Goal: Communication & Community: Share content

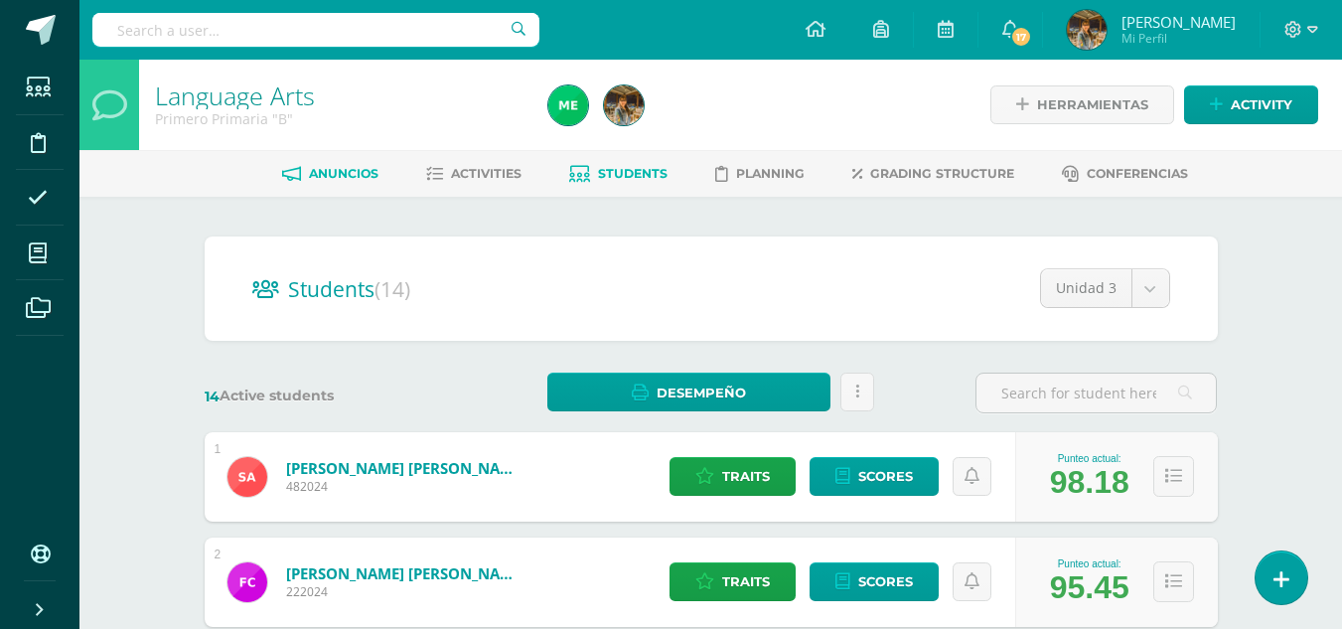
click at [322, 177] on span "Anuncios" at bounding box center [344, 173] width 70 height 15
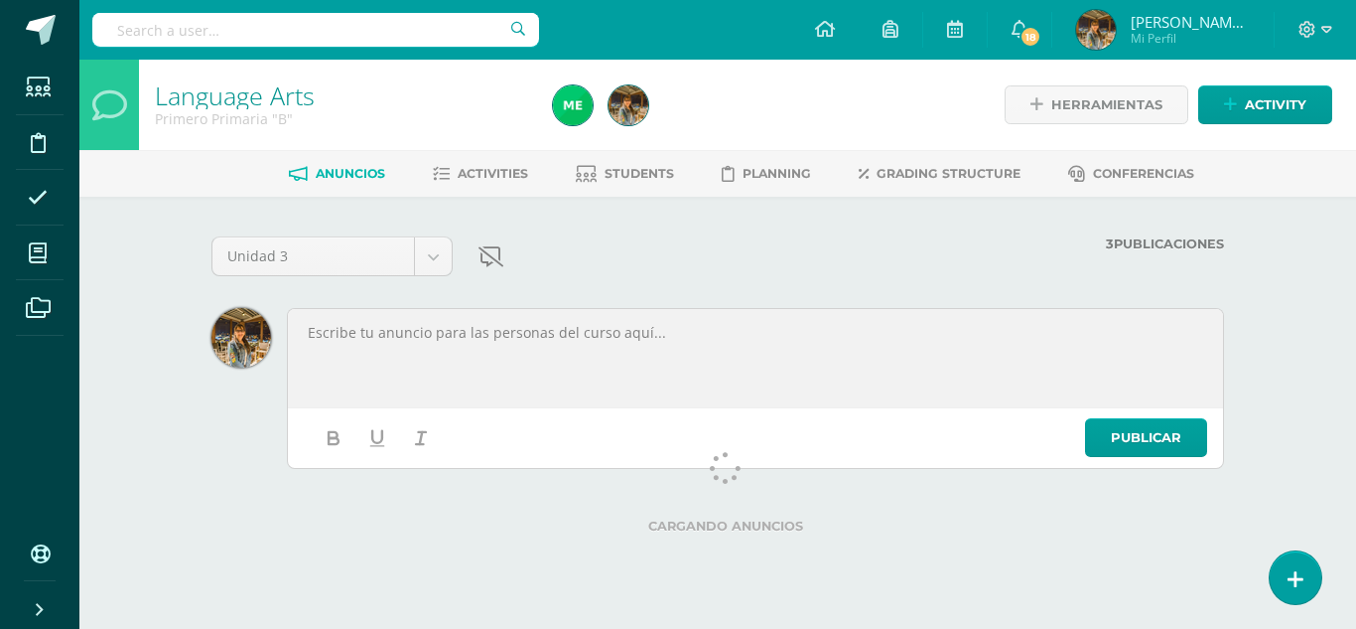
click at [514, 346] on div at bounding box center [755, 358] width 929 height 92
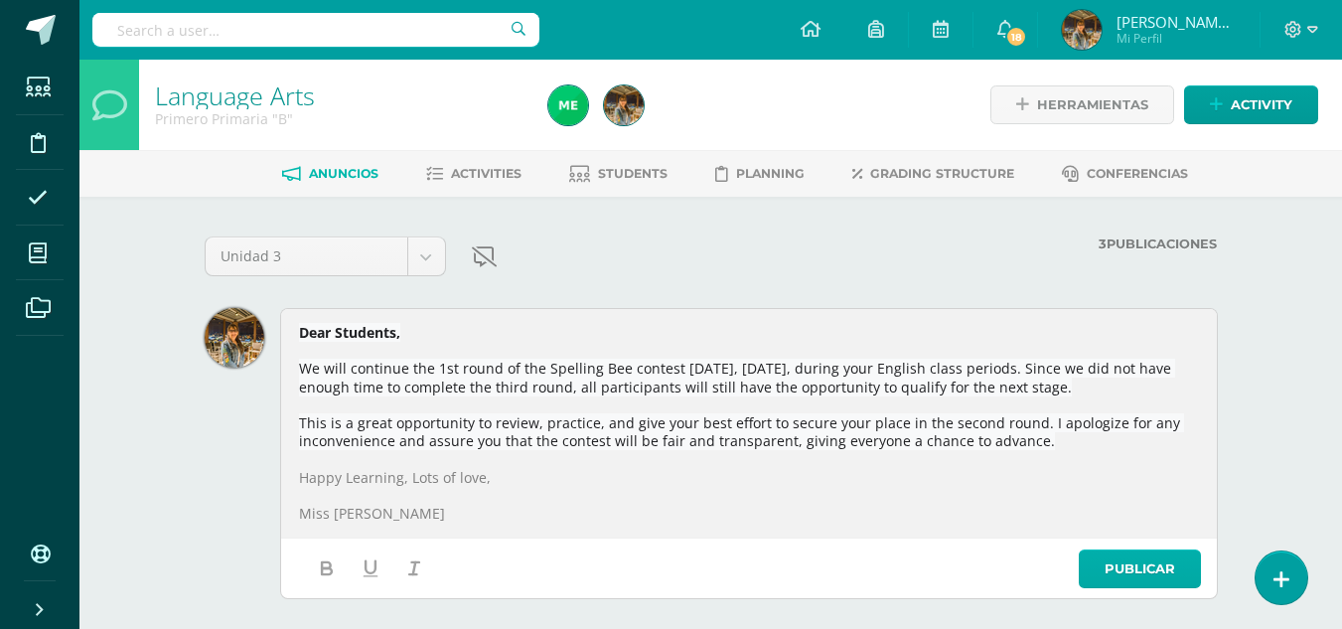
click at [1117, 572] on link "Publicar" at bounding box center [1139, 568] width 122 height 39
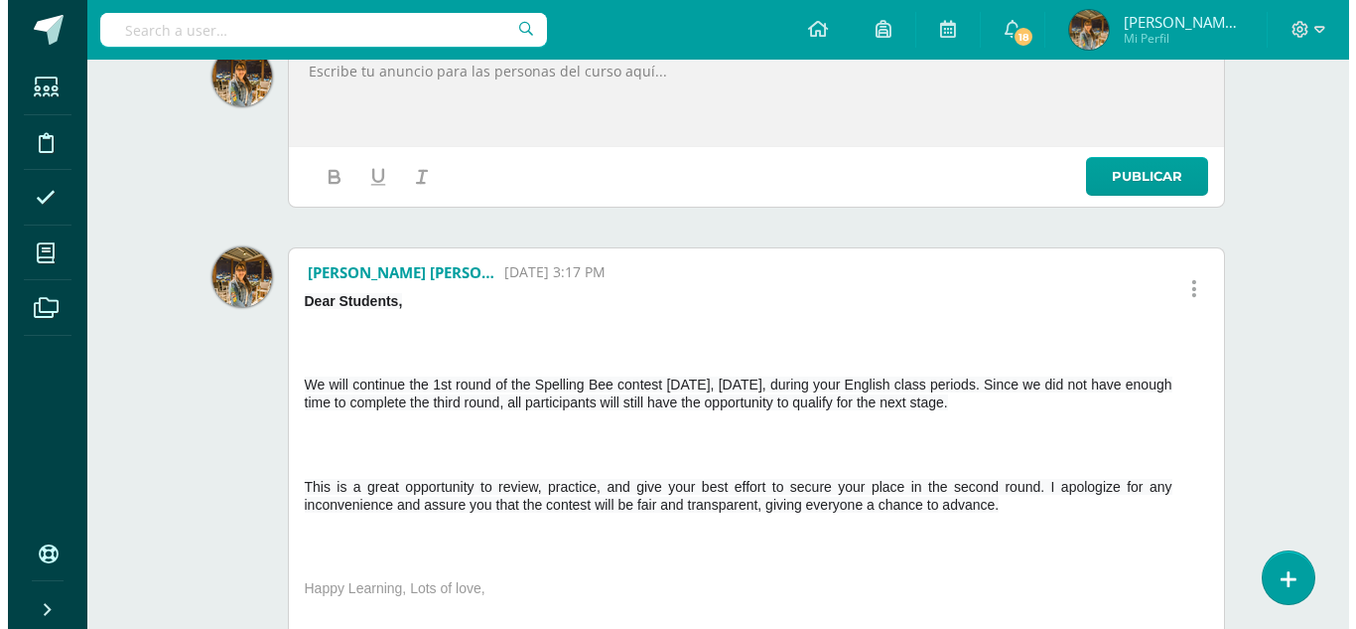
scroll to position [264, 0]
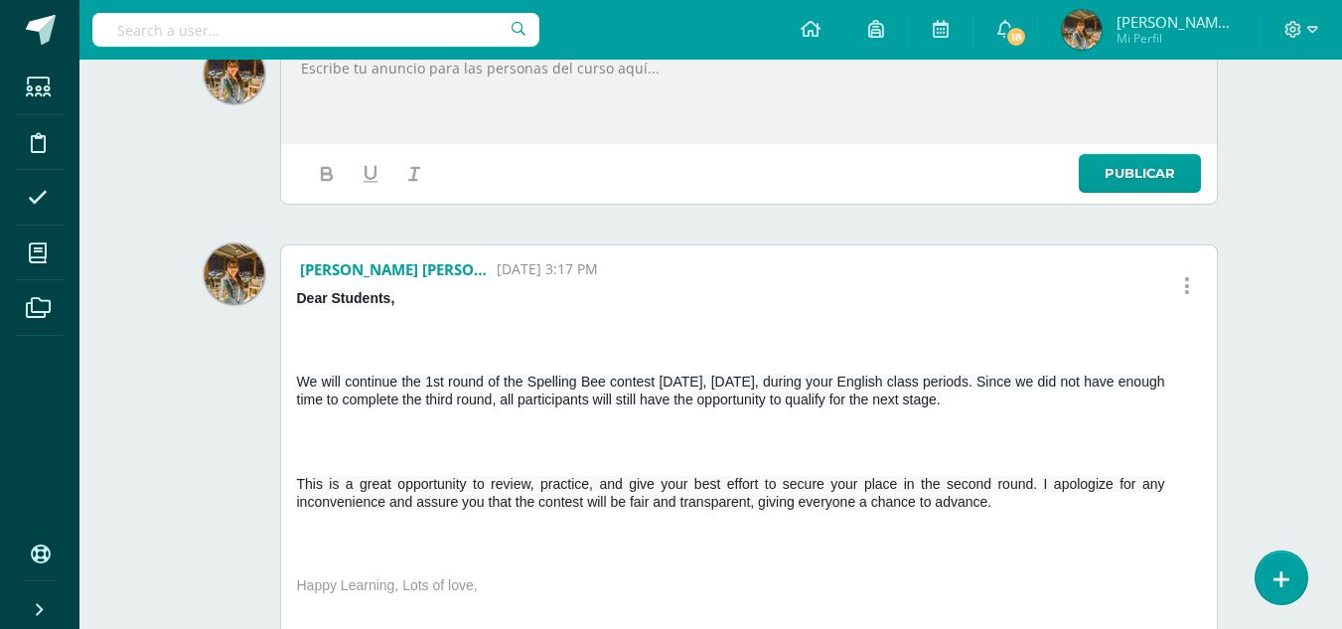
click at [1184, 291] on icon at bounding box center [1187, 286] width 6 height 22
click at [1170, 358] on link "Delete" at bounding box center [1147, 357] width 105 height 31
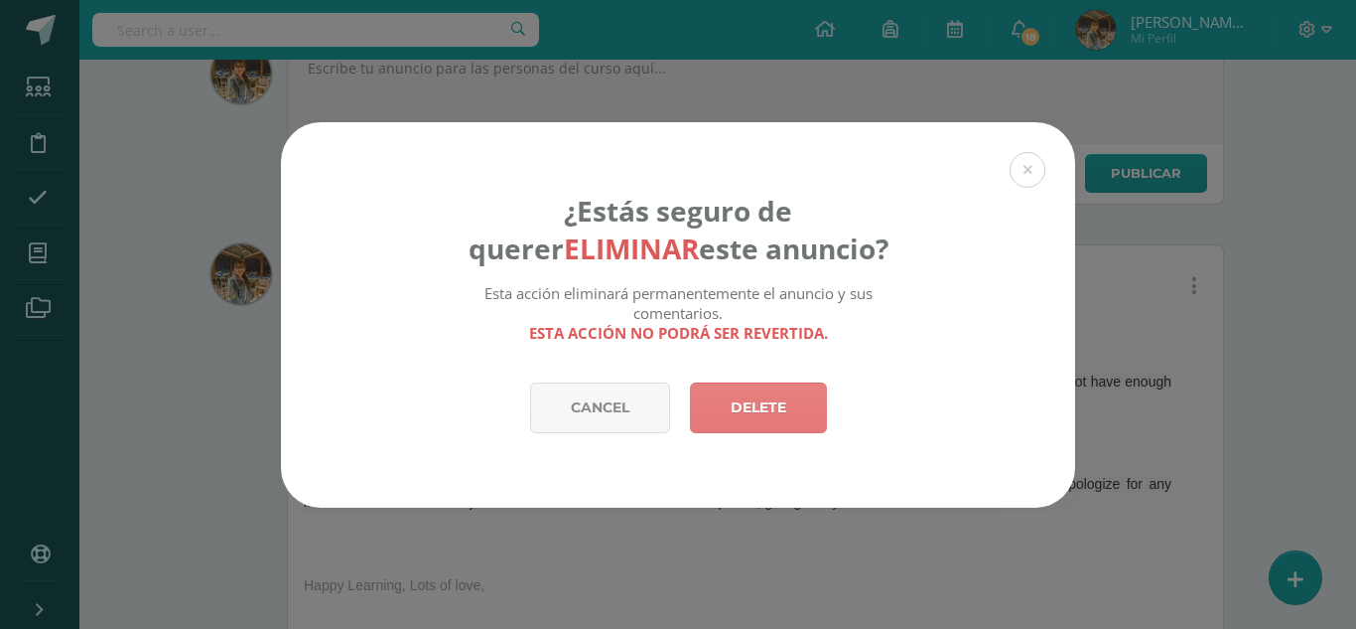
click at [780, 409] on link "Delete" at bounding box center [758, 407] width 137 height 51
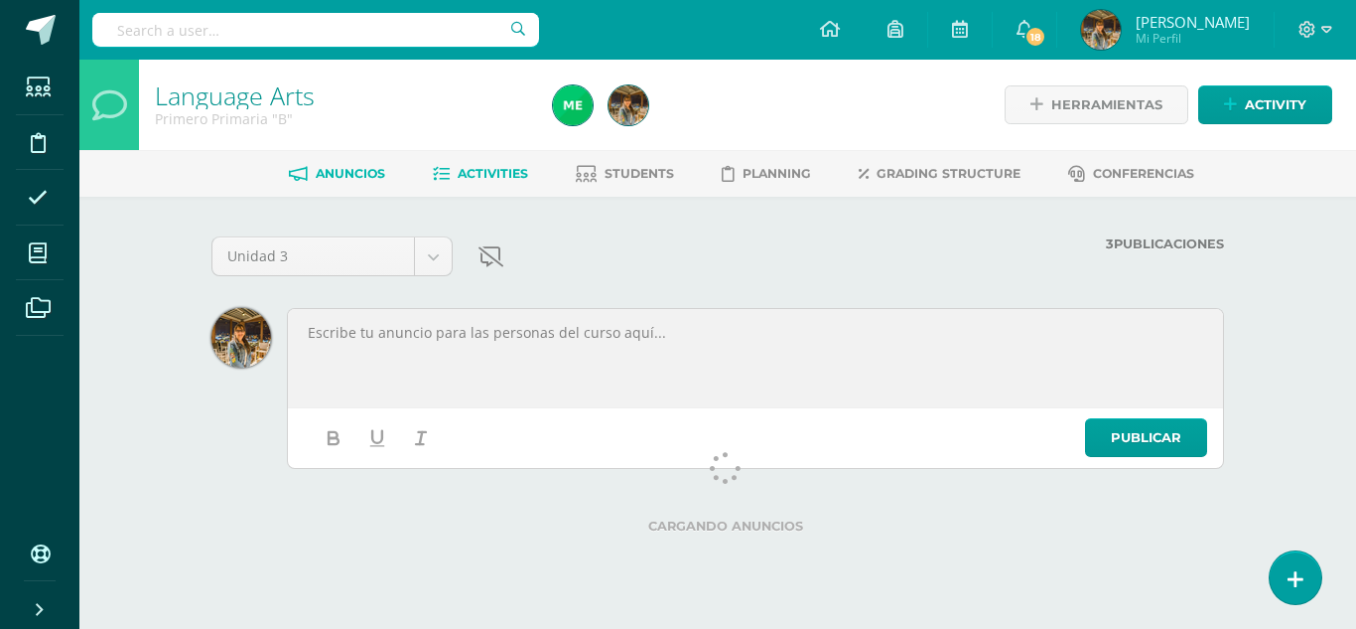
click at [510, 169] on span "Activities" at bounding box center [493, 173] width 71 height 15
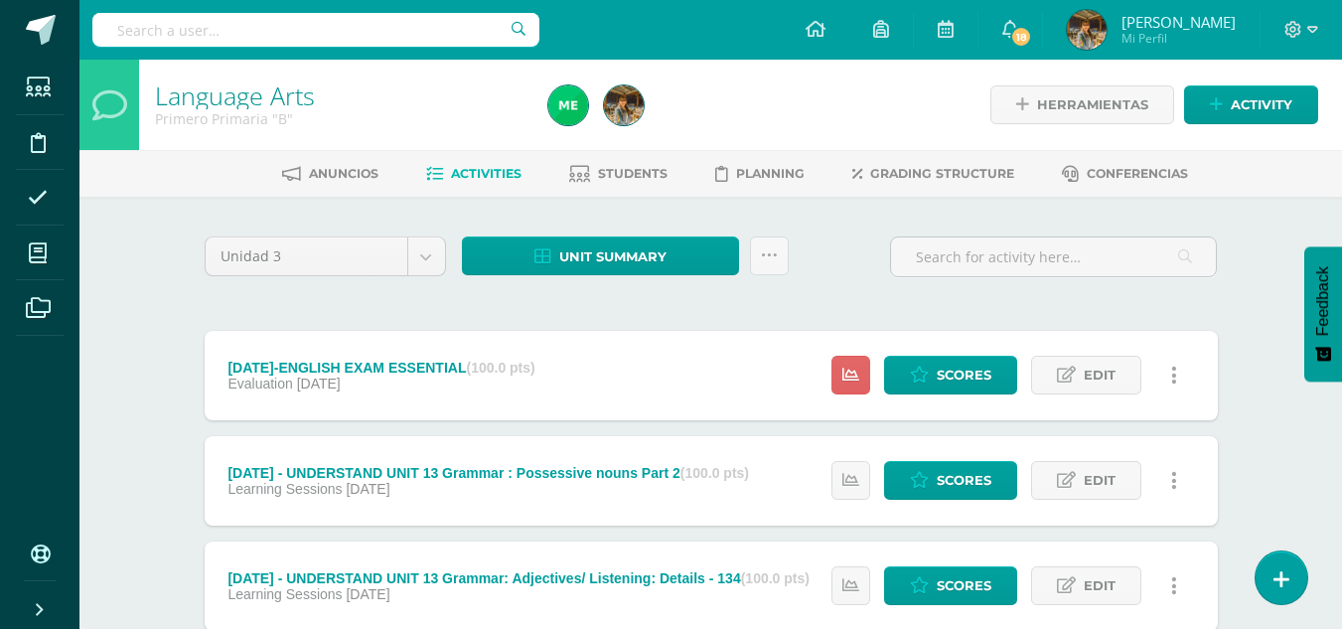
click at [465, 178] on span "Activities" at bounding box center [486, 173] width 71 height 15
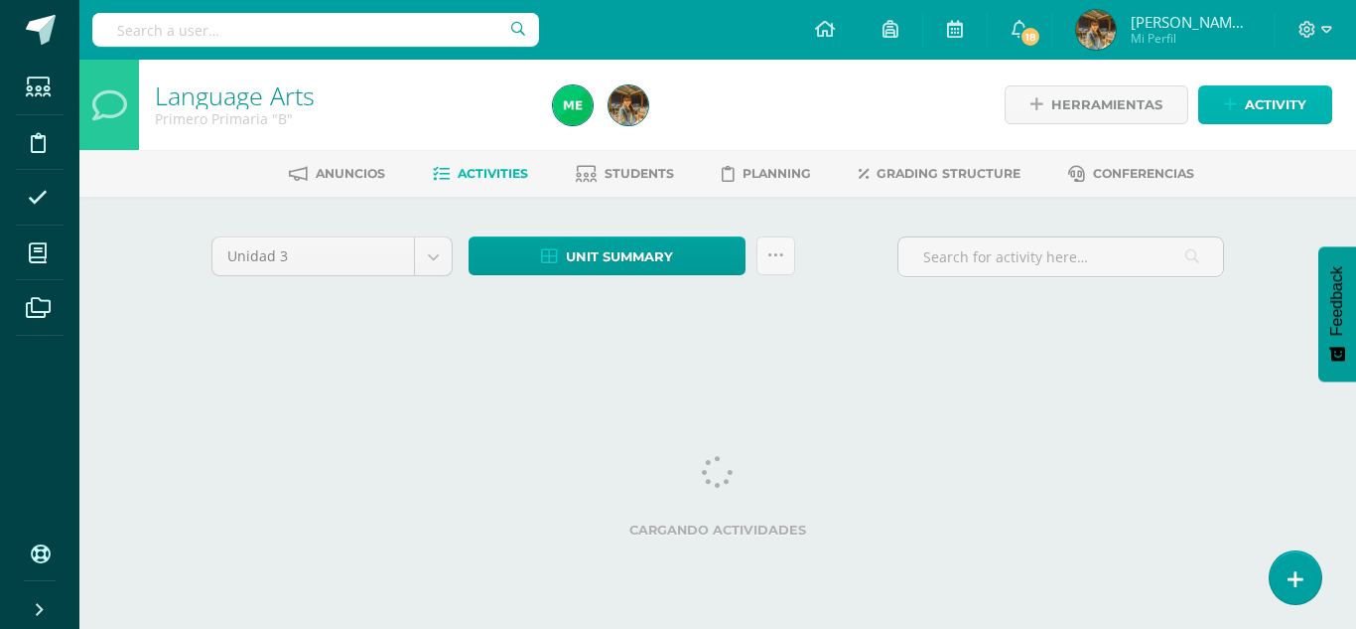
click at [1232, 106] on icon at bounding box center [1230, 104] width 13 height 17
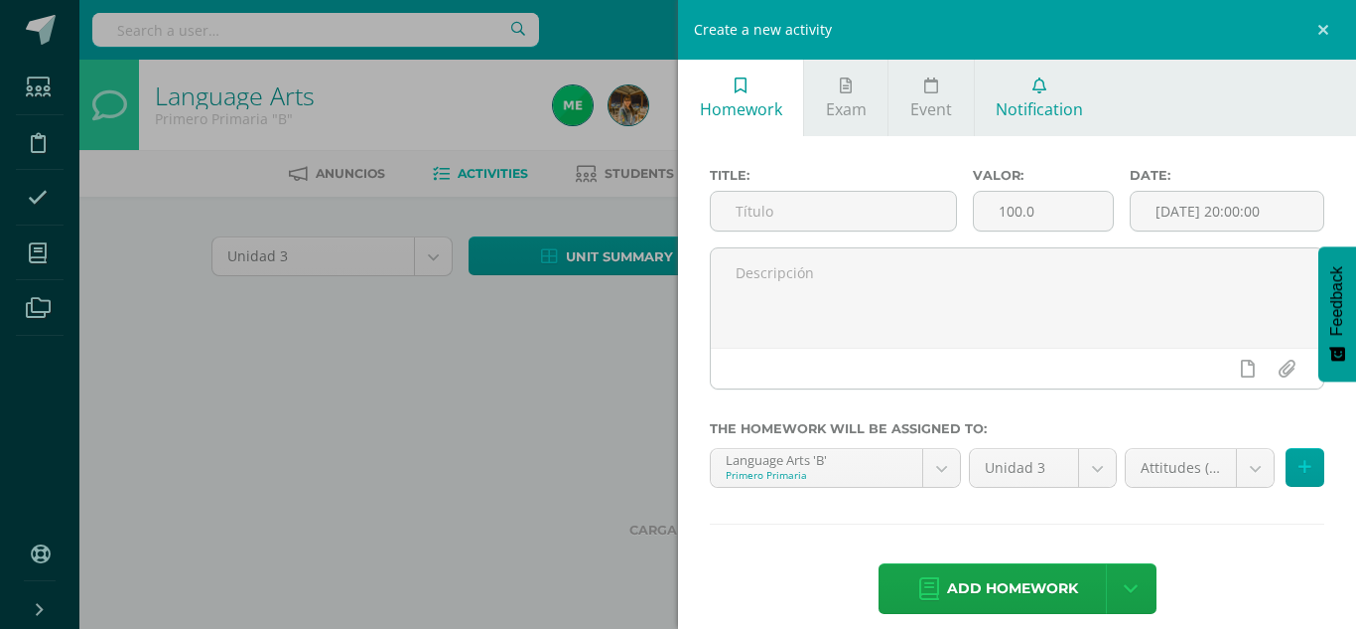
click at [1026, 108] on span "Notification" at bounding box center [1039, 109] width 87 height 22
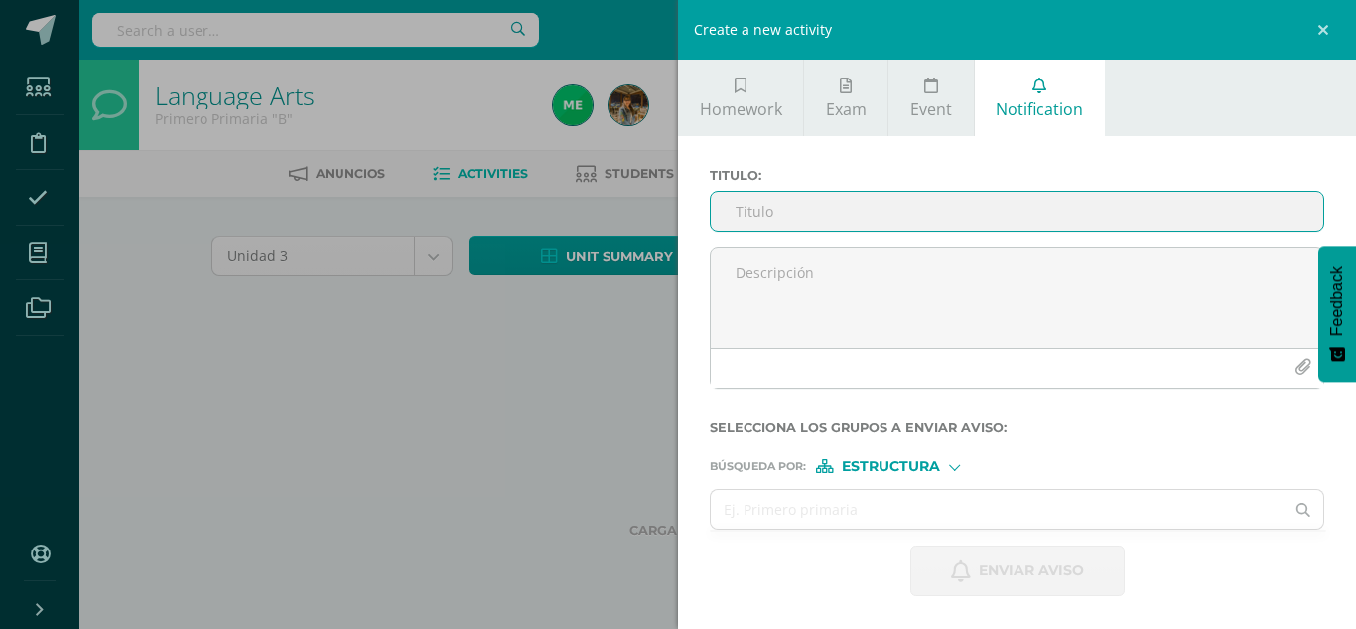
click at [951, 465] on div at bounding box center [954, 465] width 11 height 11
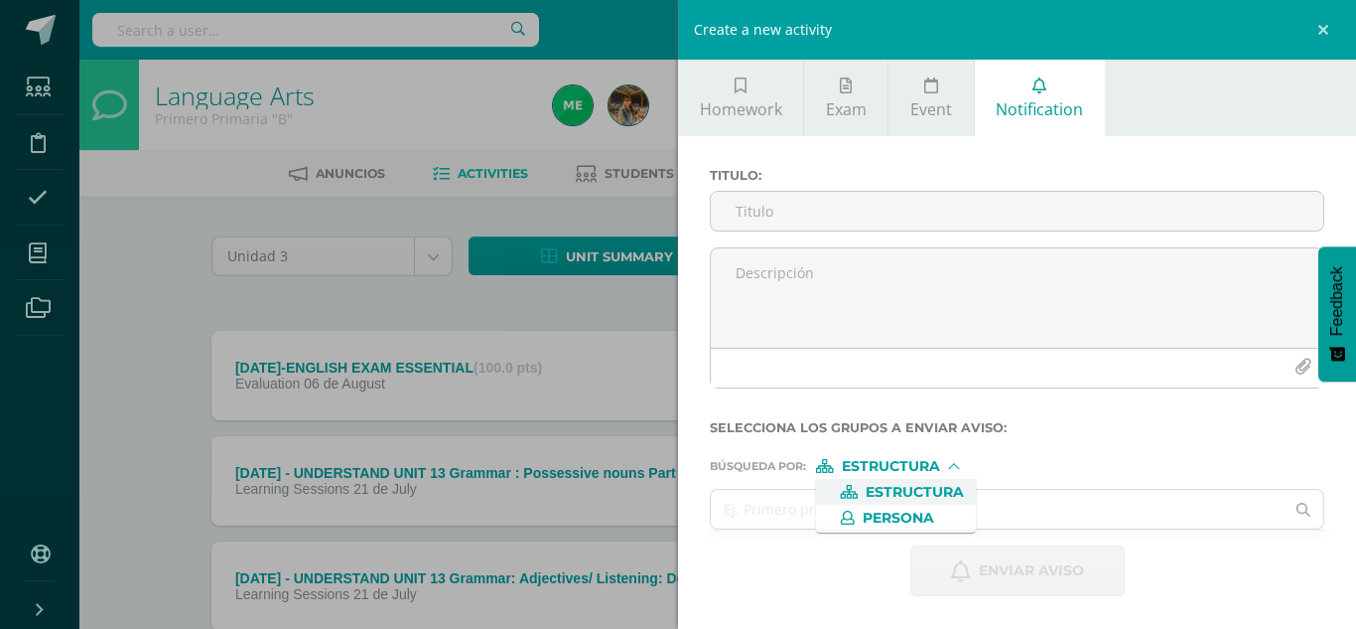
click at [908, 498] on span "Estructura" at bounding box center [915, 492] width 98 height 11
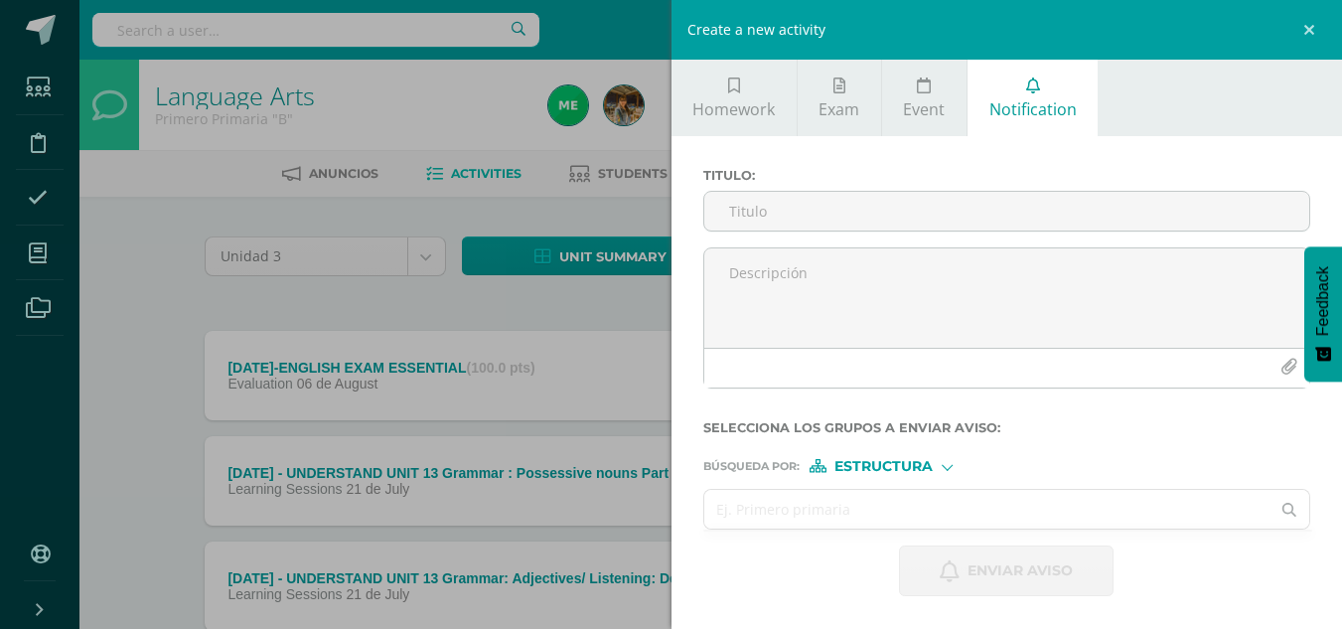
click at [875, 509] on input "text" at bounding box center [987, 509] width 566 height 39
click at [815, 507] on input "text" at bounding box center [987, 509] width 566 height 39
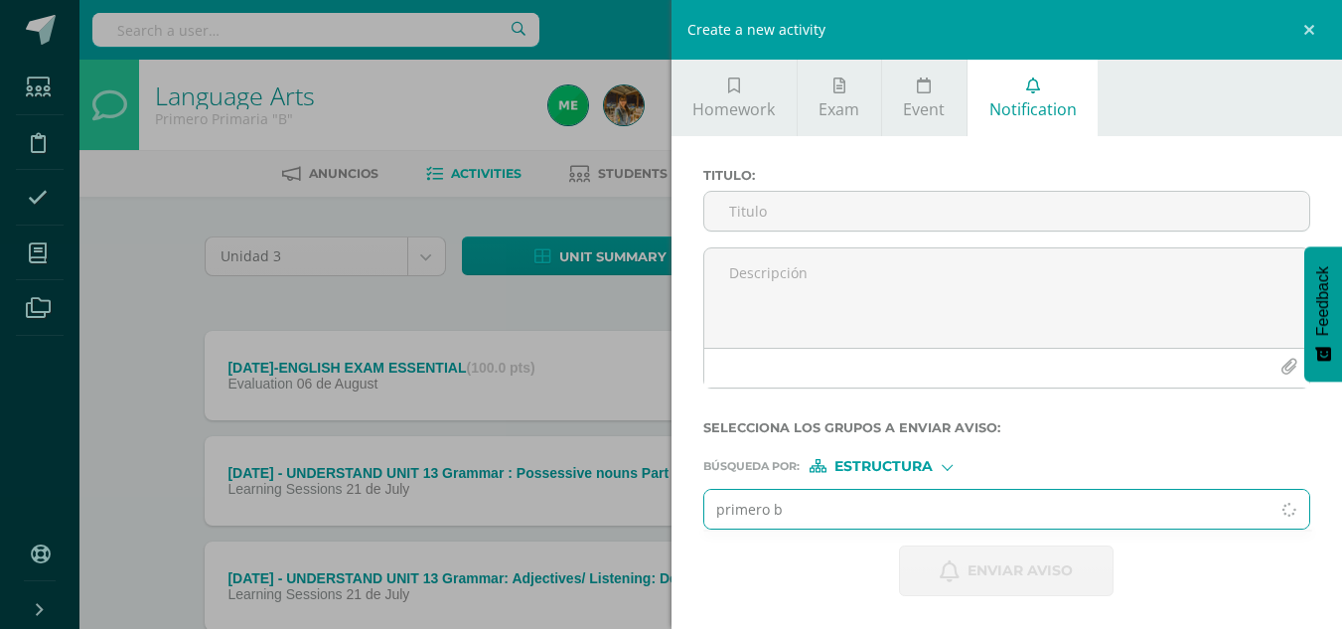
type input "primero b"
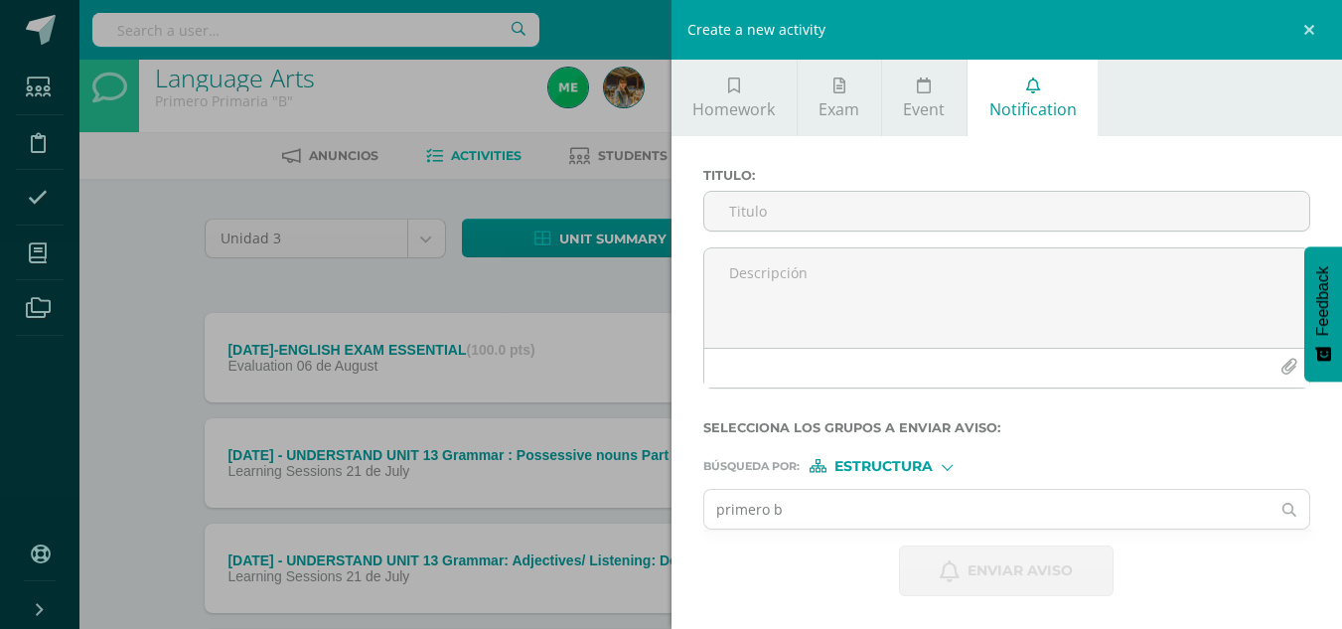
scroll to position [30, 0]
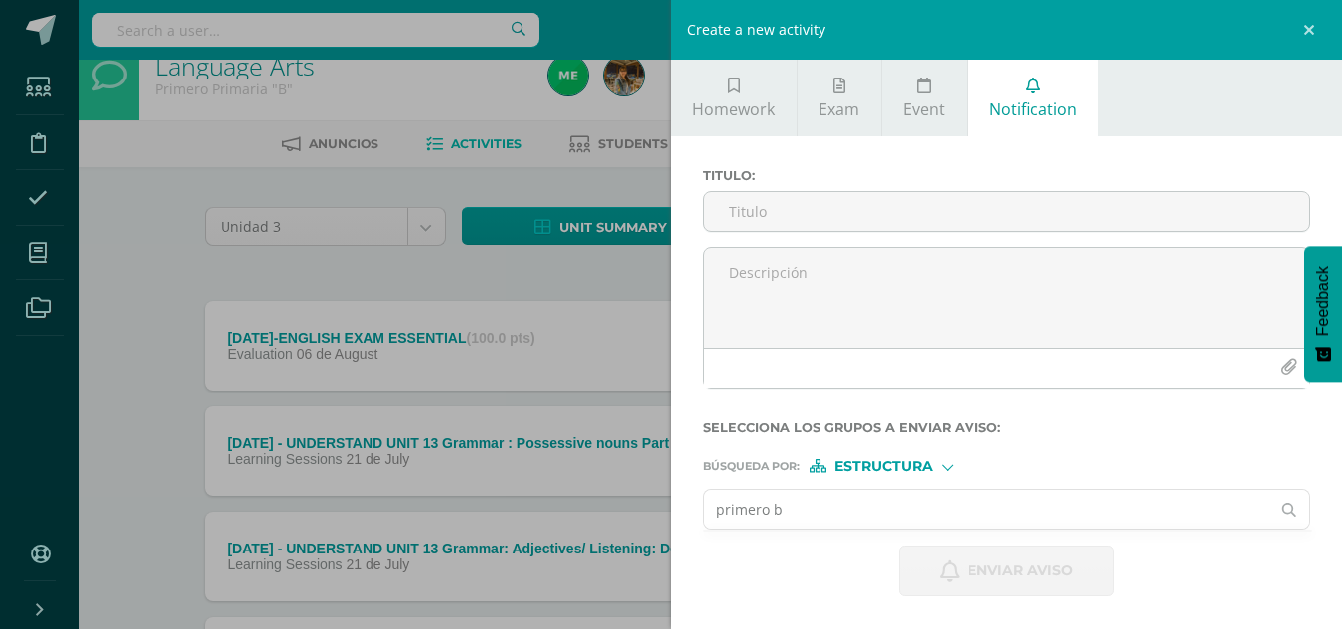
click at [818, 506] on input "primero b" at bounding box center [987, 509] width 566 height 39
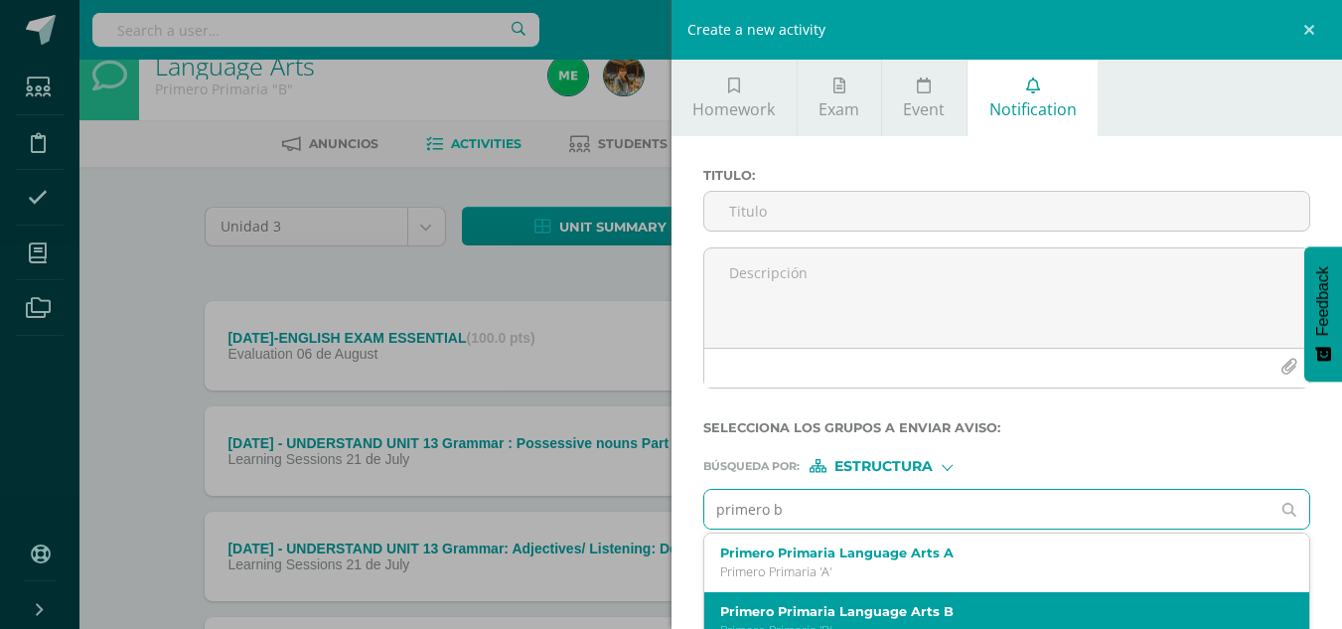
click at [784, 618] on label "Primero Primaria Language Arts B" at bounding box center [994, 611] width 548 height 15
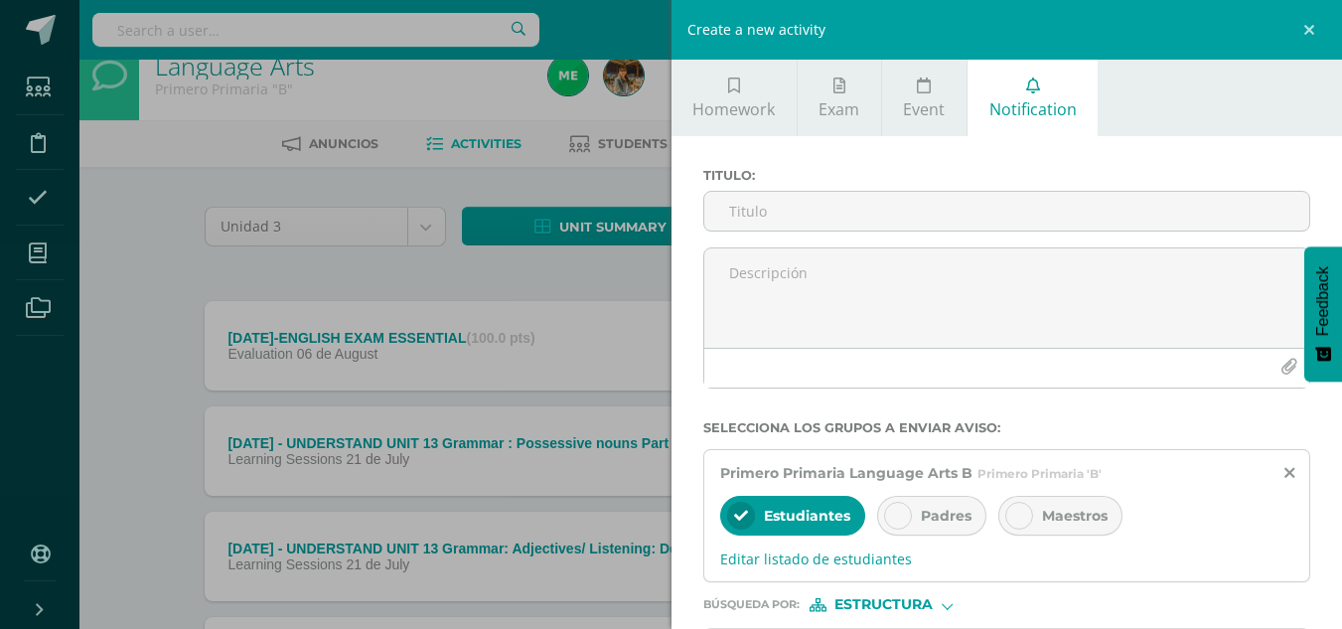
click at [893, 519] on icon at bounding box center [898, 515] width 14 height 14
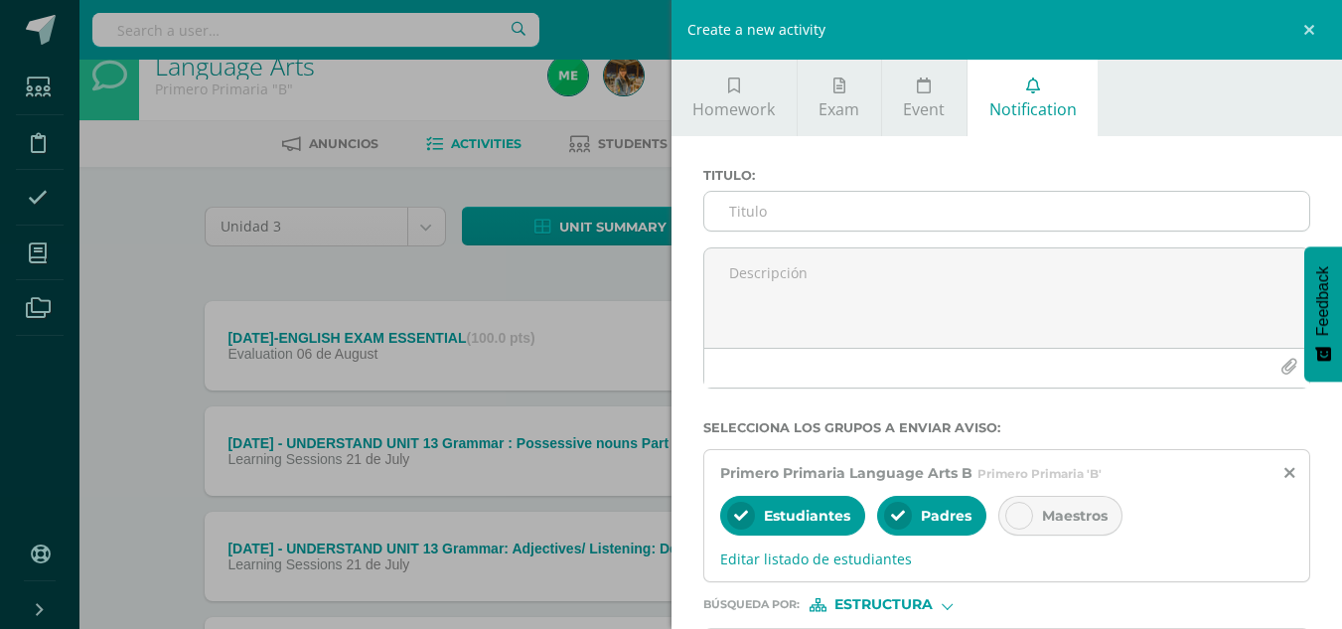
click at [800, 212] on input "Titulo :" at bounding box center [1007, 211] width 606 height 39
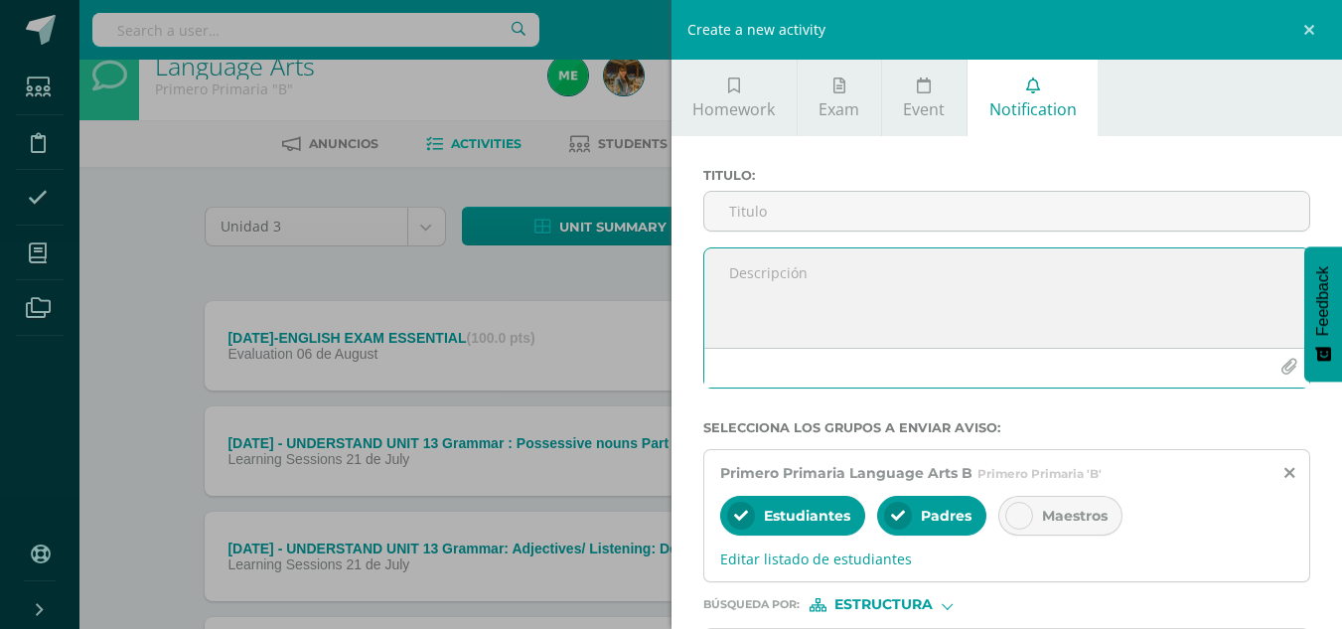
click at [744, 263] on textarea at bounding box center [1007, 297] width 606 height 99
paste textarea "Dear Students, We will continue the 1st round of the Spelling Bee contest tomor…"
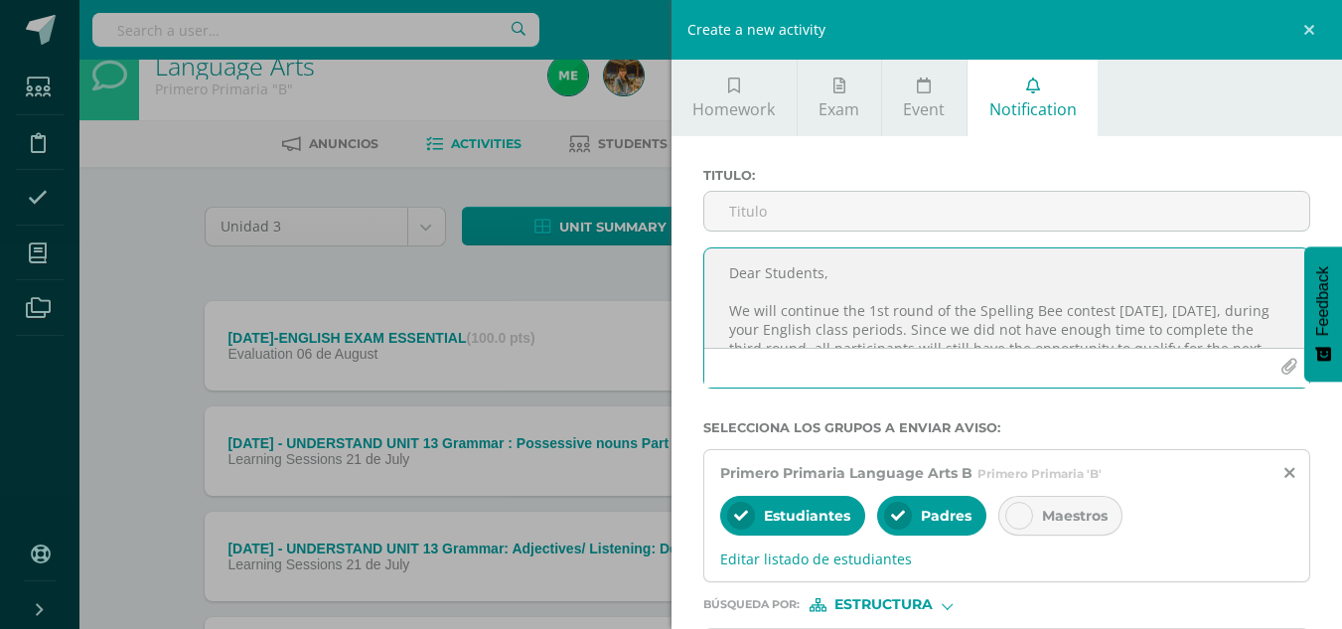
scroll to position [5, 0]
drag, startPoint x: 1164, startPoint y: 309, endPoint x: 715, endPoint y: 306, distance: 448.9
click at [715, 306] on textarea "Dear Students, We will continue the 1st round of the Spelling Bee contest tomor…" at bounding box center [1007, 297] width 606 height 99
click at [1168, 303] on textarea "Dear Students, We will continue the 1st round of the Spelling Bee contest tomor…" at bounding box center [1007, 297] width 606 height 99
drag, startPoint x: 1168, startPoint y: 303, endPoint x: 700, endPoint y: 303, distance: 467.7
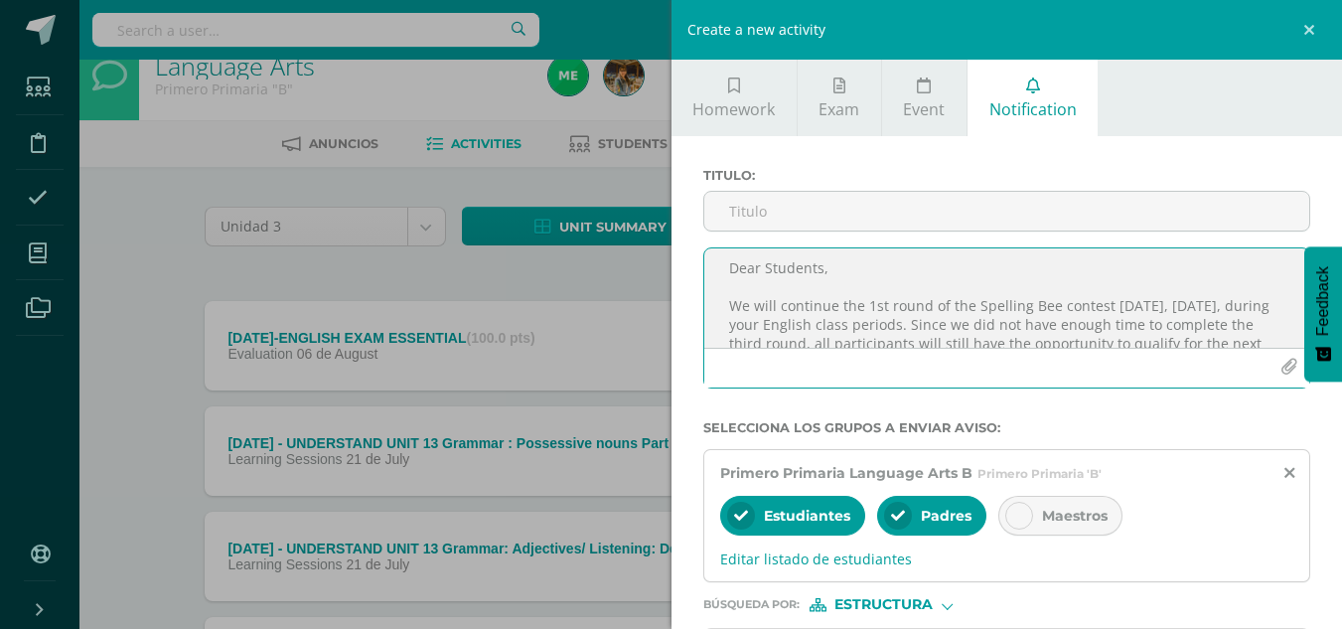
click at [700, 303] on div "Dear Students, We will continue the 1st round of the Spelling Bee contest tomor…" at bounding box center [1007, 325] width 624 height 157
type textarea "Dear Students, We will continue the 1st round of the Spelling Bee contest tomor…"
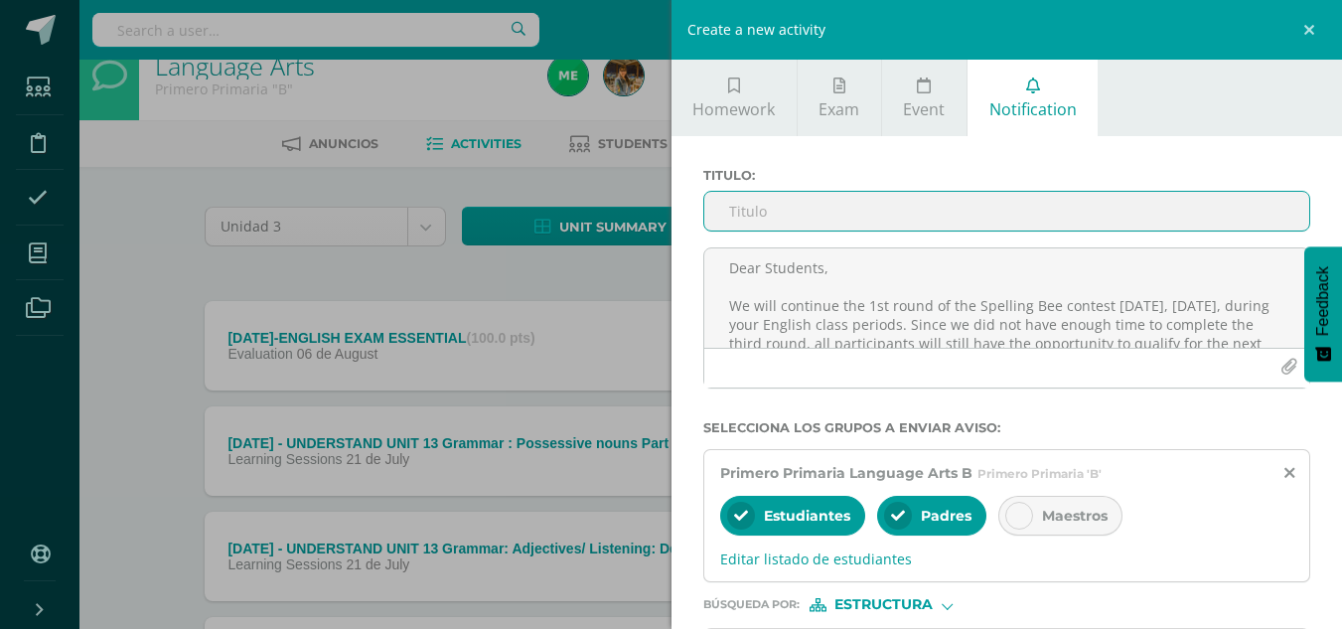
click at [728, 208] on input "Titulo :" at bounding box center [1007, 211] width 606 height 39
paste input "We will continue the 1st round of the Spelling Bee contest tomorrow"
type input "We will continue the 1st round of the Spelling Bee contest tomorrow"
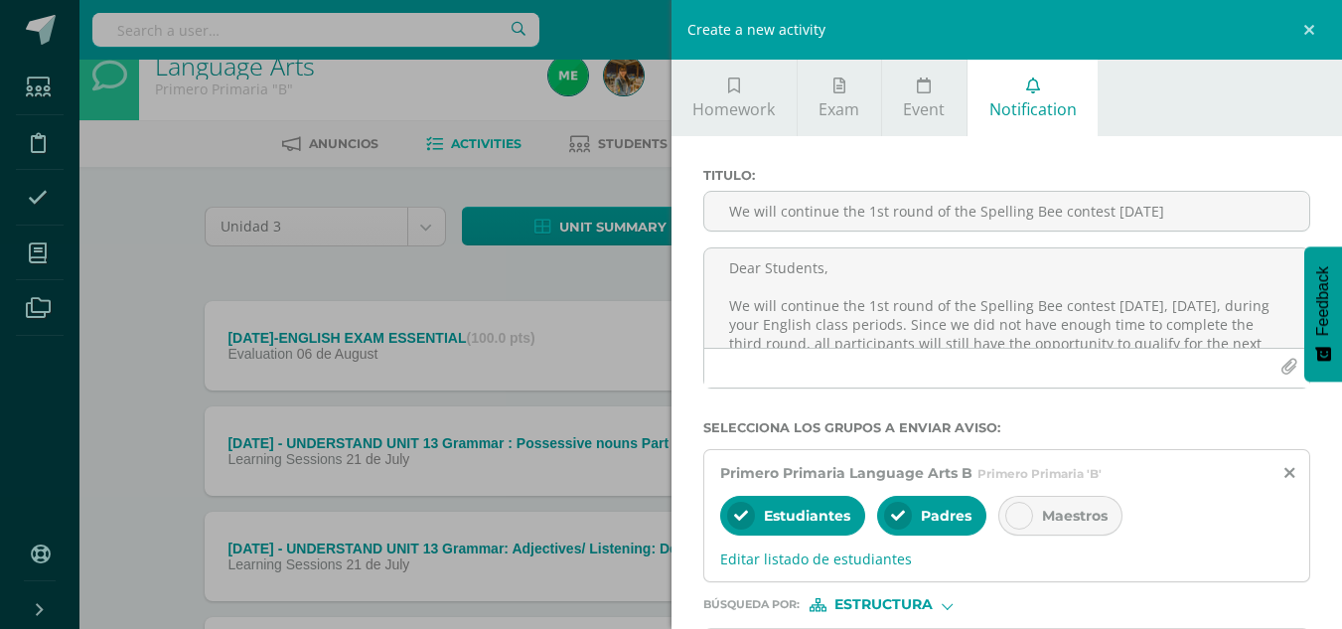
click at [1189, 155] on div "Titulo : We will continue the 1st round of the Spelling Bee contest tomorrow De…" at bounding box center [1006, 451] width 671 height 631
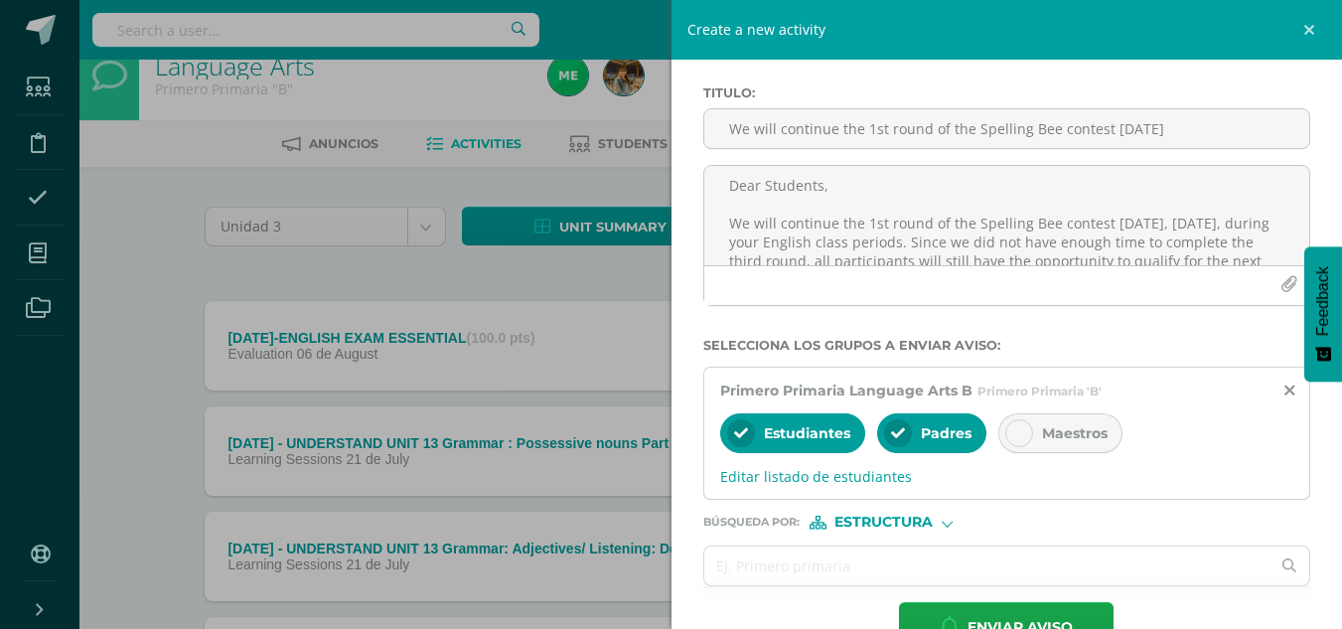
scroll to position [138, 0]
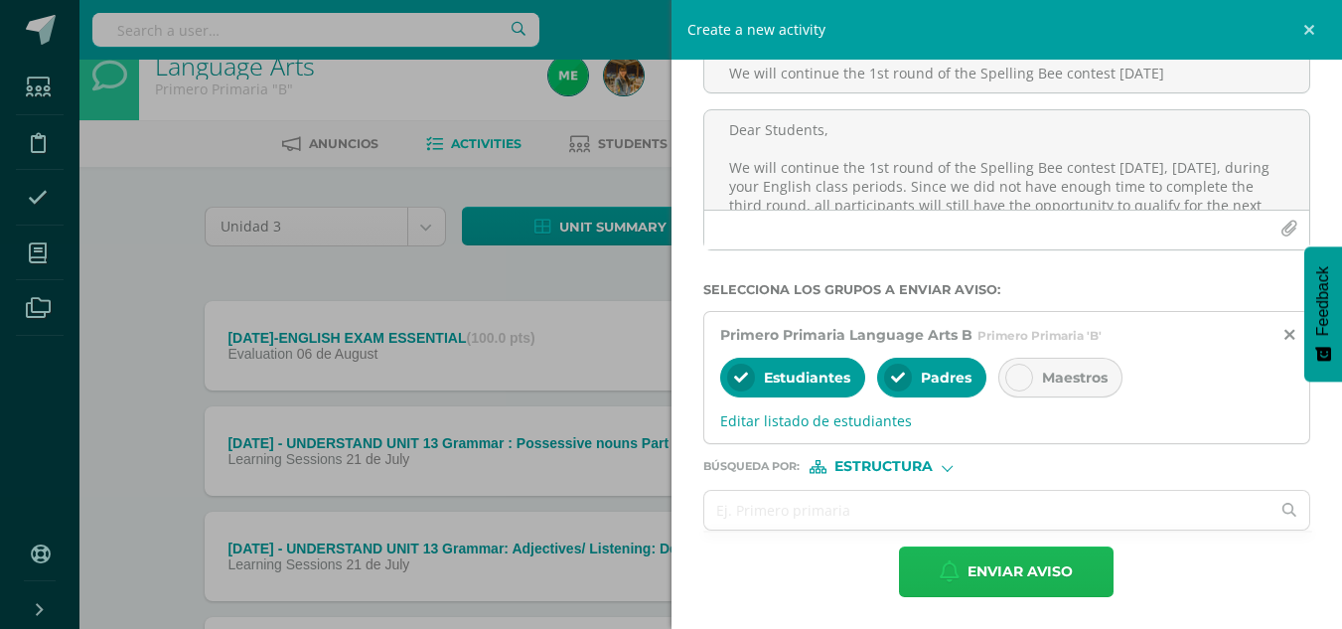
click at [1008, 577] on span "Enviar aviso" at bounding box center [1019, 571] width 105 height 49
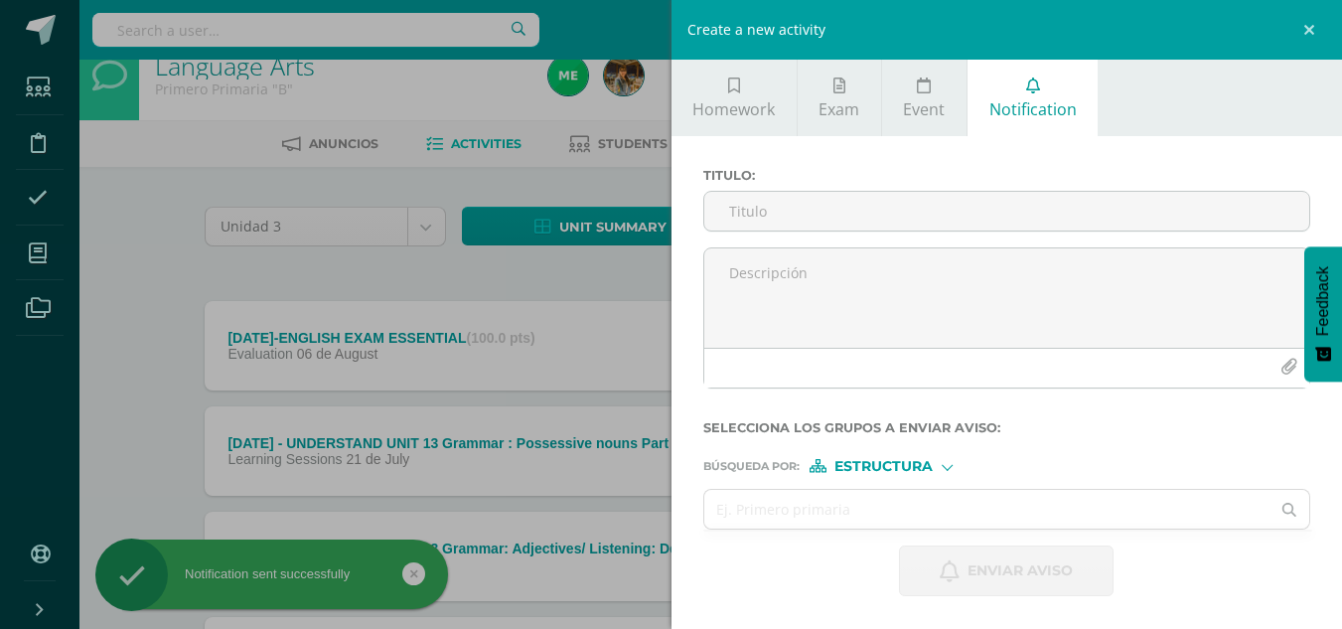
scroll to position [0, 0]
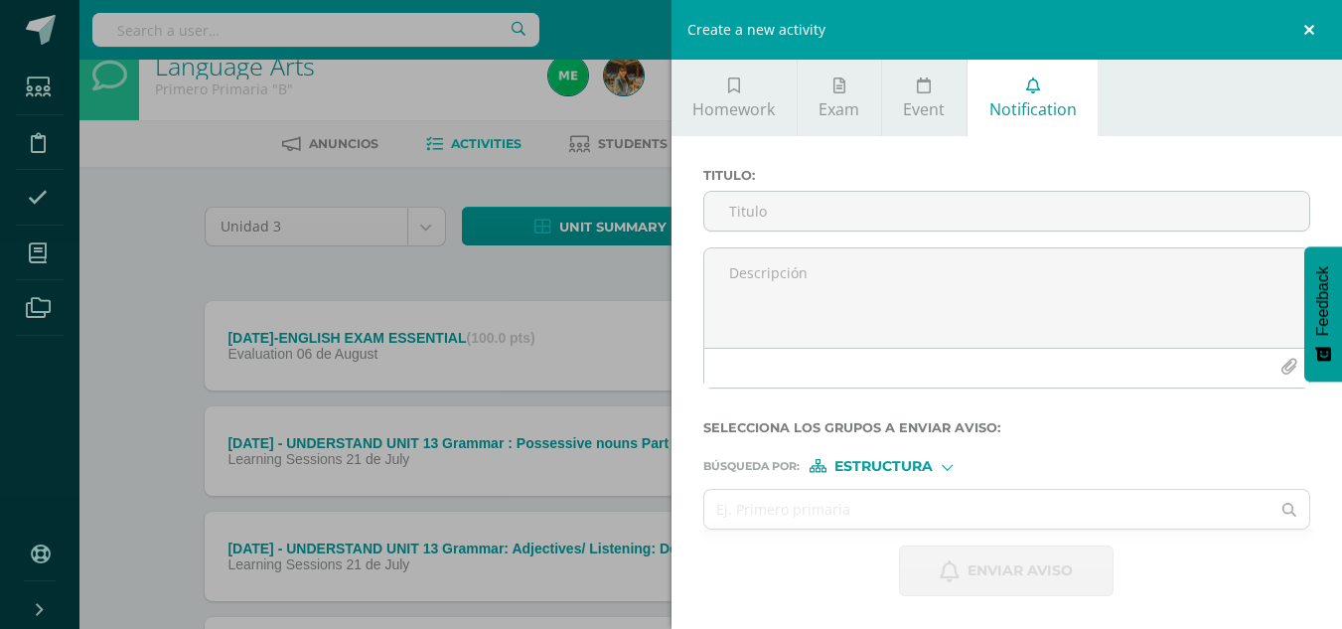
click at [1306, 22] on link at bounding box center [1312, 30] width 60 height 60
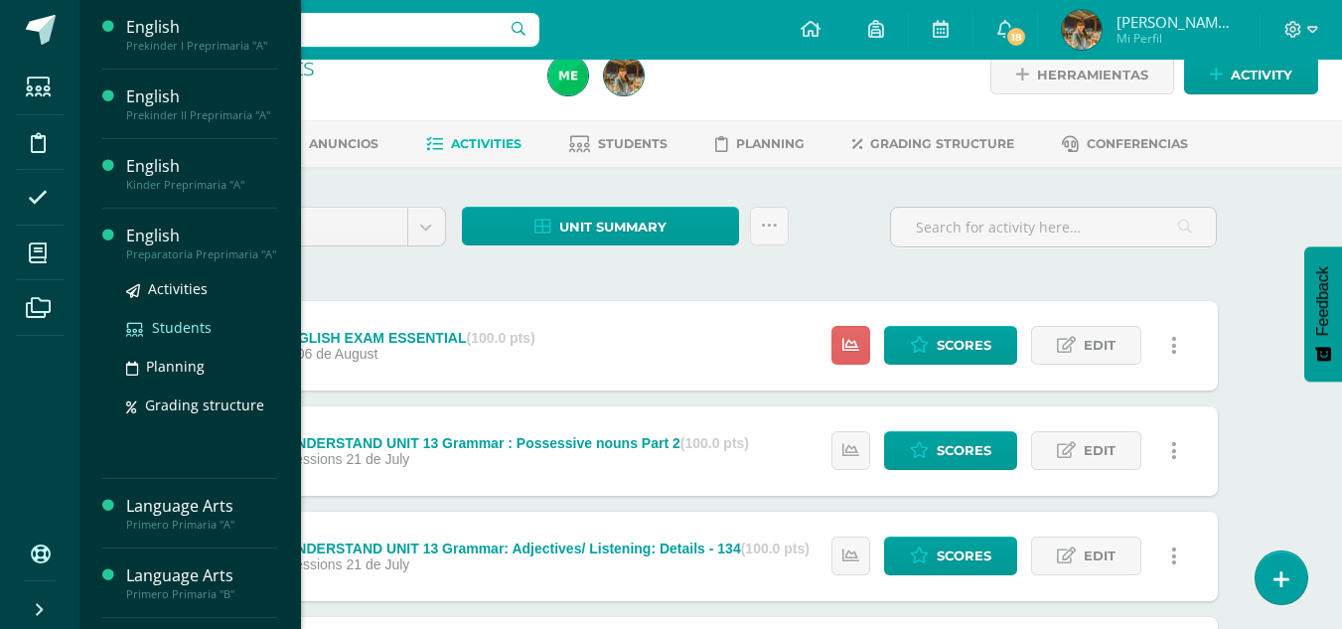
click at [172, 328] on span "Students" at bounding box center [182, 327] width 60 height 19
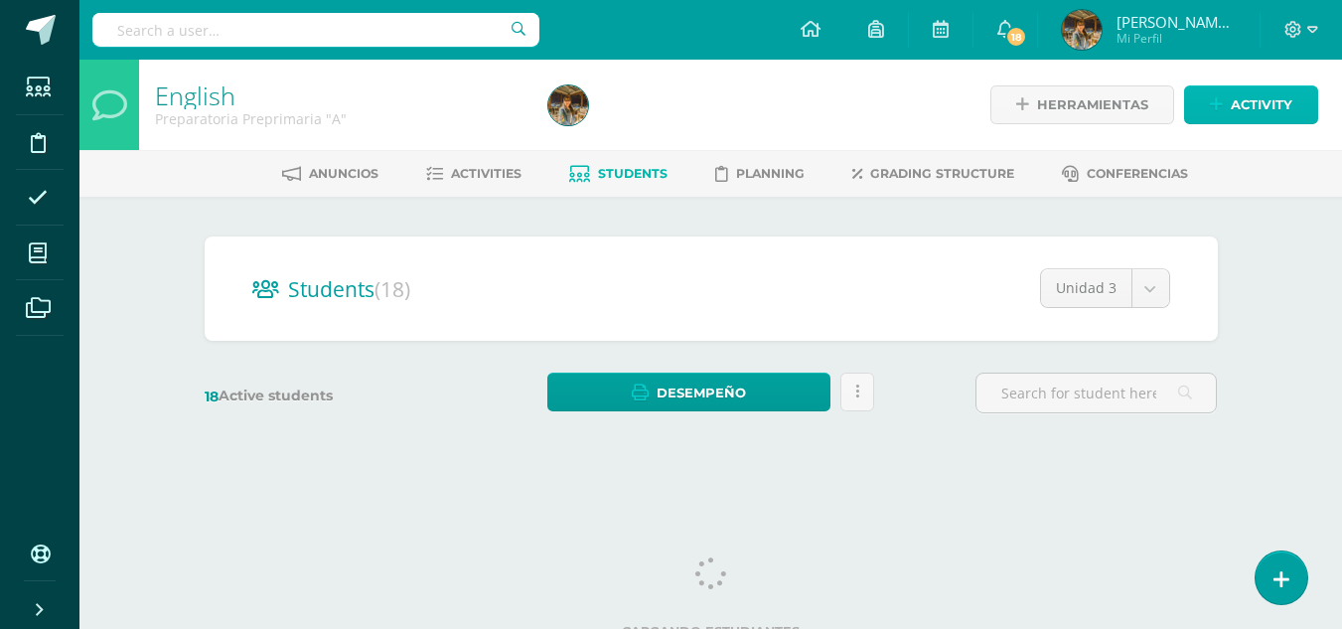
click at [1222, 112] on icon at bounding box center [1216, 104] width 13 height 17
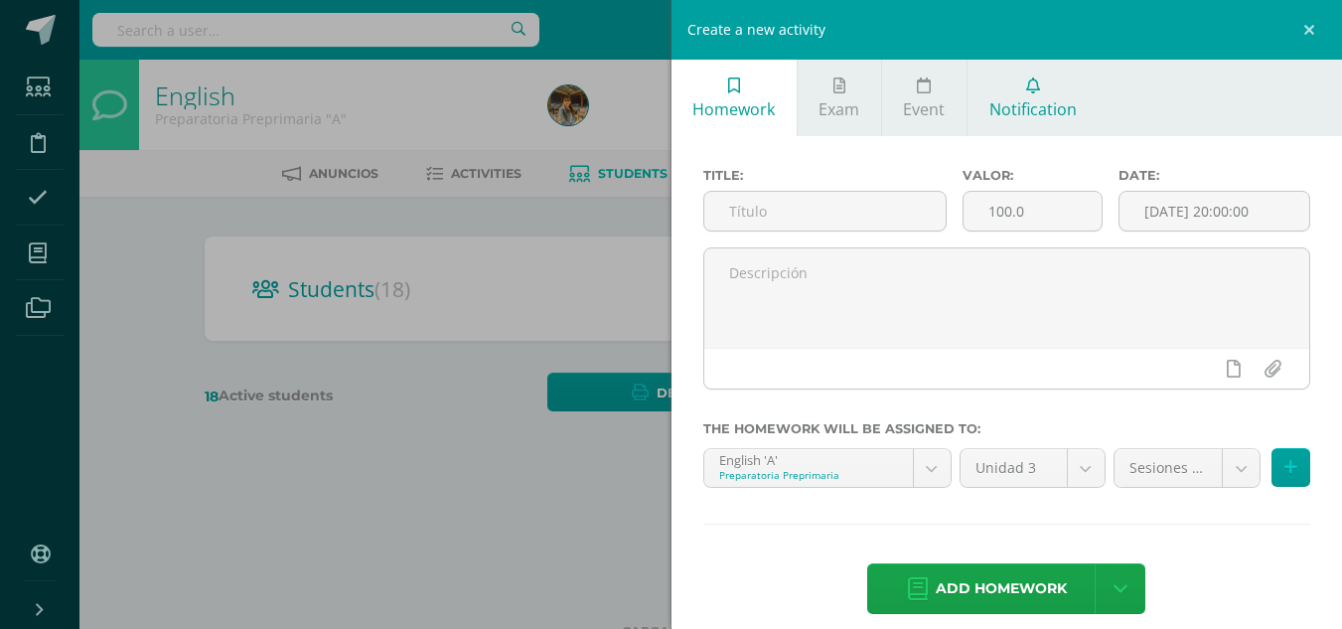
click at [1055, 109] on span "Notification" at bounding box center [1032, 109] width 87 height 22
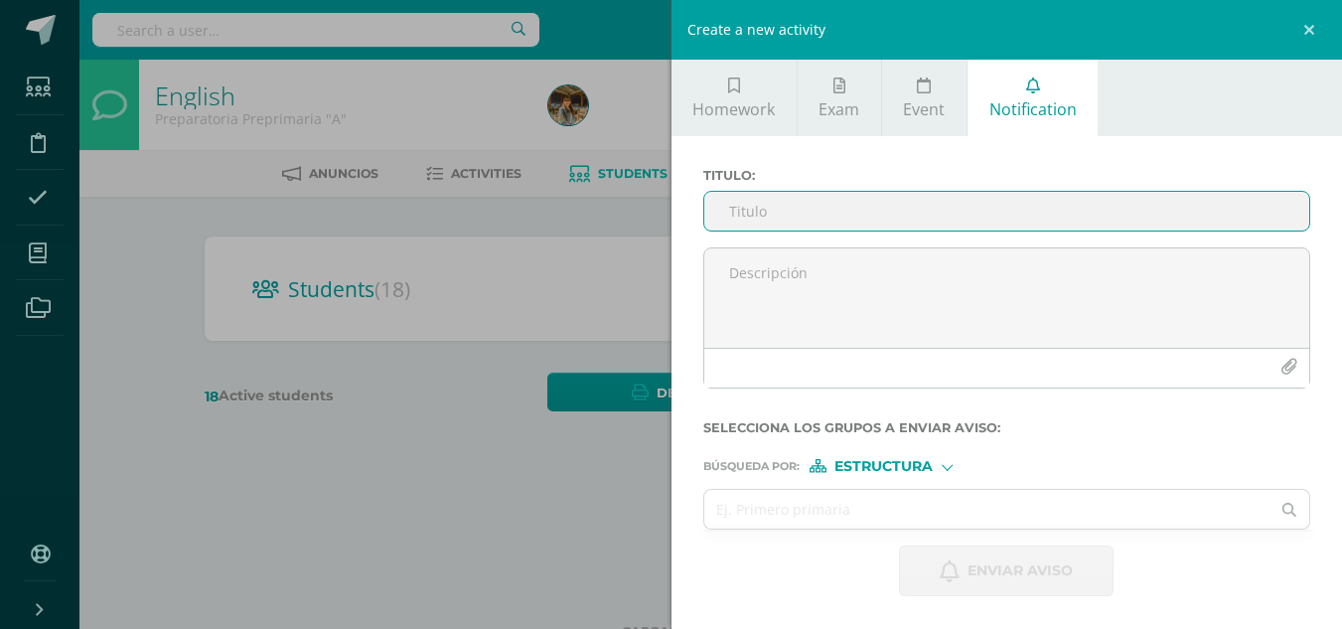
click at [905, 214] on input "Titulo :" at bounding box center [1007, 211] width 606 height 39
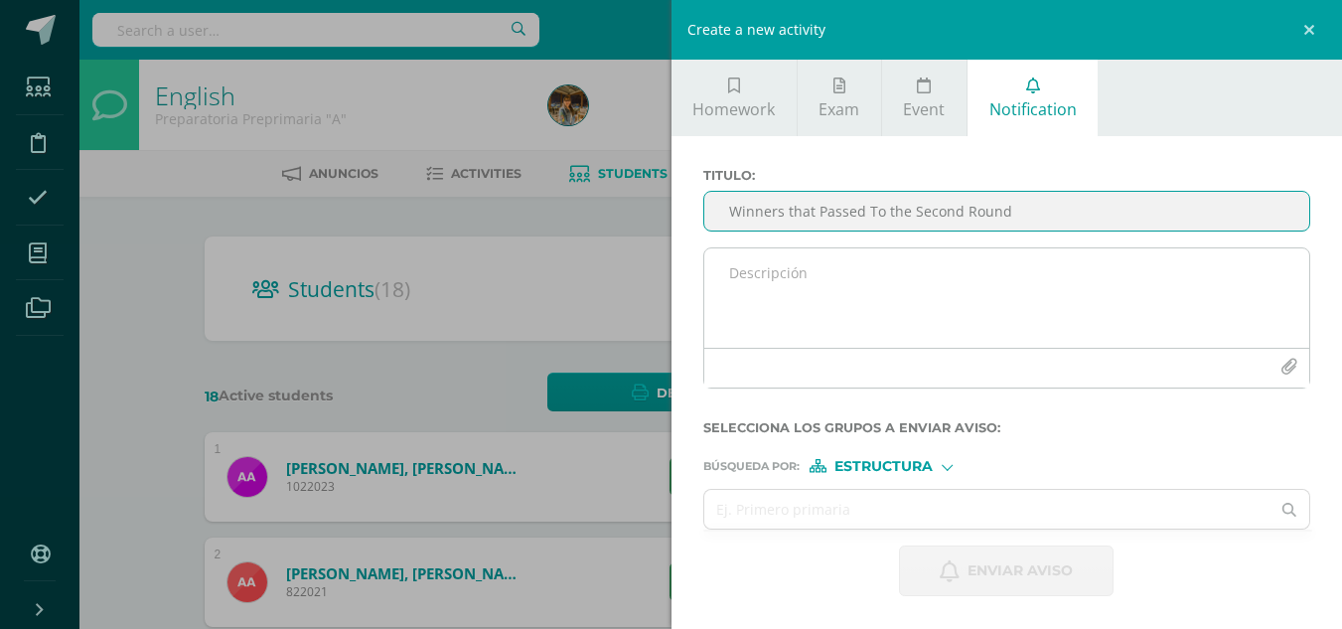
scroll to position [3, 0]
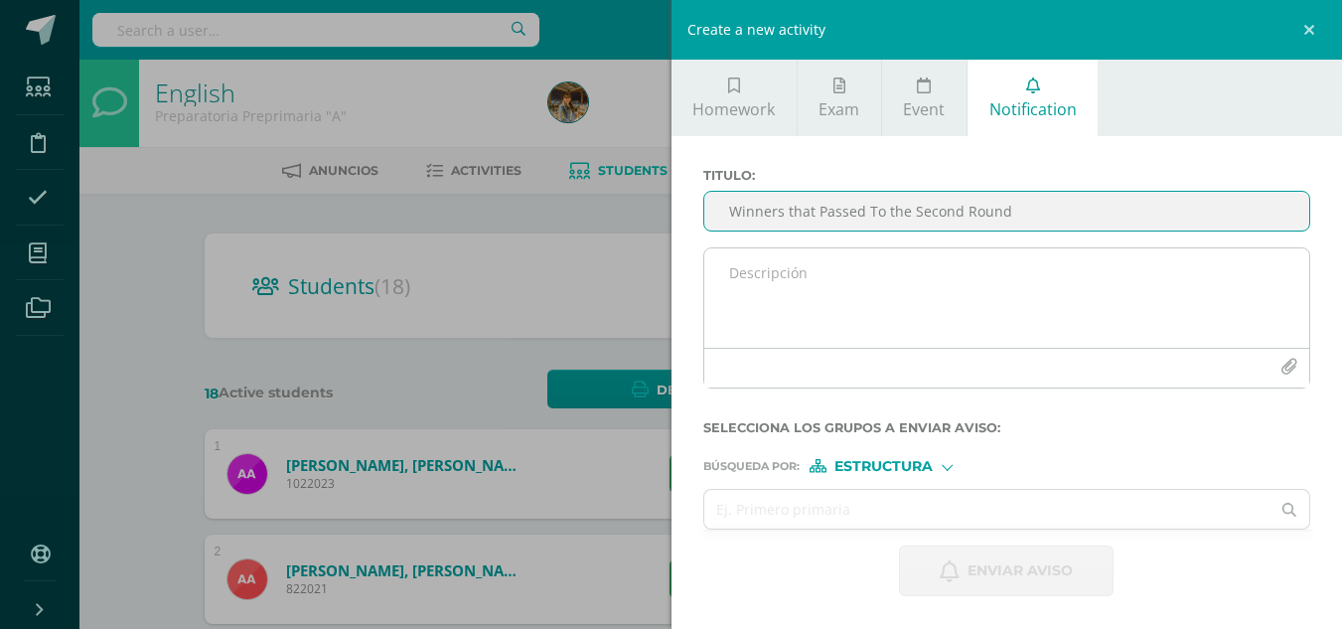
type input "Winners that Passed To the Second Round"
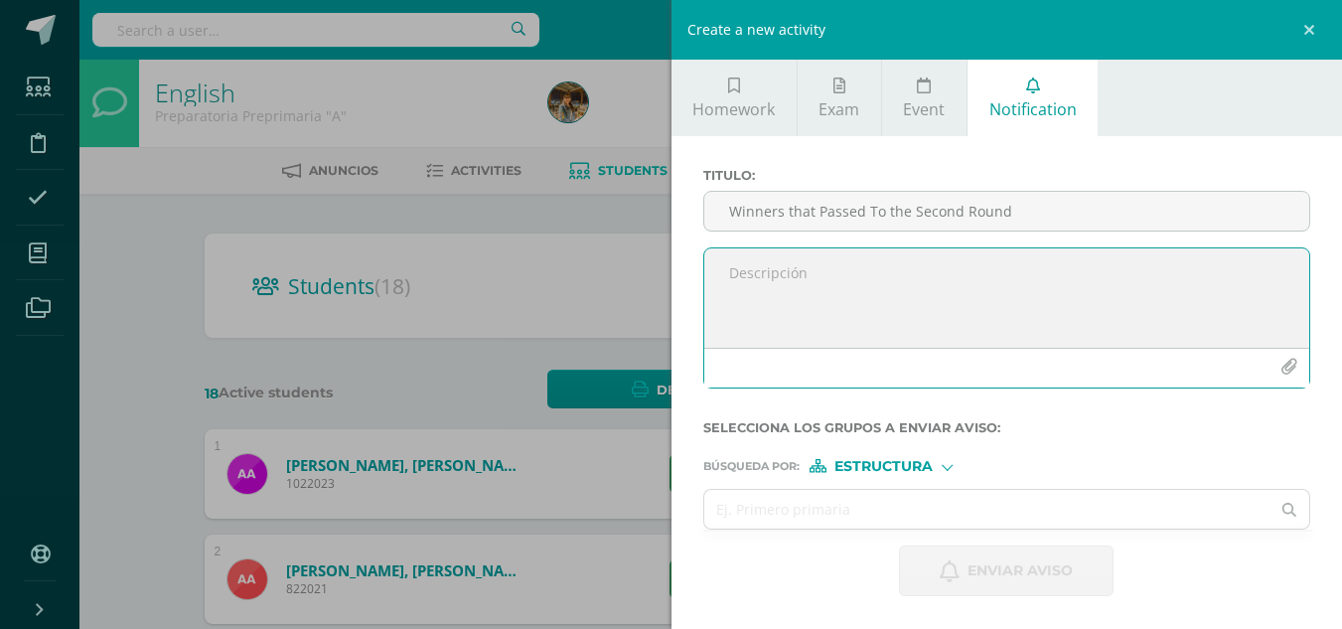
click at [952, 331] on textarea at bounding box center [1007, 297] width 606 height 99
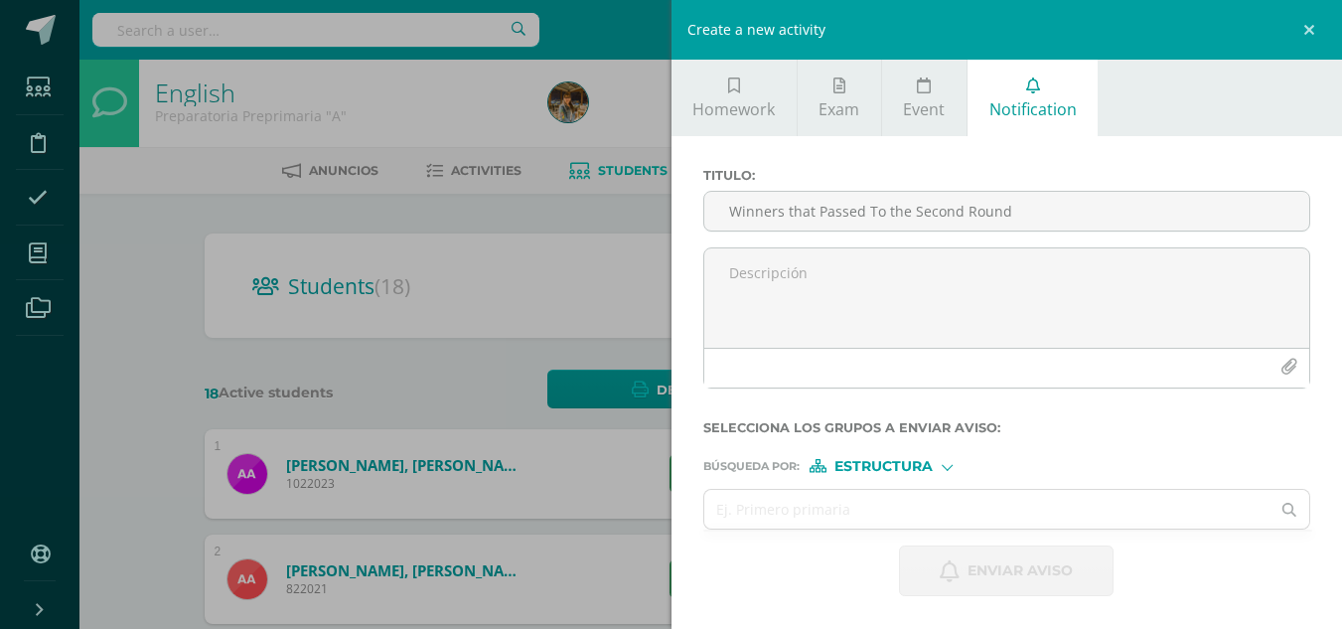
click at [947, 464] on div at bounding box center [946, 465] width 11 height 11
click at [916, 516] on span "Persona" at bounding box center [890, 517] width 71 height 11
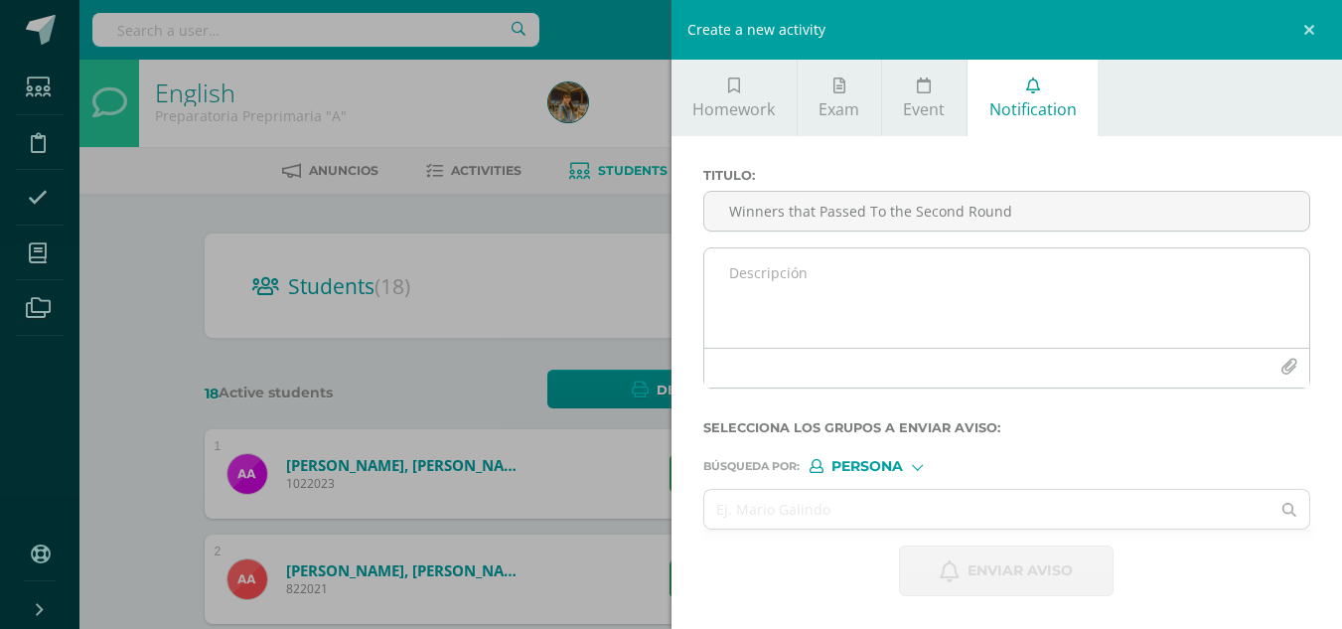
click at [1295, 363] on icon "button" at bounding box center [1288, 366] width 17 height 17
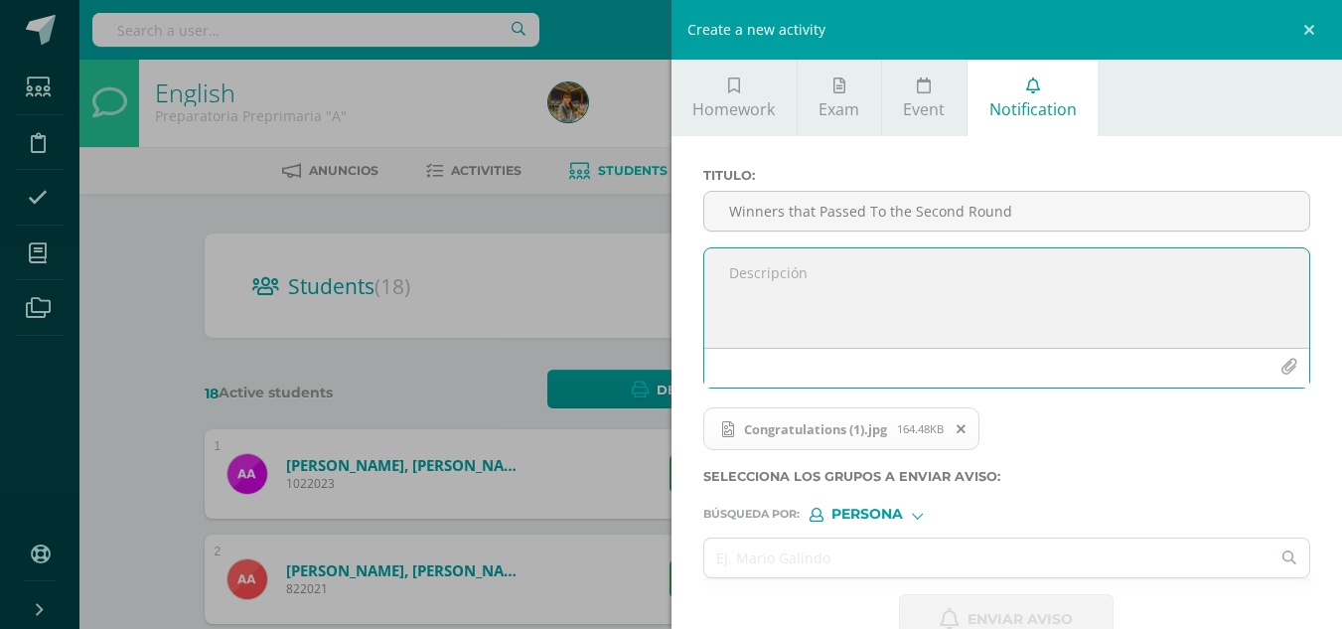
click at [803, 273] on textarea at bounding box center [1007, 297] width 606 height 99
click at [807, 270] on textarea "You Made it you are a winner! and Have passed to the second round for the" at bounding box center [1007, 297] width 606 height 99
click at [1232, 277] on textarea "You Made it you are a winner! and Have passed to the second round for the" at bounding box center [1007, 297] width 606 height 99
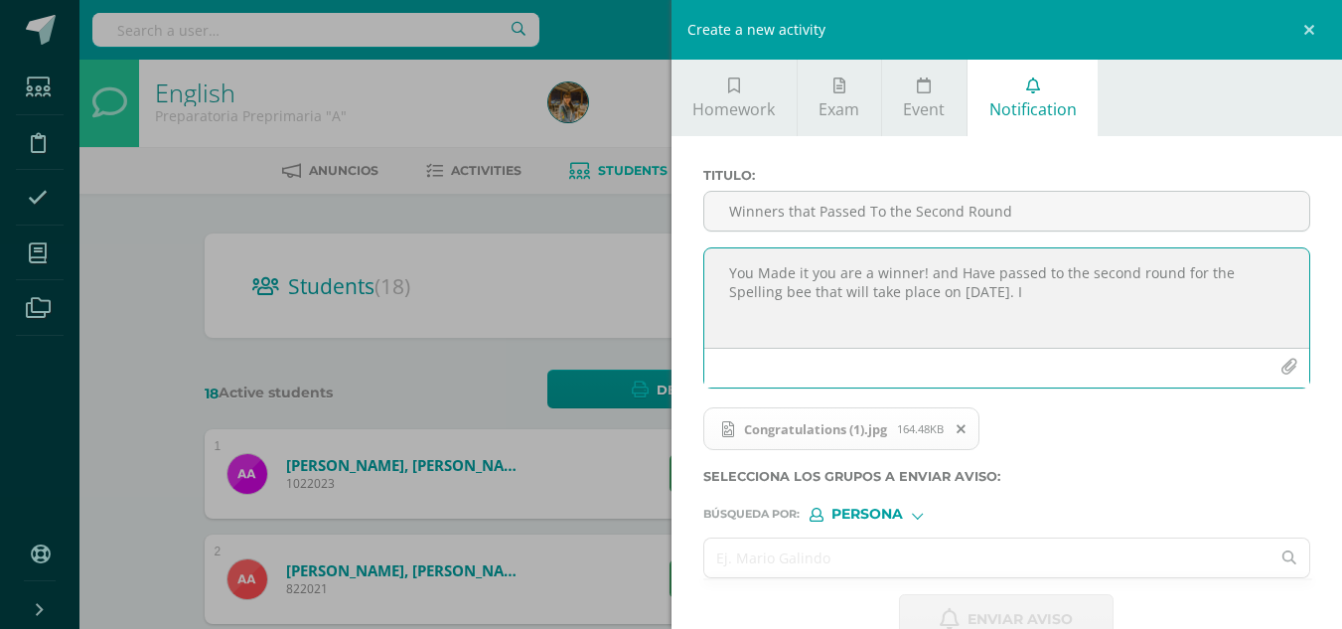
type textarea "You Made it you are a winner! and Have passed to the second round for the Spell…"
click at [863, 554] on input "text" at bounding box center [987, 557] width 566 height 39
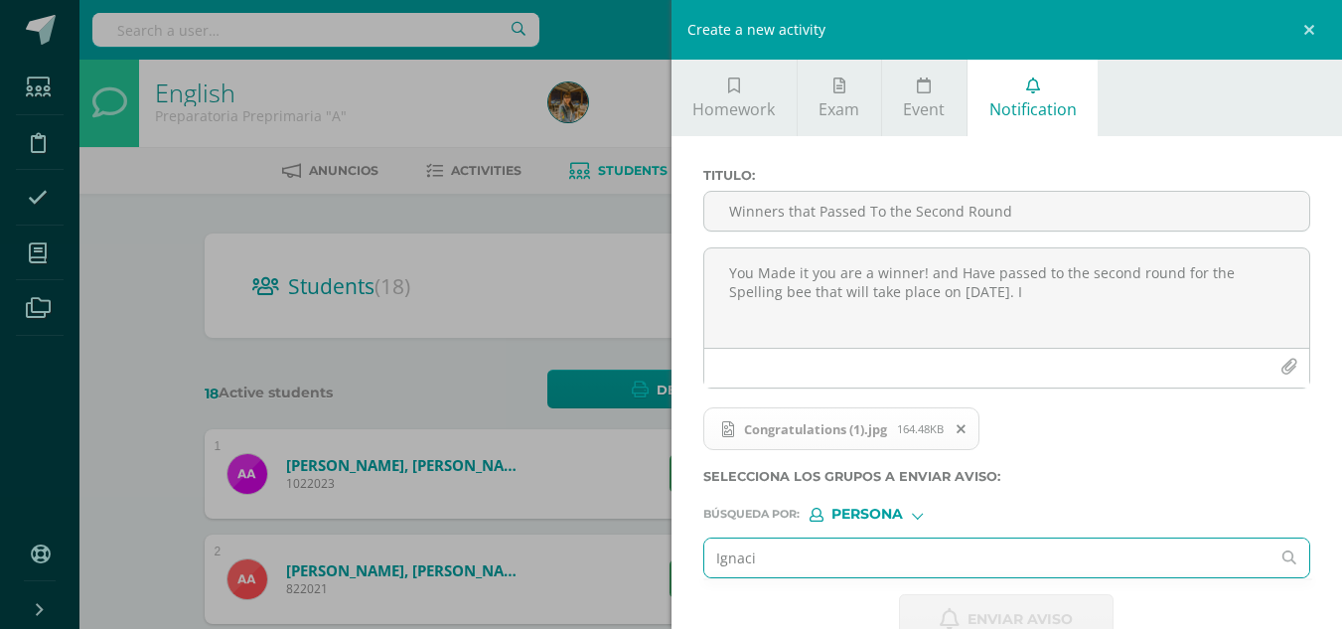
type input "[PERSON_NAME]"
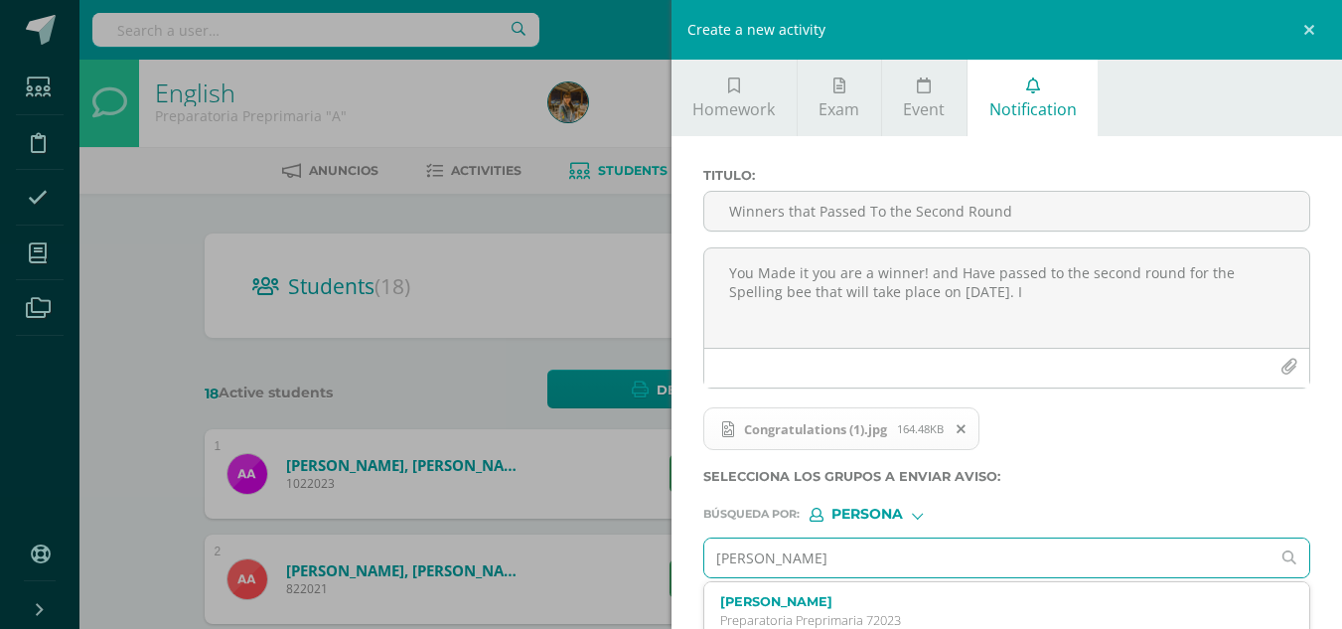
click at [838, 610] on div "[PERSON_NAME] Preparatoria Preprimaria 72023" at bounding box center [994, 611] width 548 height 35
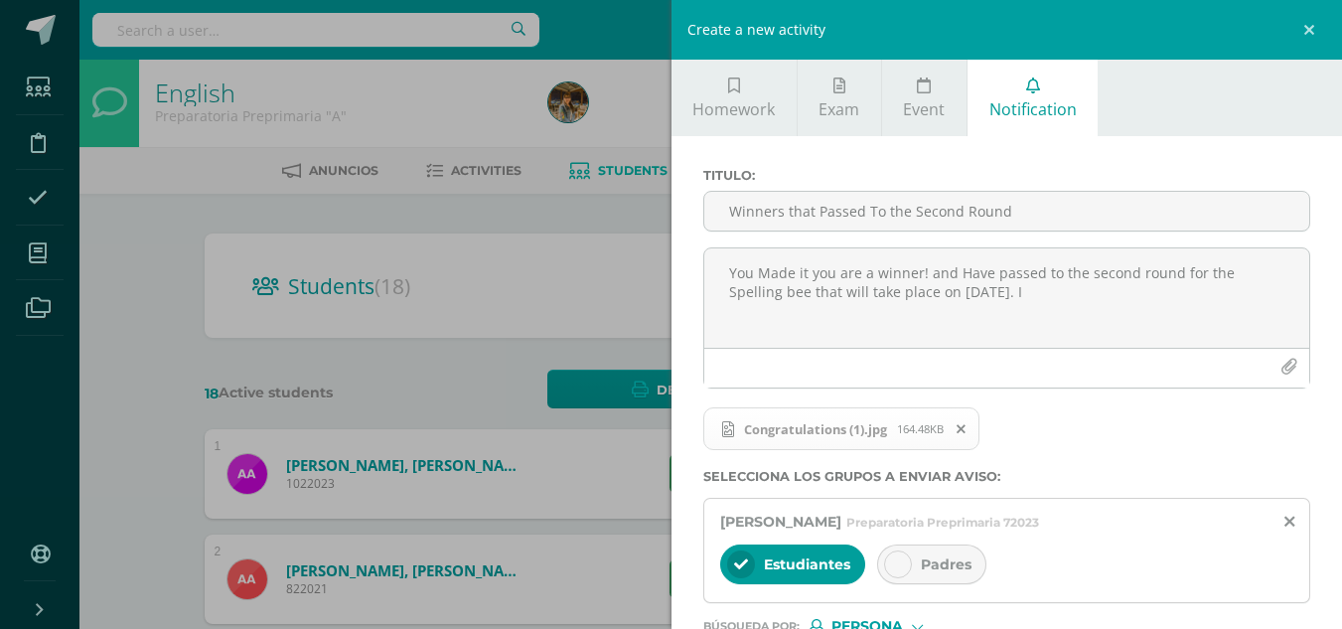
click at [889, 572] on div at bounding box center [898, 564] width 28 height 28
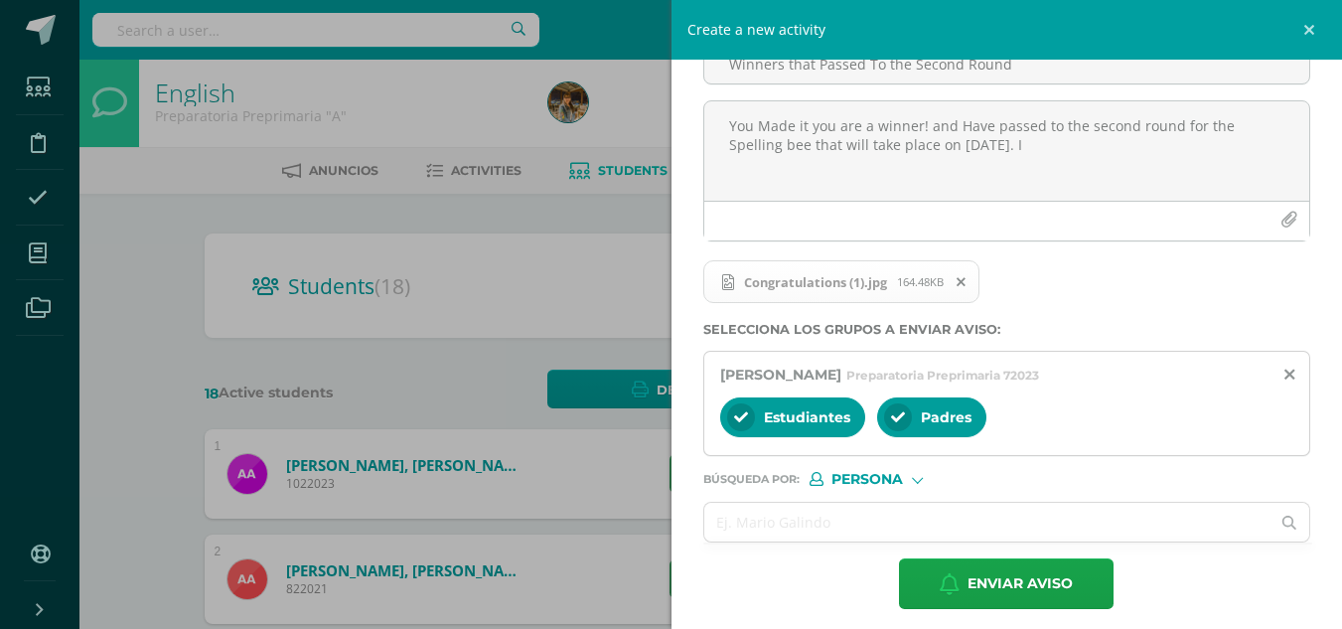
scroll to position [159, 0]
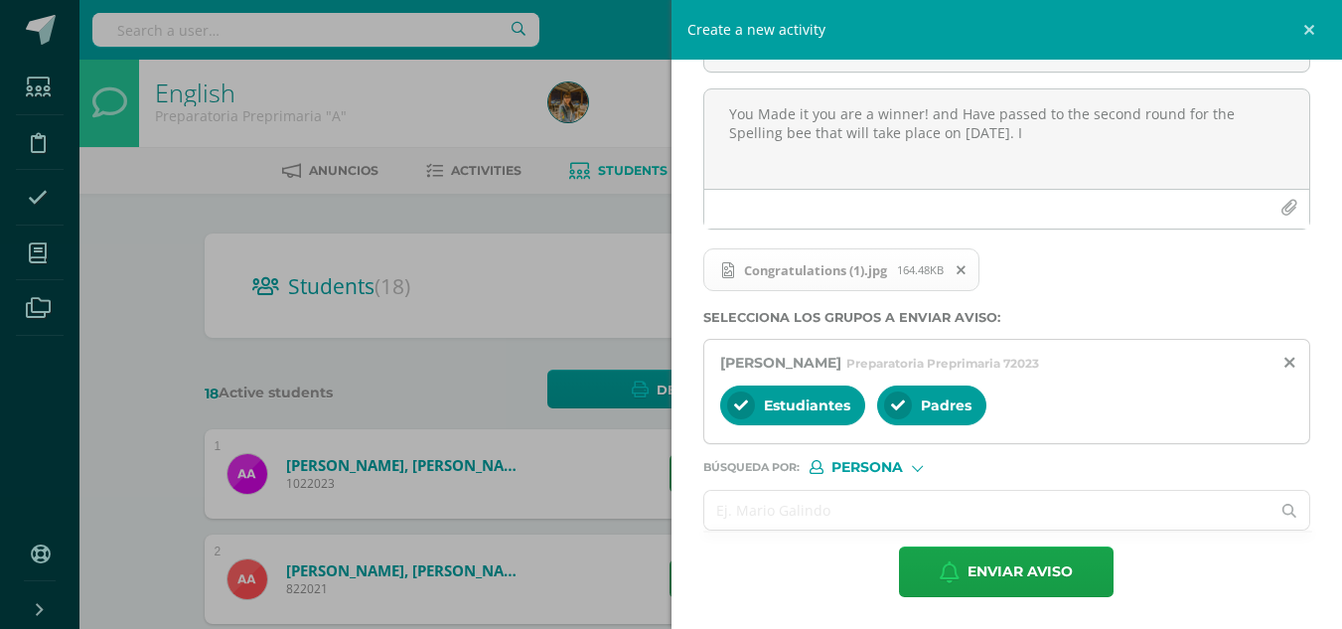
click at [751, 514] on input "text" at bounding box center [987, 510] width 566 height 39
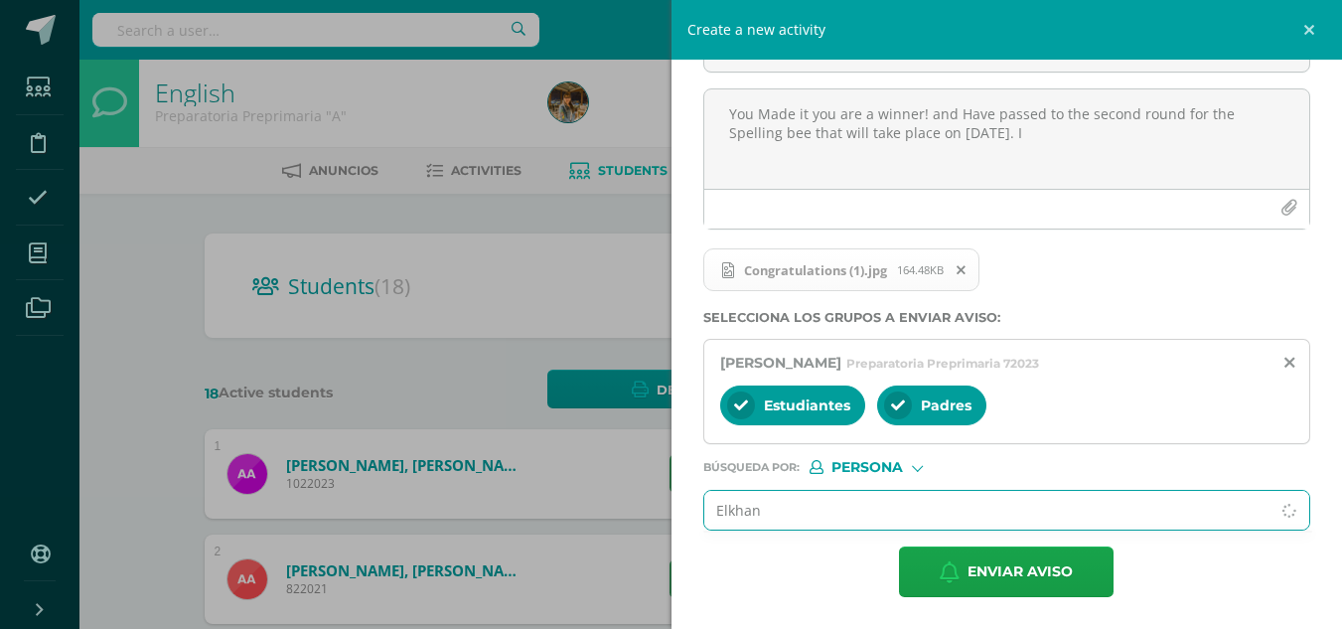
type input "Elkhan"
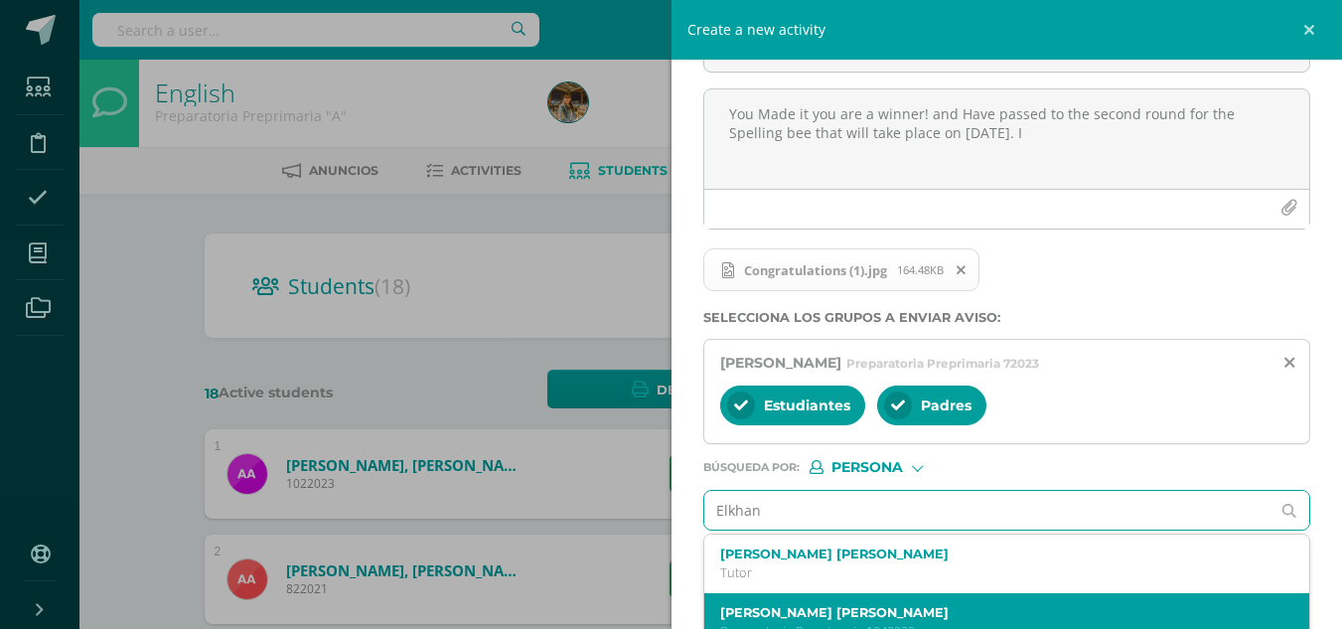
click at [763, 618] on label "[PERSON_NAME] [PERSON_NAME]" at bounding box center [994, 612] width 548 height 15
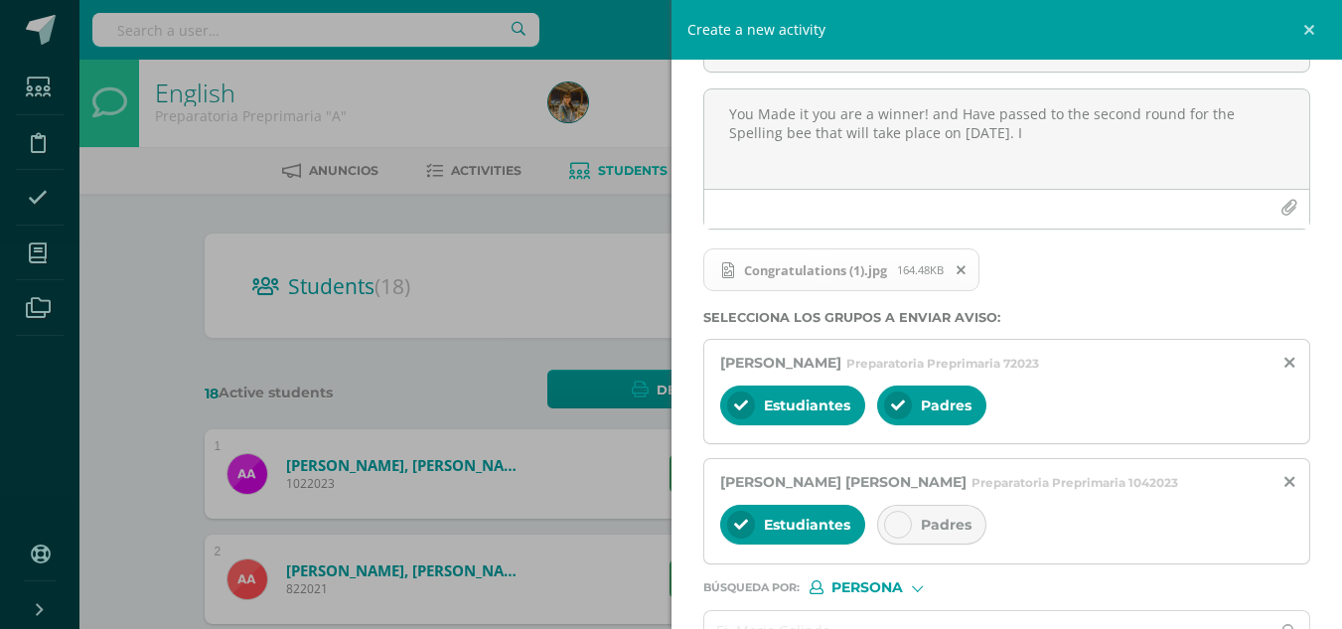
click at [897, 527] on icon at bounding box center [898, 524] width 14 height 14
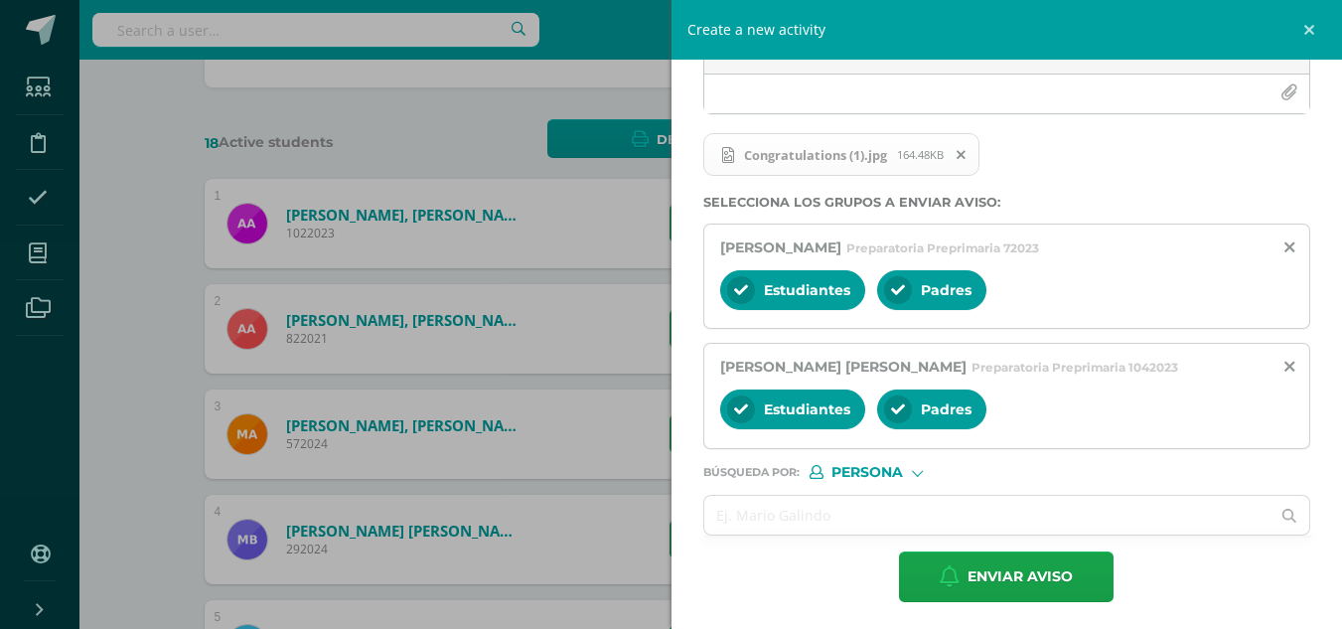
scroll to position [279, 0]
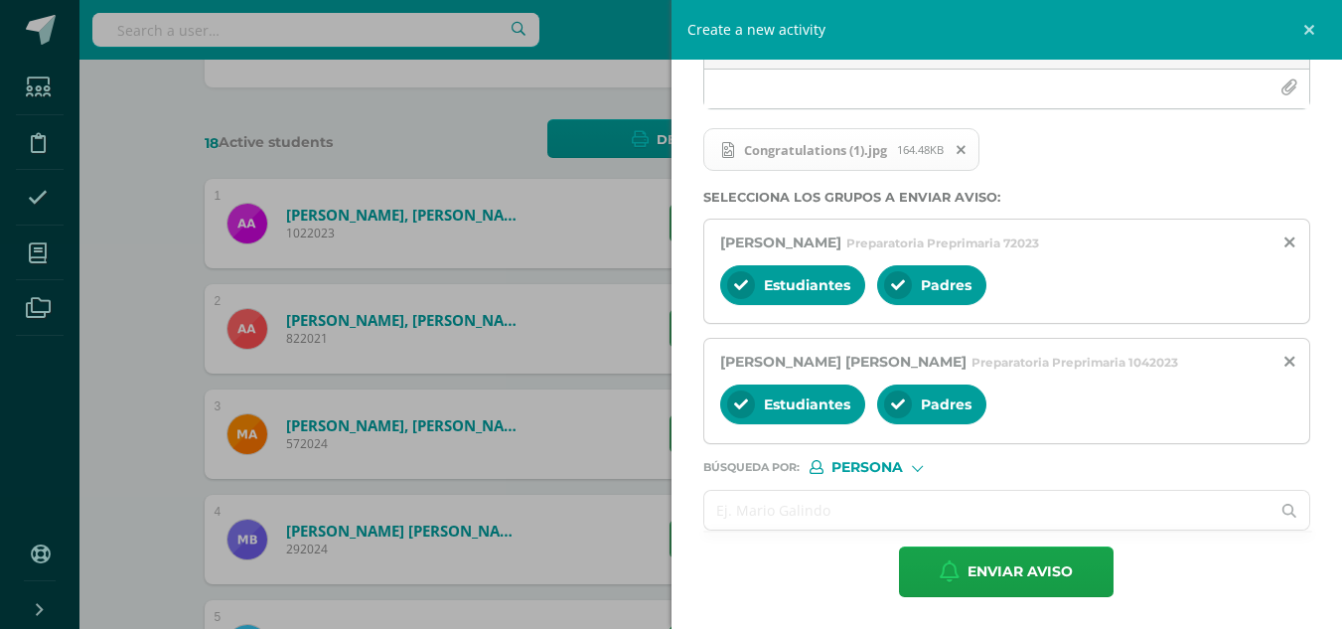
click at [752, 513] on input "text" at bounding box center [987, 510] width 566 height 39
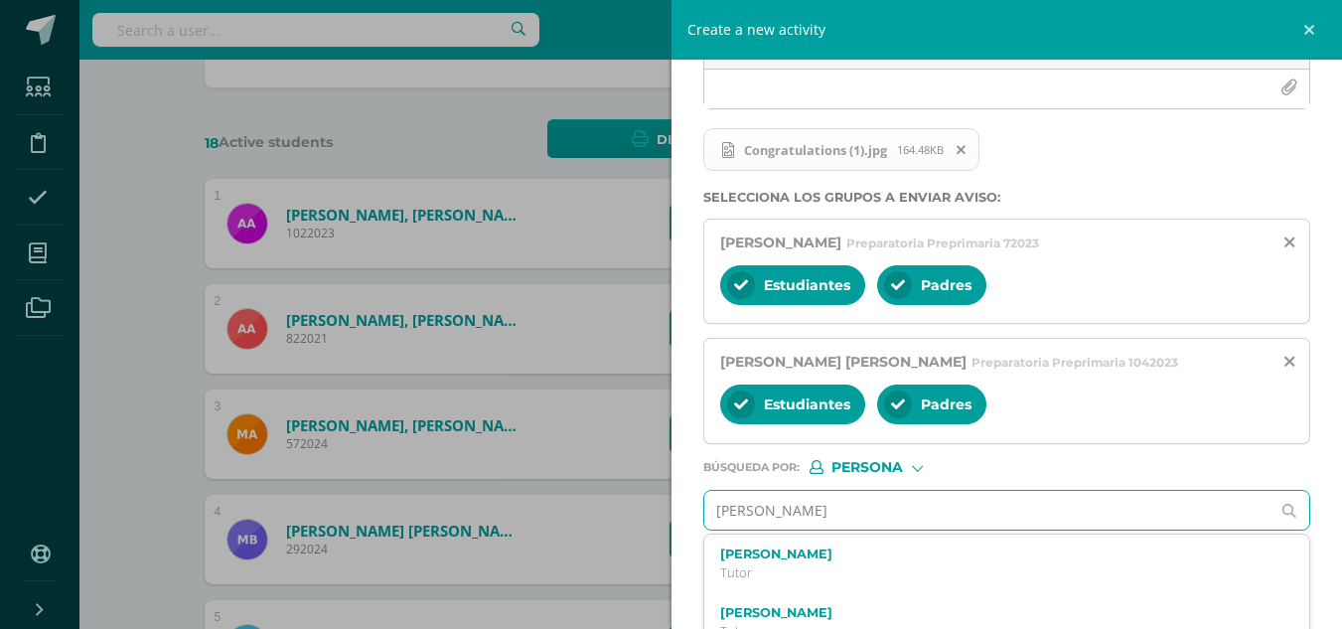
click at [830, 512] on input "[PERSON_NAME]" at bounding box center [987, 510] width 566 height 39
type input "I"
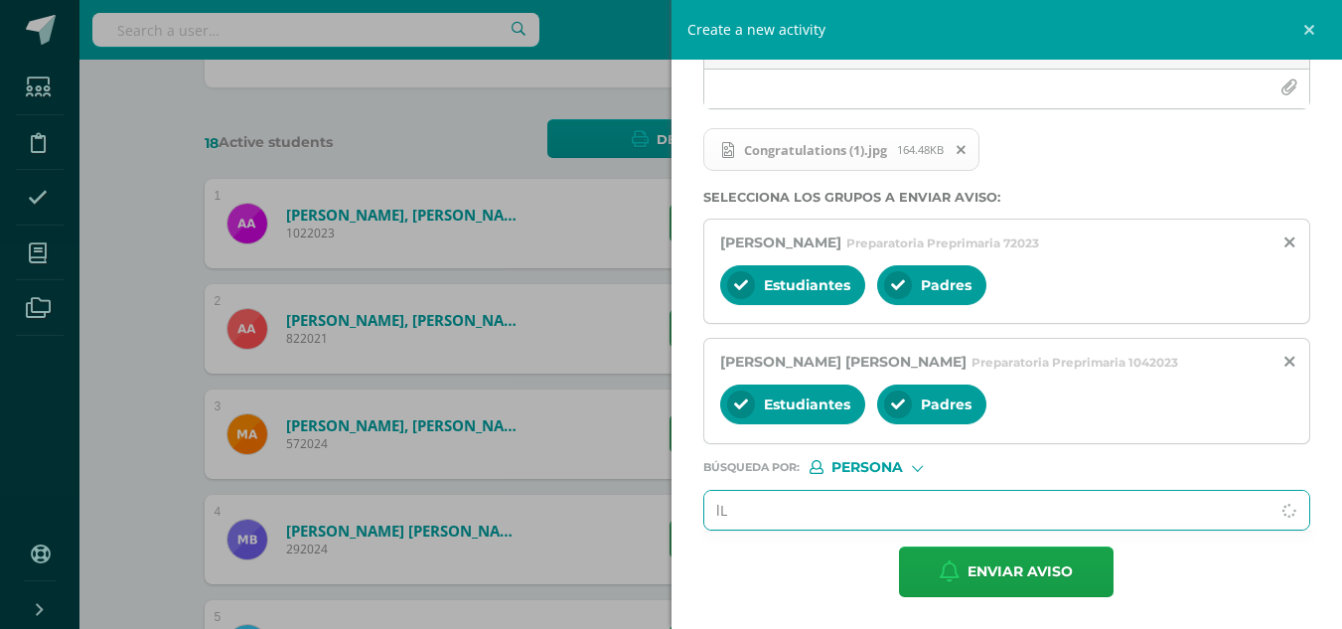
type input "l"
type input "Losi"
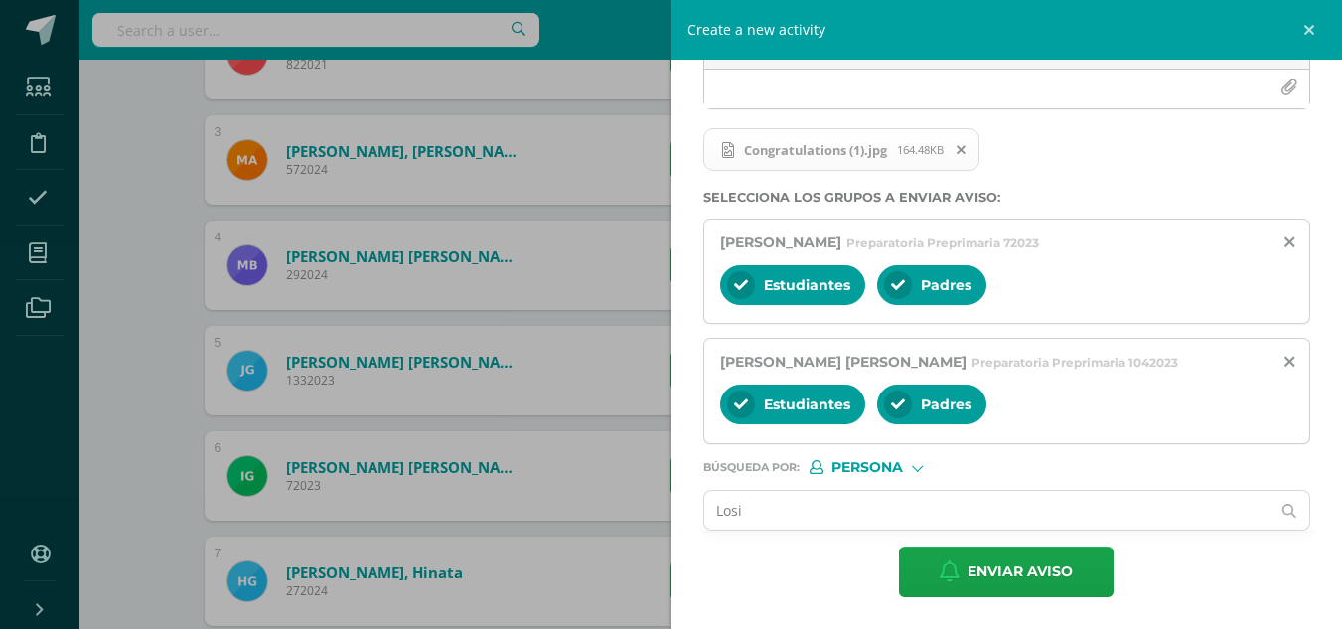
scroll to position [585, 0]
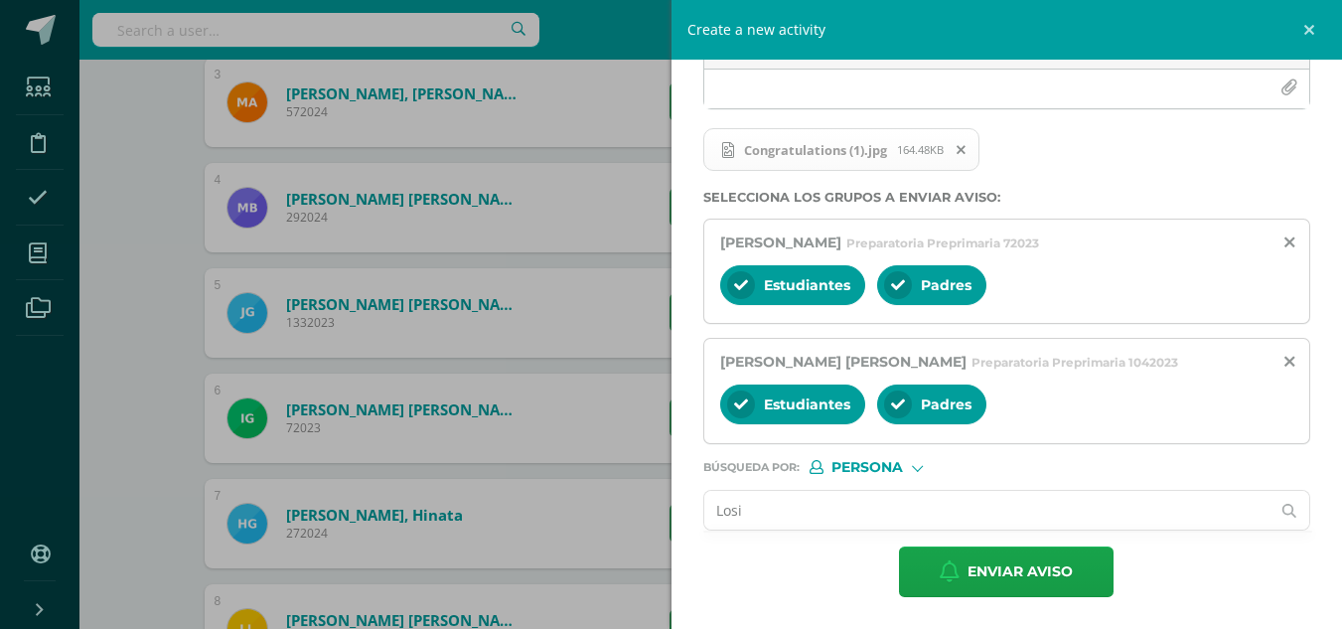
click at [808, 514] on input "Losi" at bounding box center [987, 510] width 566 height 39
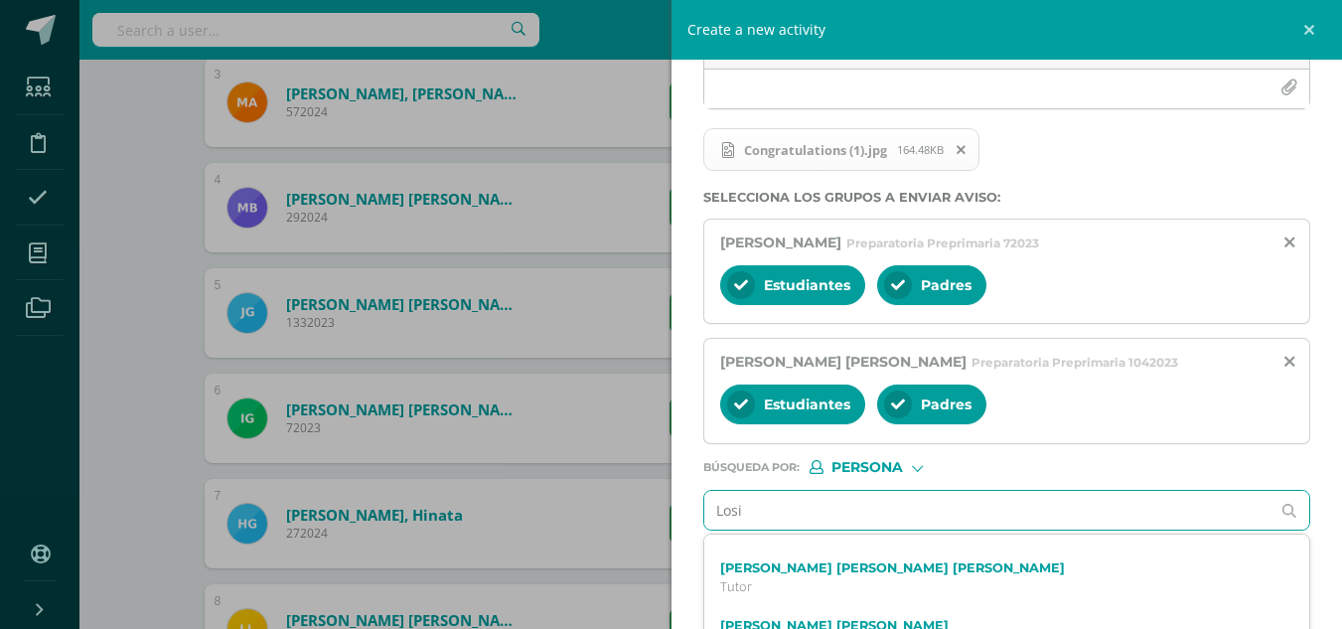
scroll to position [1587, 0]
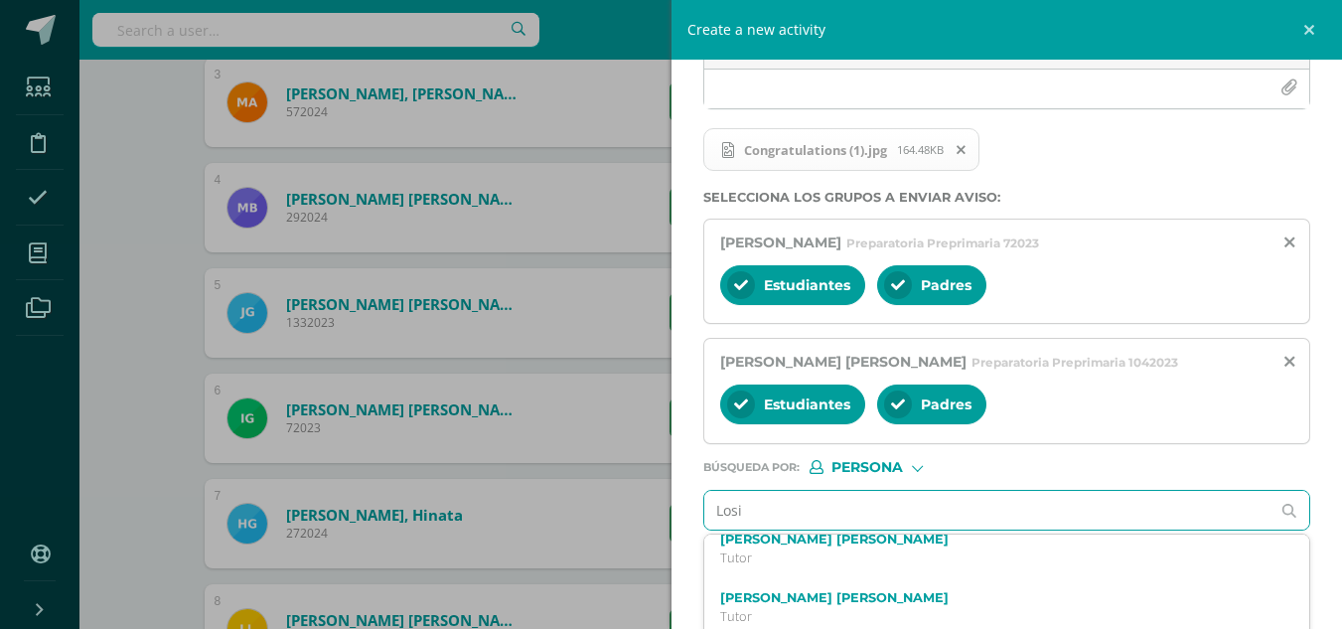
drag, startPoint x: 784, startPoint y: 508, endPoint x: 701, endPoint y: 508, distance: 83.4
click at [701, 508] on div "Titulo : Winners that Passed To the Second Round You Made it you are a winner! …" at bounding box center [1006, 243] width 671 height 772
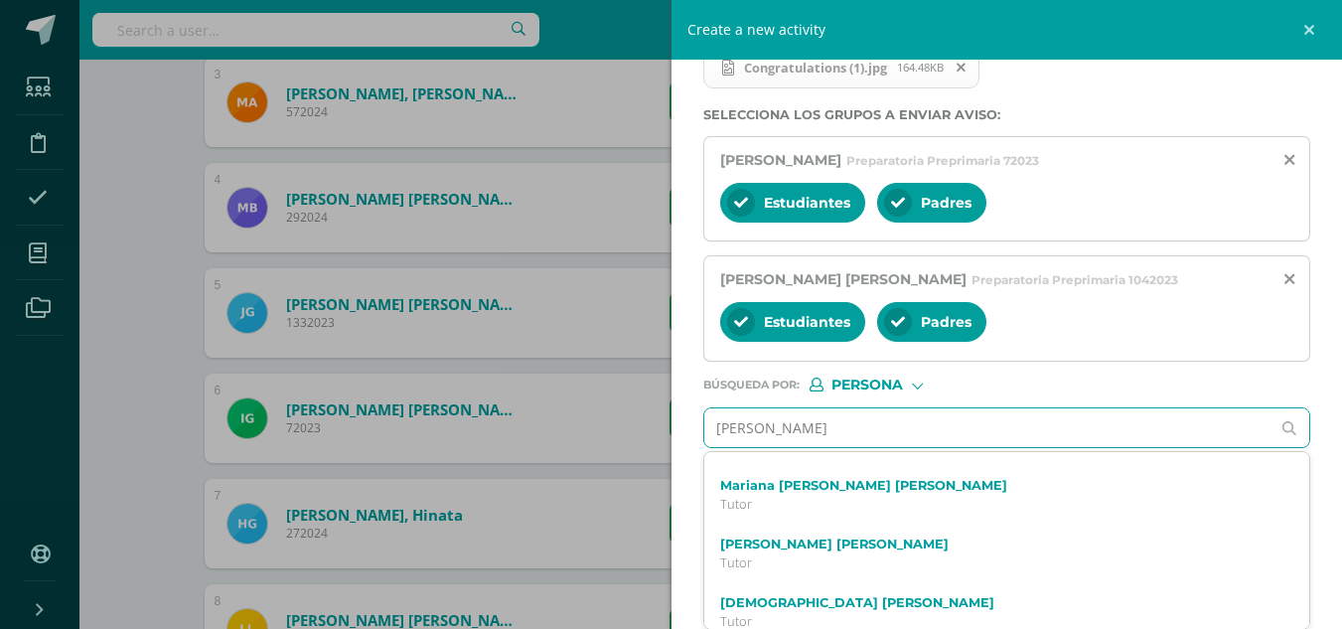
scroll to position [2328, 0]
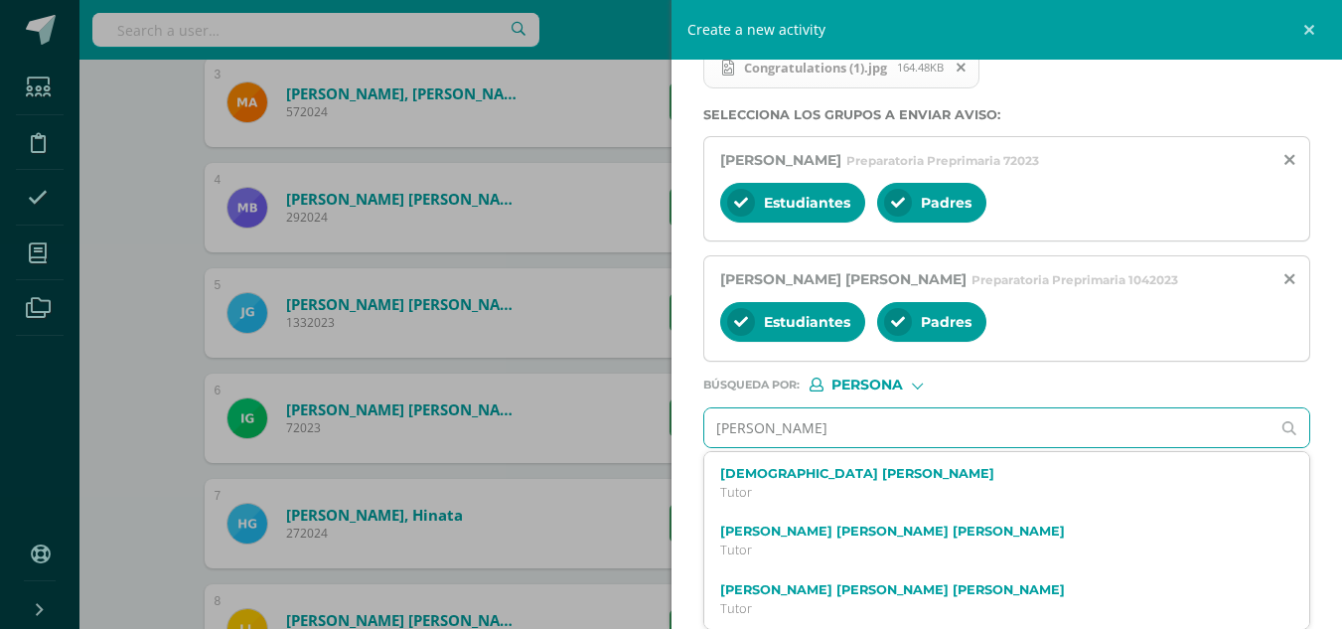
click at [797, 426] on input "[PERSON_NAME]" at bounding box center [987, 427] width 566 height 39
click at [806, 426] on input "[PERSON_NAME]" at bounding box center [987, 427] width 566 height 39
type input "[PERSON_NAME]"
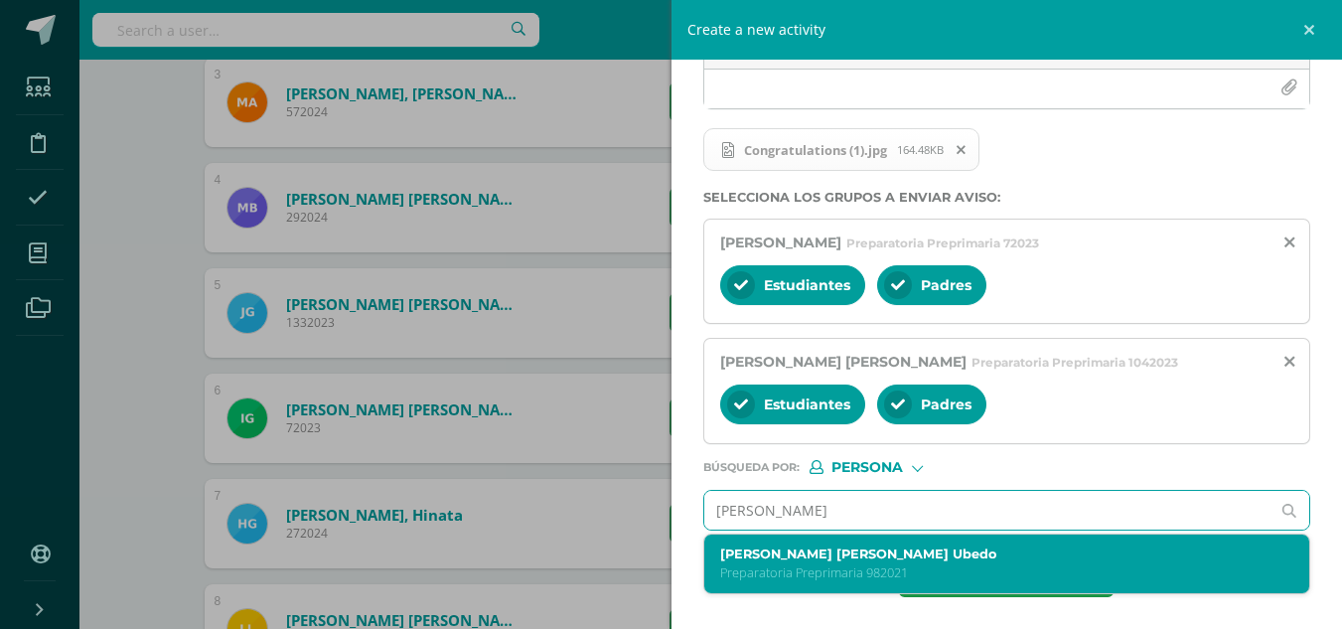
click at [797, 571] on p "Preparatoria Preprimaria 982021" at bounding box center [994, 572] width 548 height 17
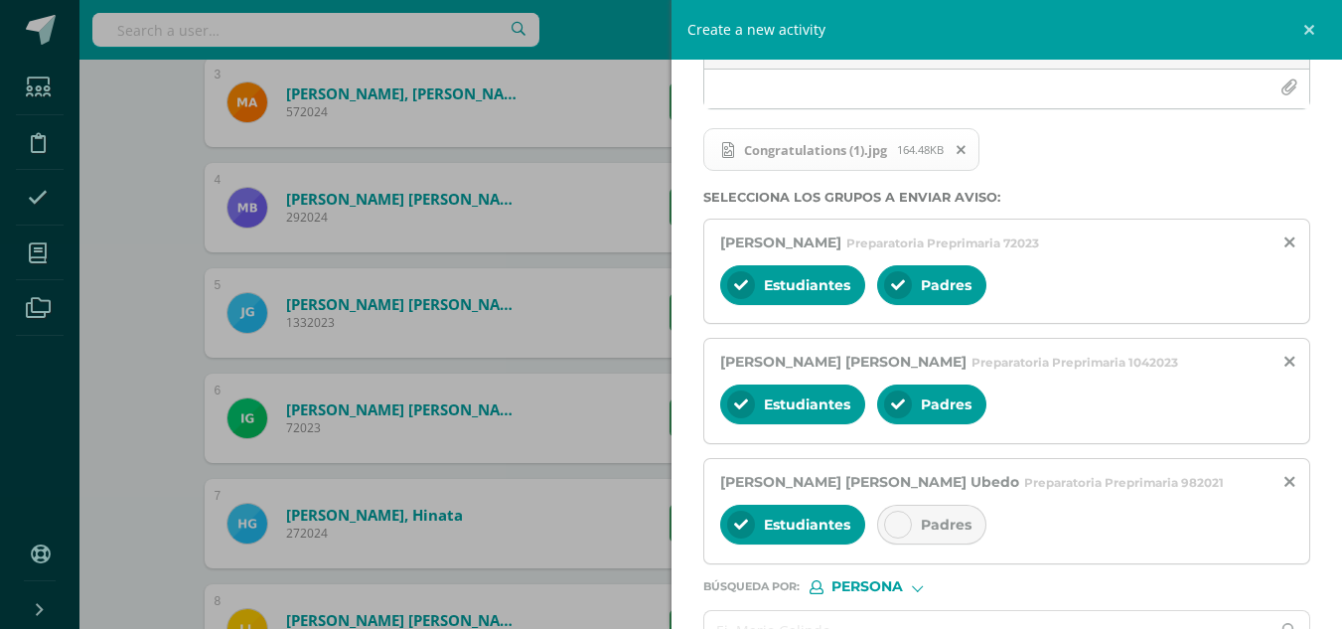
click at [912, 516] on div "Padres" at bounding box center [931, 524] width 109 height 40
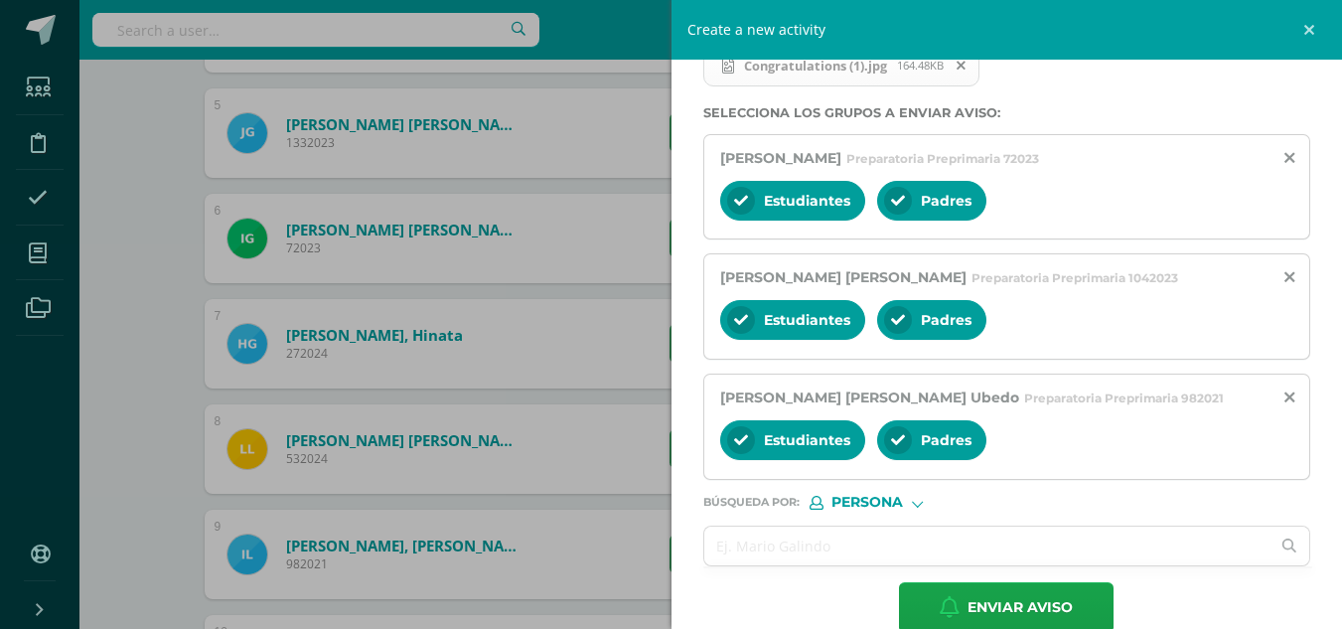
scroll to position [399, 0]
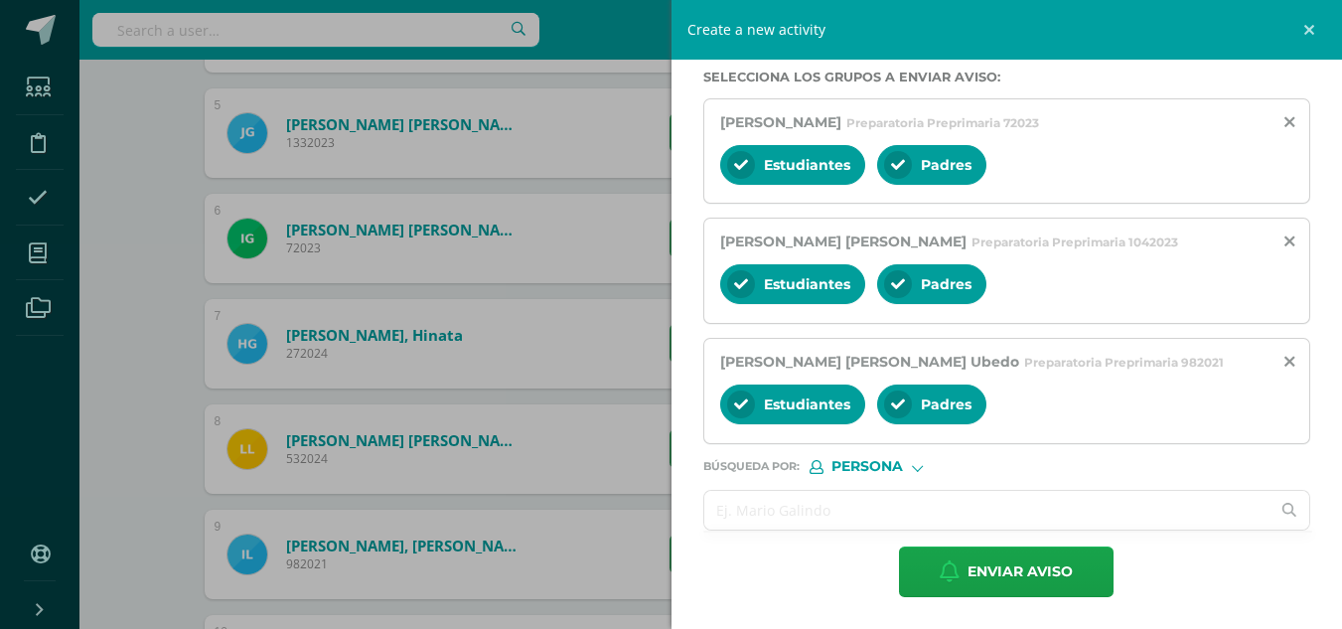
click at [762, 523] on input "text" at bounding box center [987, 510] width 566 height 39
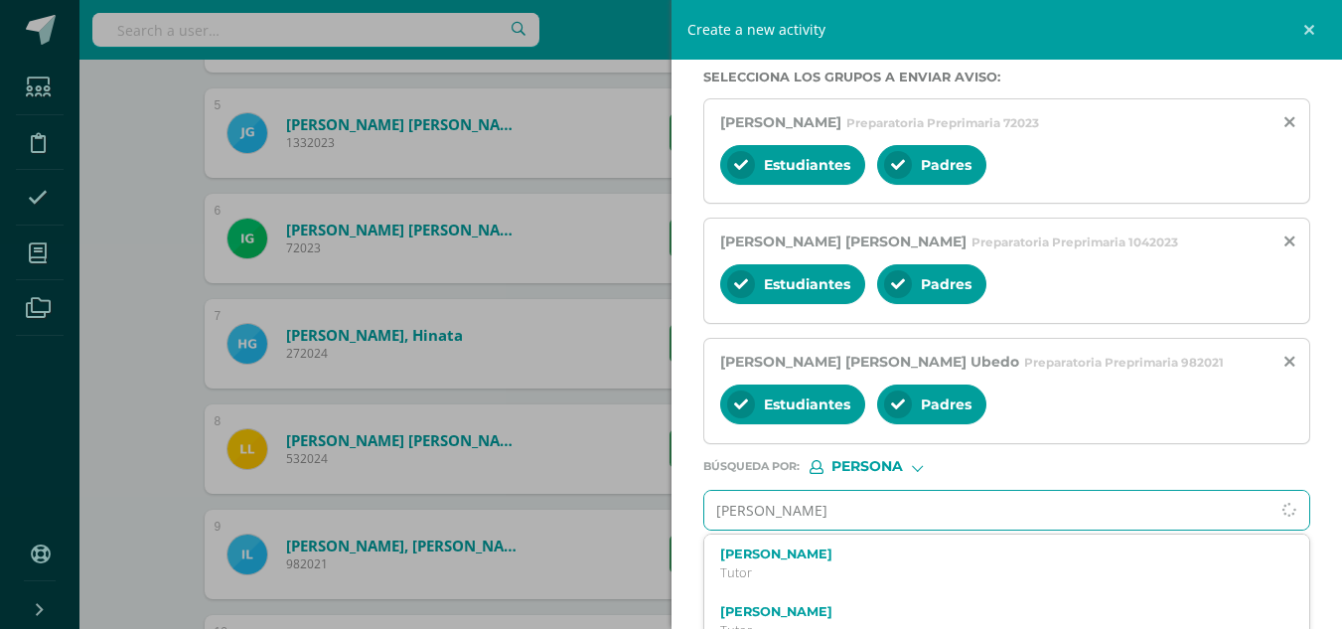
type input "[PERSON_NAME]"
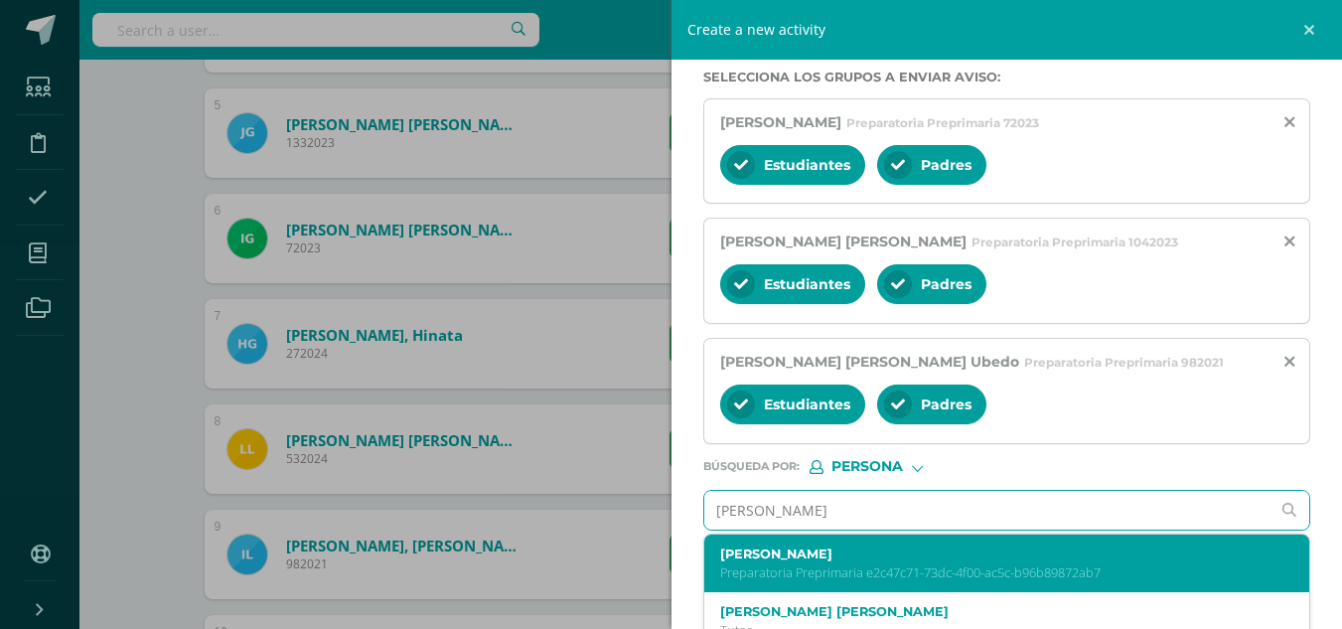
click at [810, 564] on p "Preparatoria Preprimaria e2c47c71-73dc-4f00-ac5c-b96b89872ab7" at bounding box center [994, 572] width 548 height 17
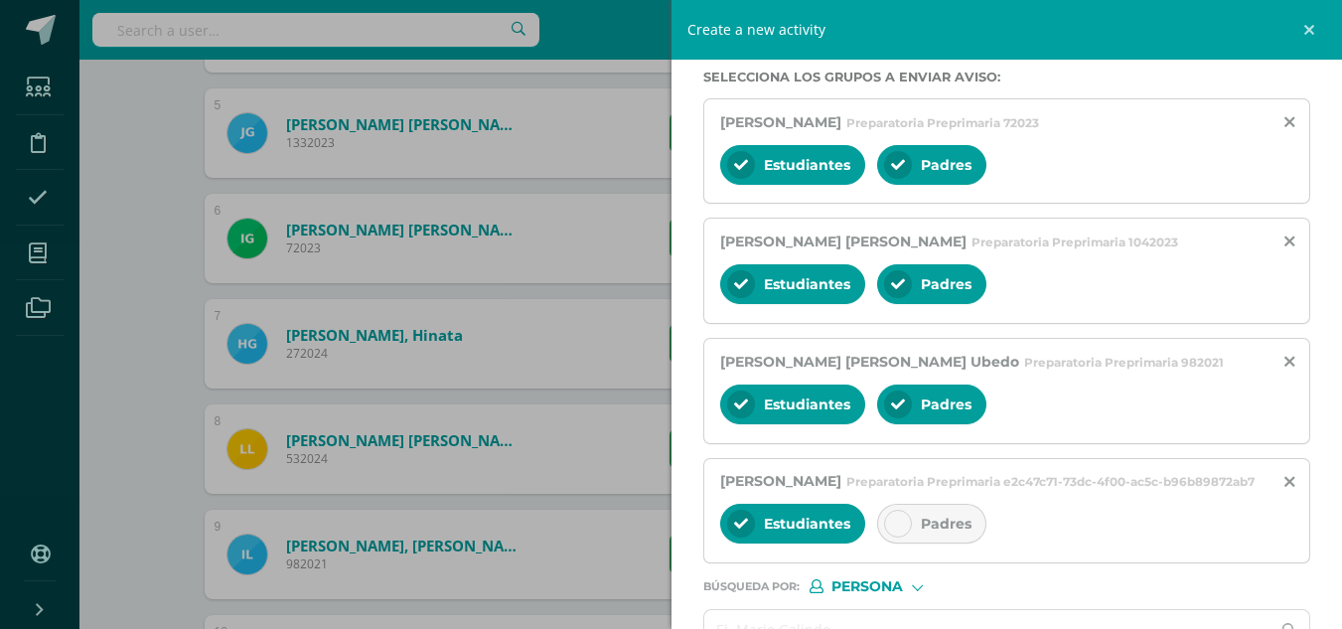
click at [899, 530] on icon at bounding box center [898, 523] width 14 height 14
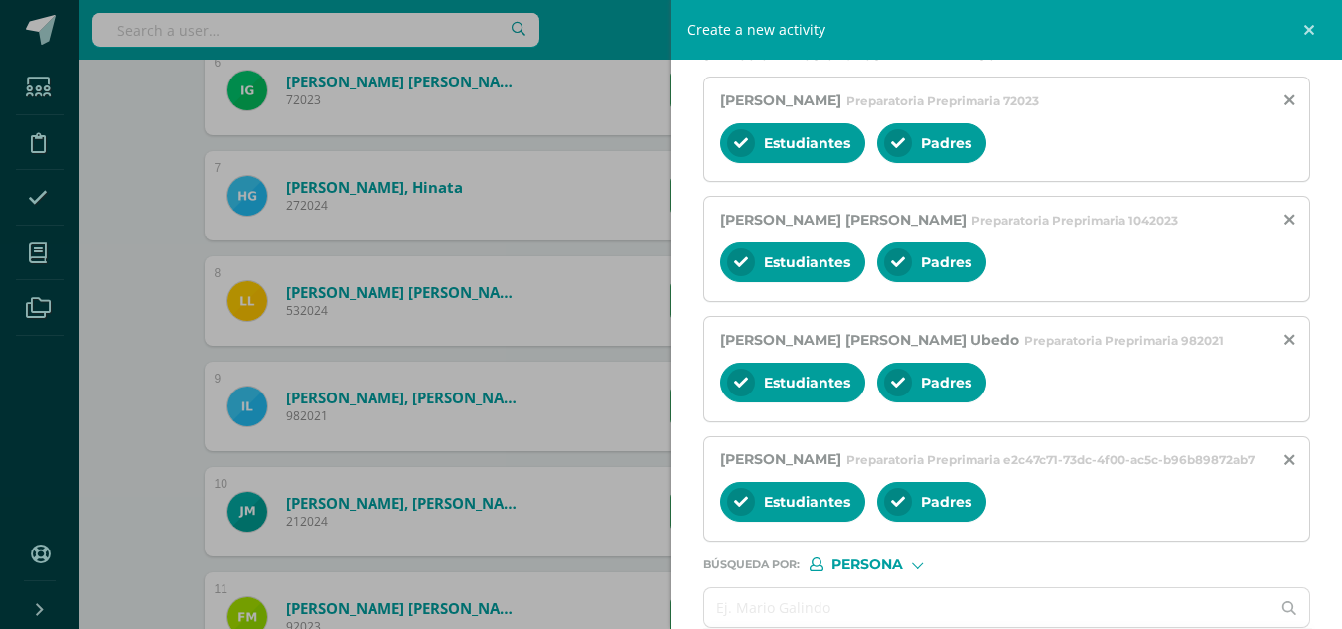
scroll to position [537, 0]
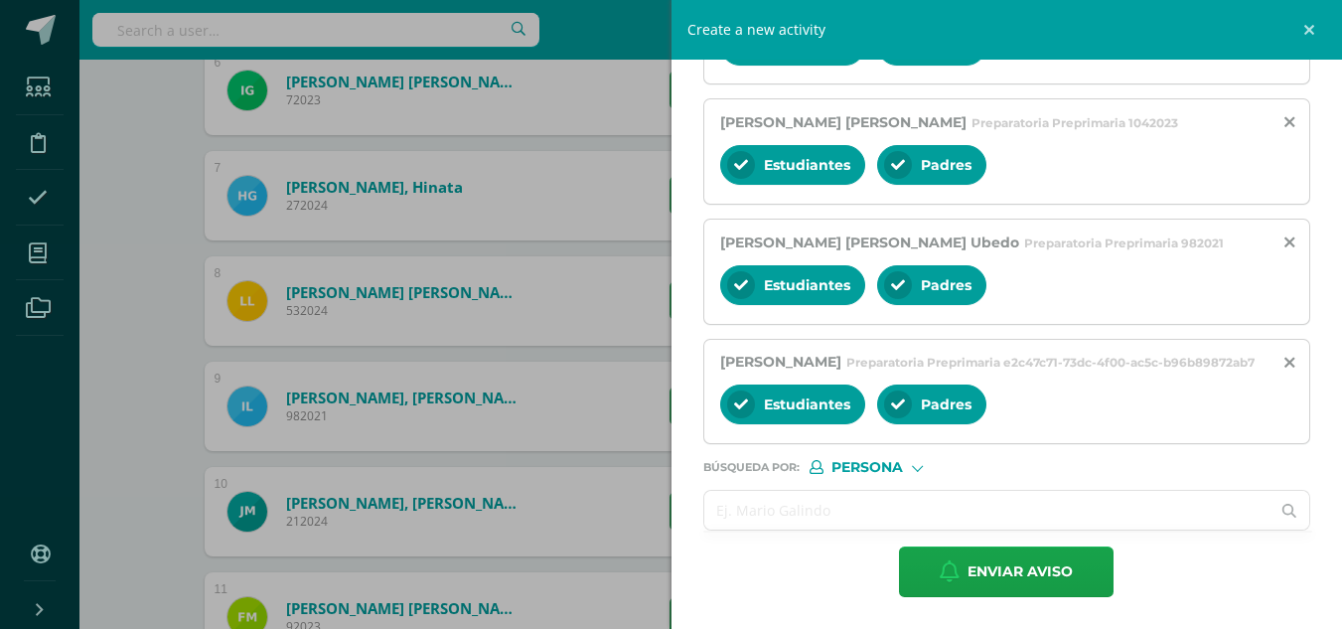
click at [874, 510] on input "text" at bounding box center [987, 510] width 566 height 39
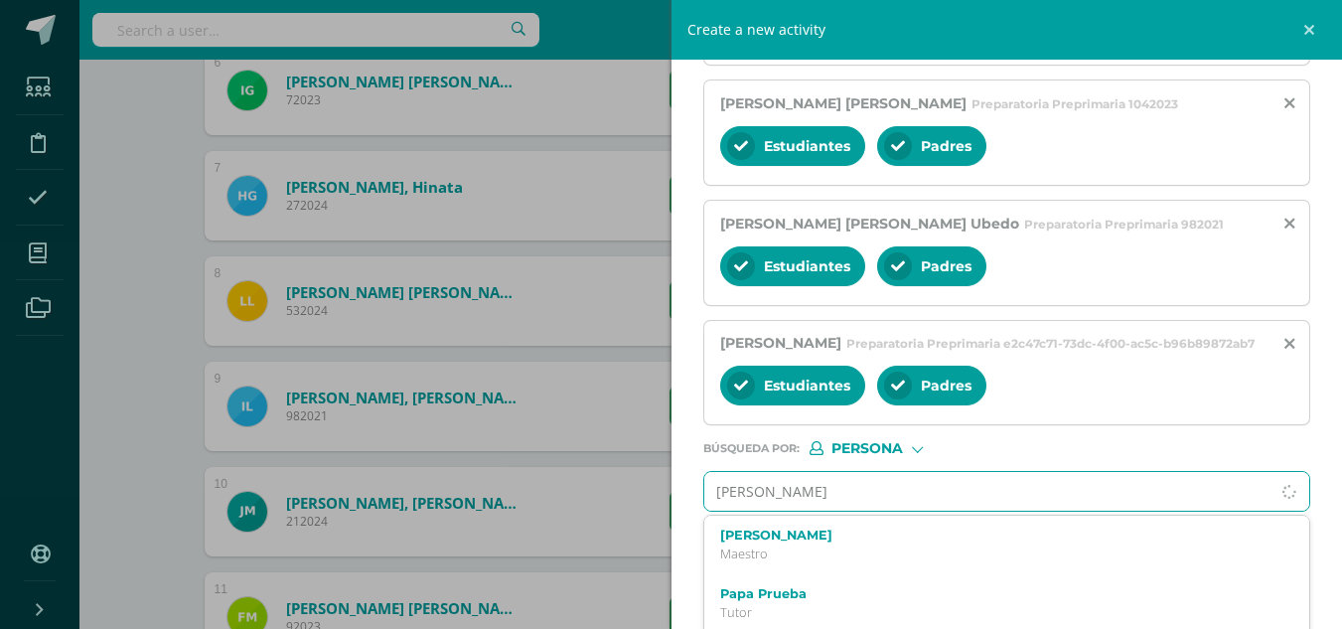
type input "[PERSON_NAME]"
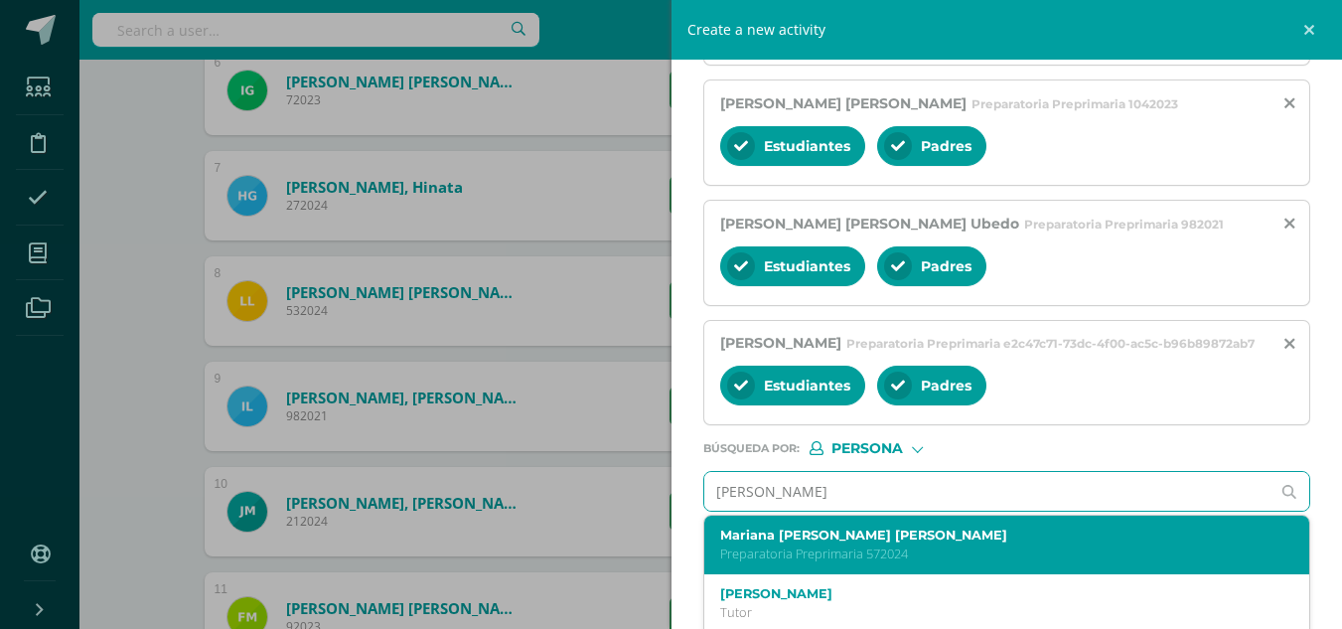
click at [874, 542] on label "Mariana [PERSON_NAME] [PERSON_NAME]" at bounding box center [994, 534] width 548 height 15
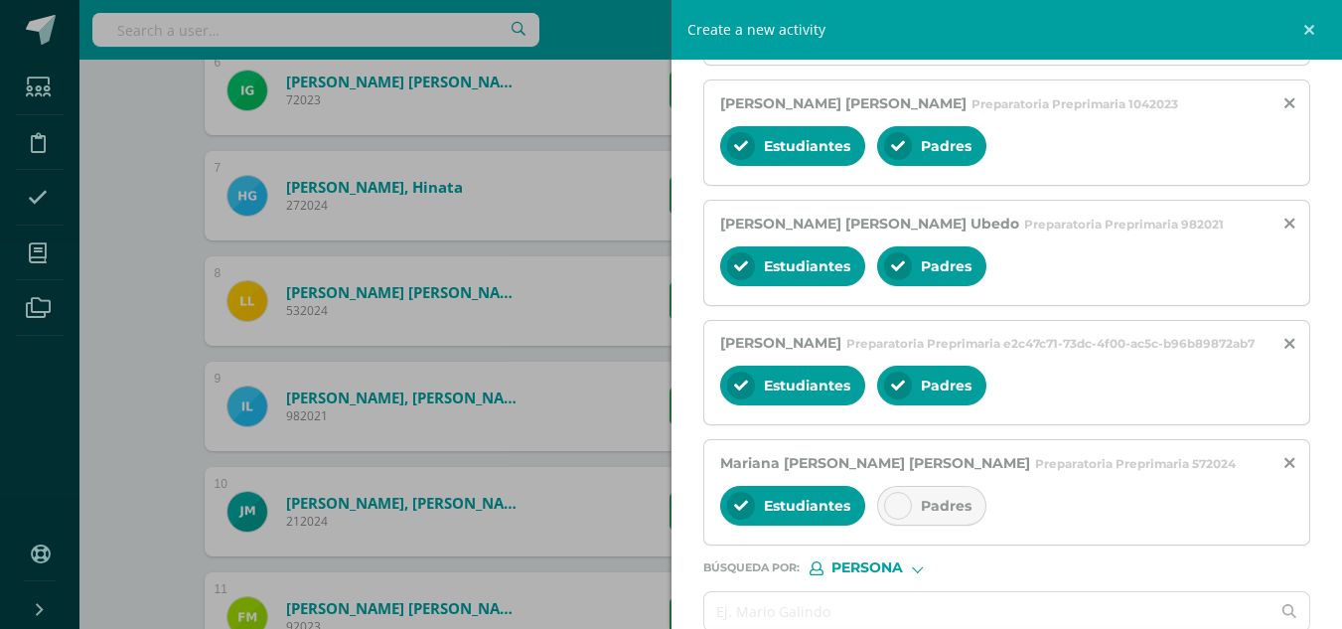
click at [899, 512] on icon at bounding box center [898, 506] width 14 height 14
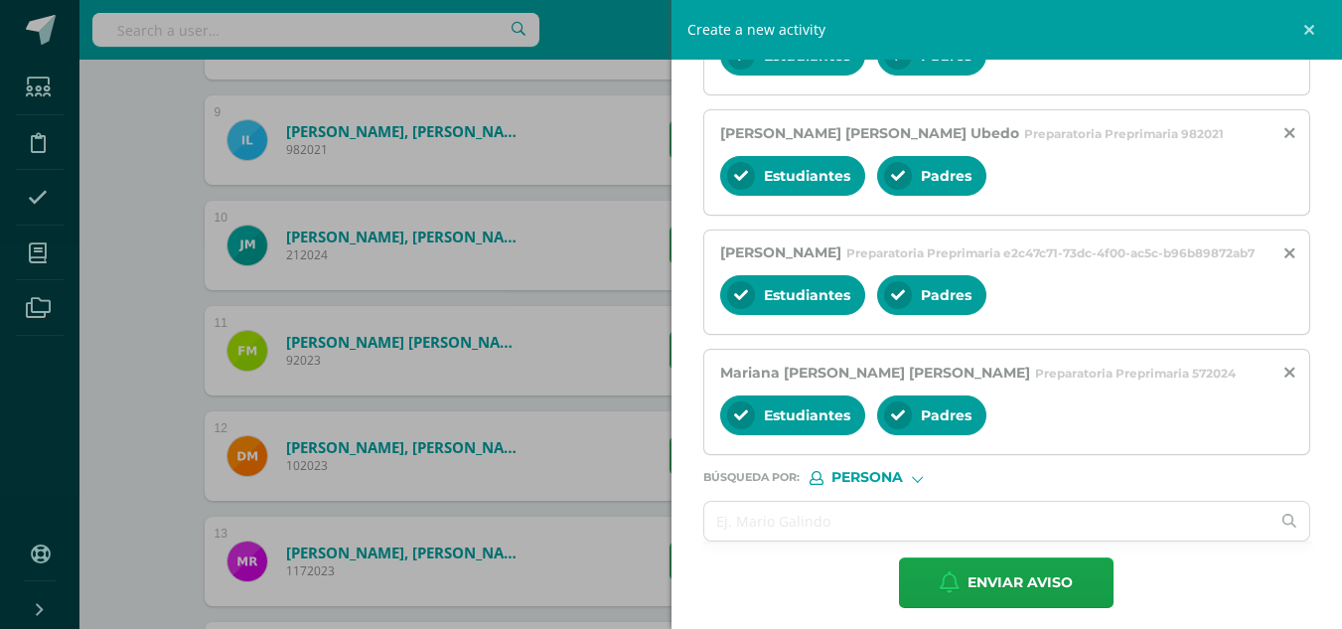
scroll to position [657, 0]
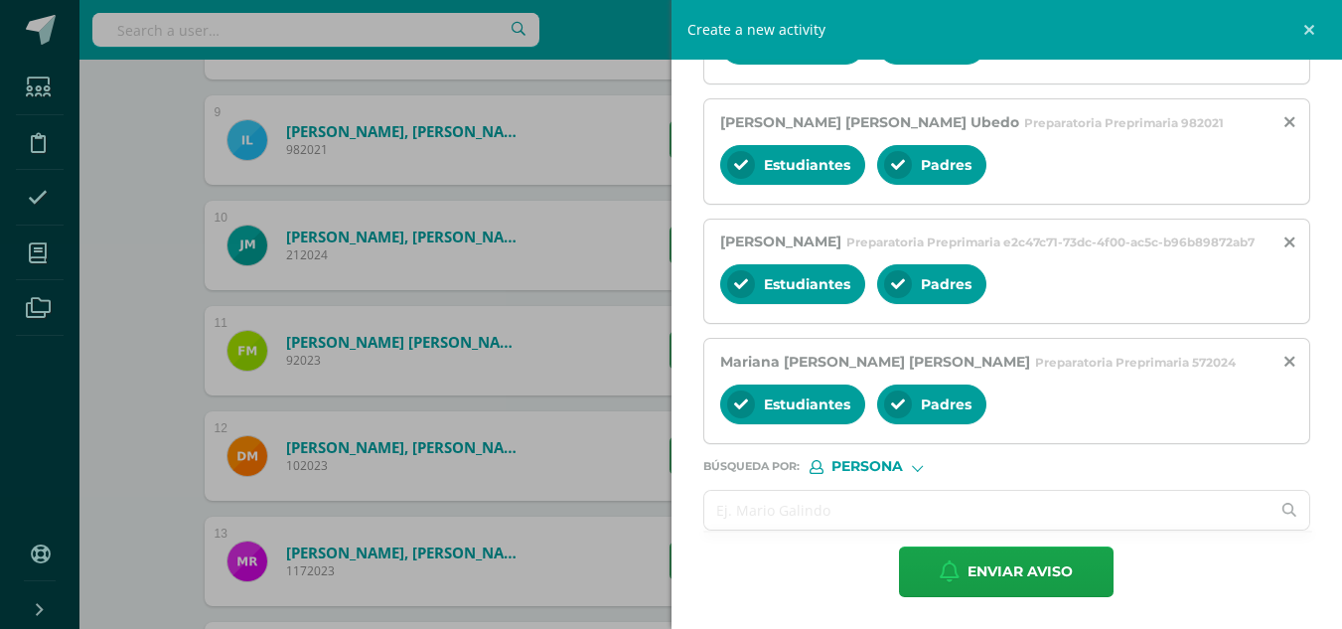
click at [768, 509] on input "text" at bounding box center [987, 510] width 566 height 39
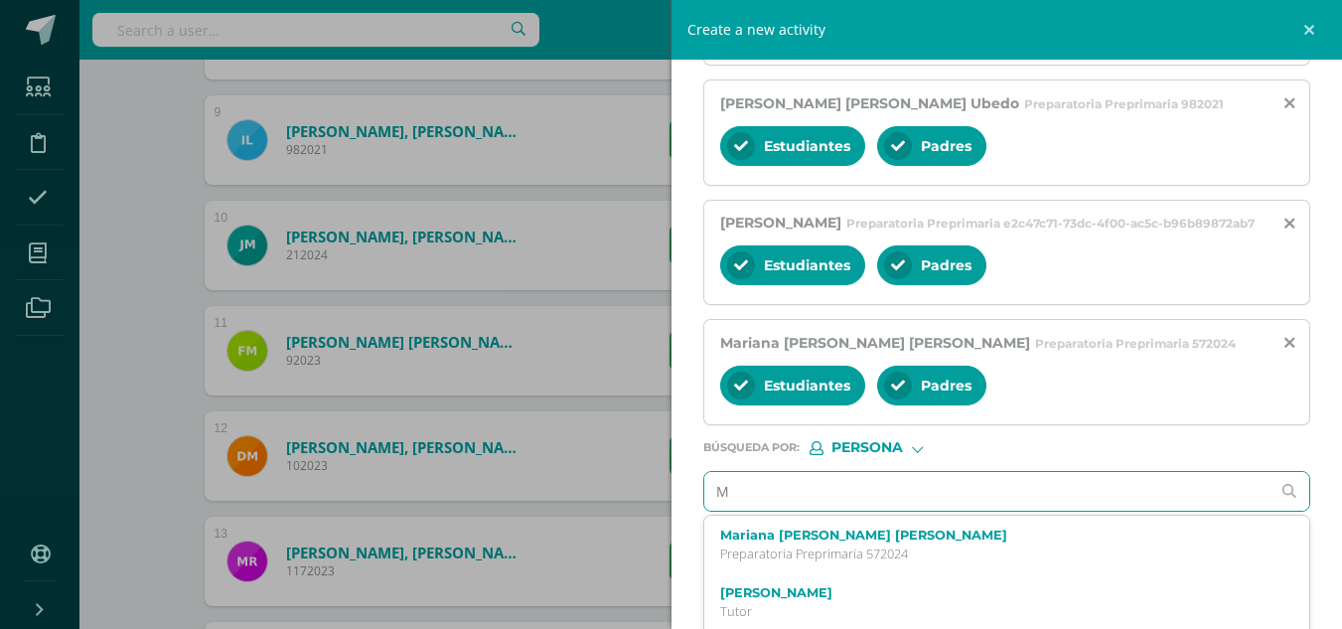
click at [768, 509] on input "M" at bounding box center [987, 491] width 566 height 39
type input "Melody"
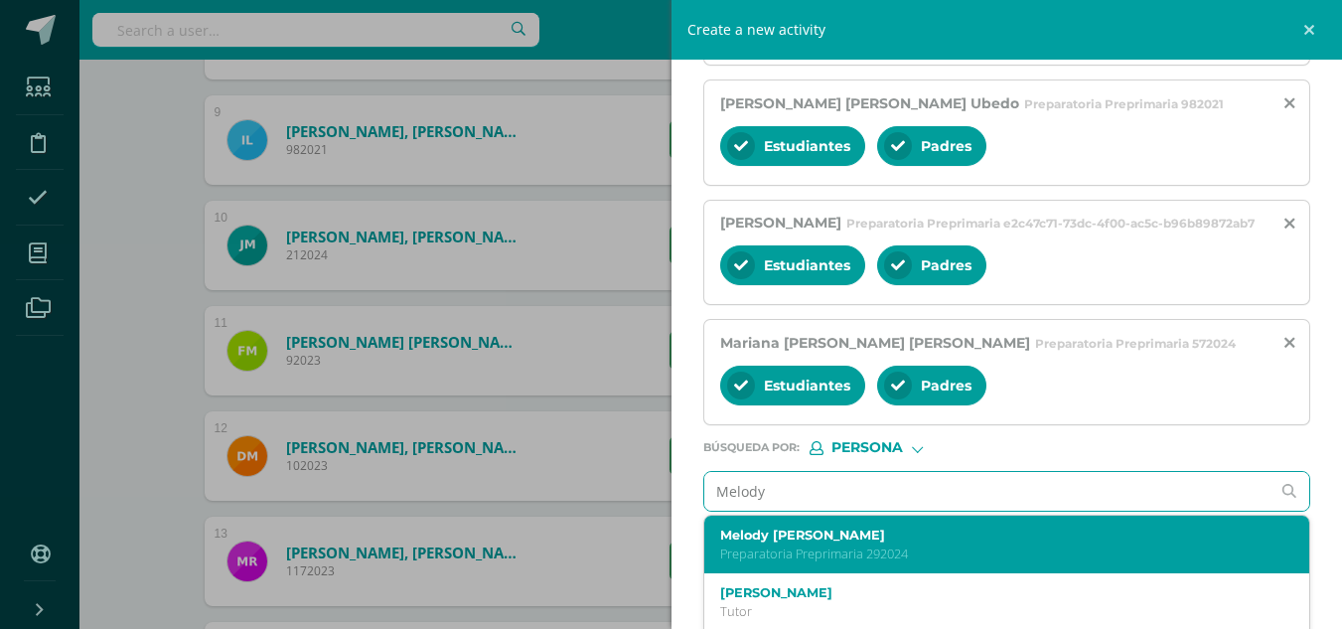
click at [819, 562] on div "[PERSON_NAME] [PERSON_NAME] Preparatoria Preprimaria 292024" at bounding box center [994, 544] width 548 height 35
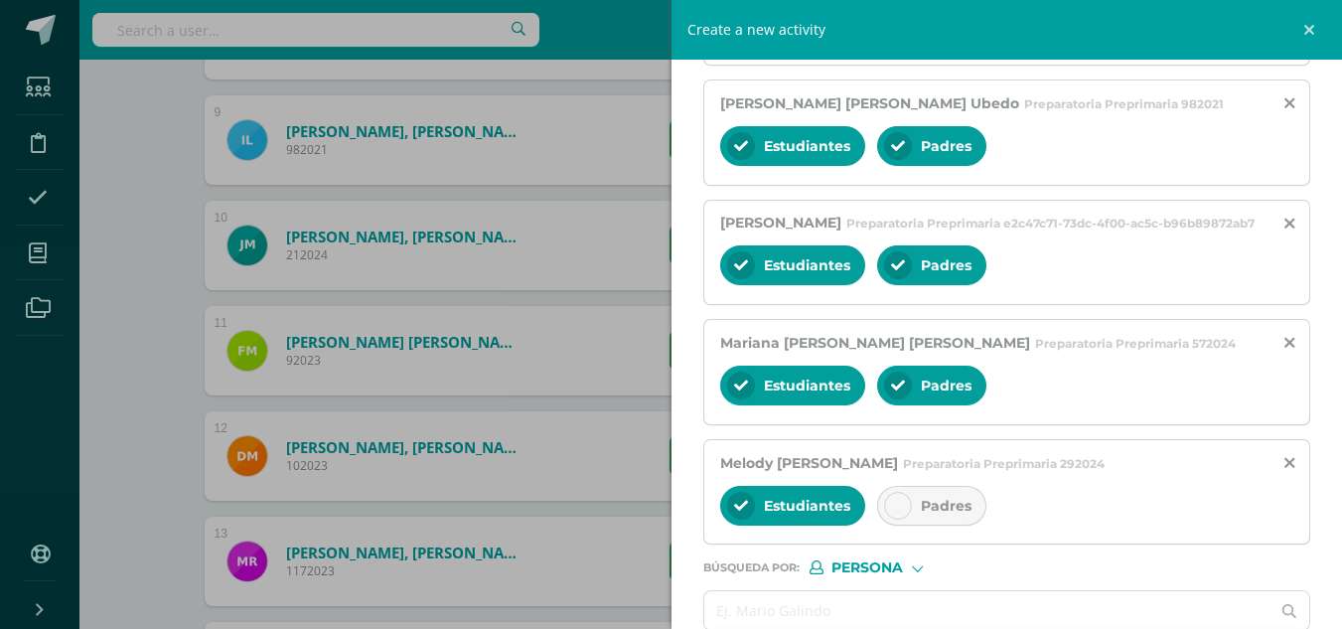
click at [895, 512] on icon at bounding box center [898, 506] width 14 height 14
click at [889, 519] on div at bounding box center [898, 506] width 28 height 28
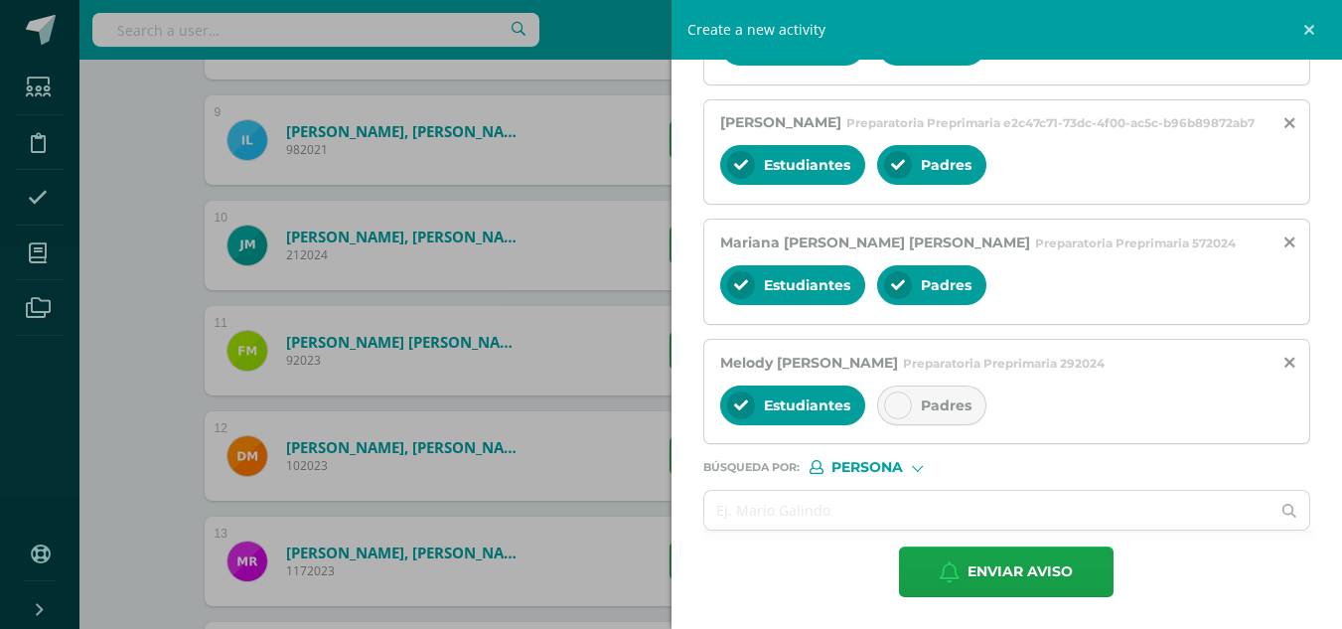
scroll to position [777, 0]
click at [747, 517] on input "text" at bounding box center [987, 510] width 566 height 39
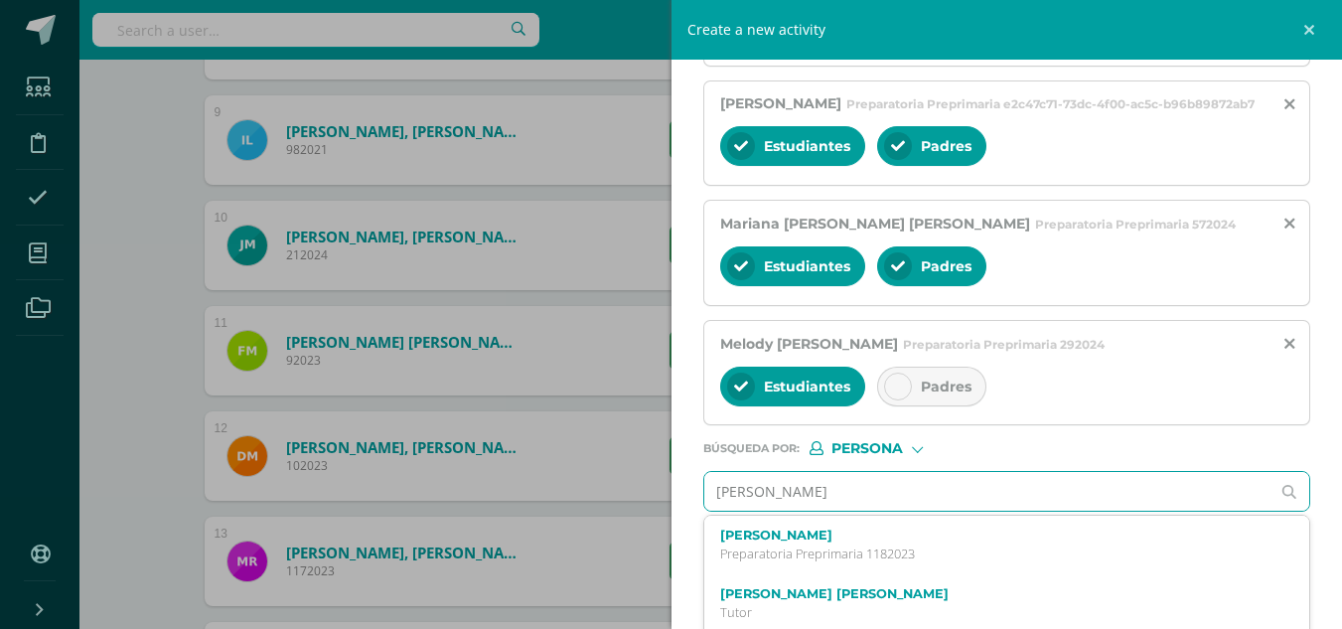
type input "[PERSON_NAME]"
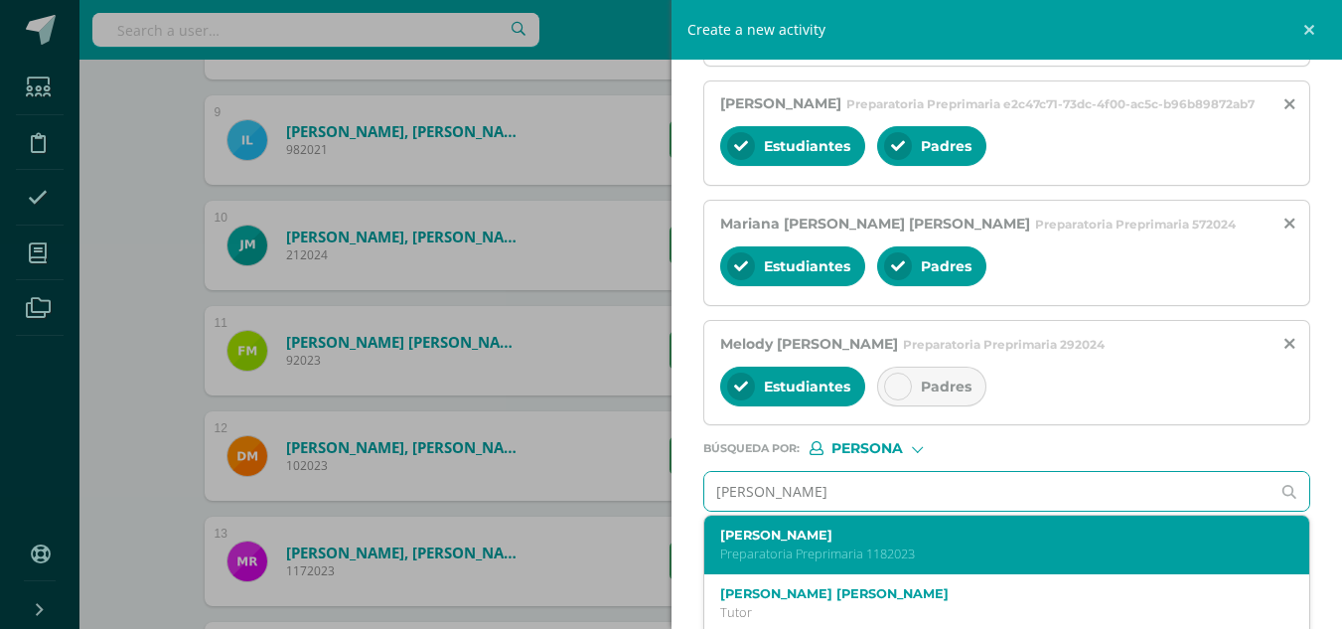
click at [804, 542] on label "[PERSON_NAME]" at bounding box center [994, 534] width 548 height 15
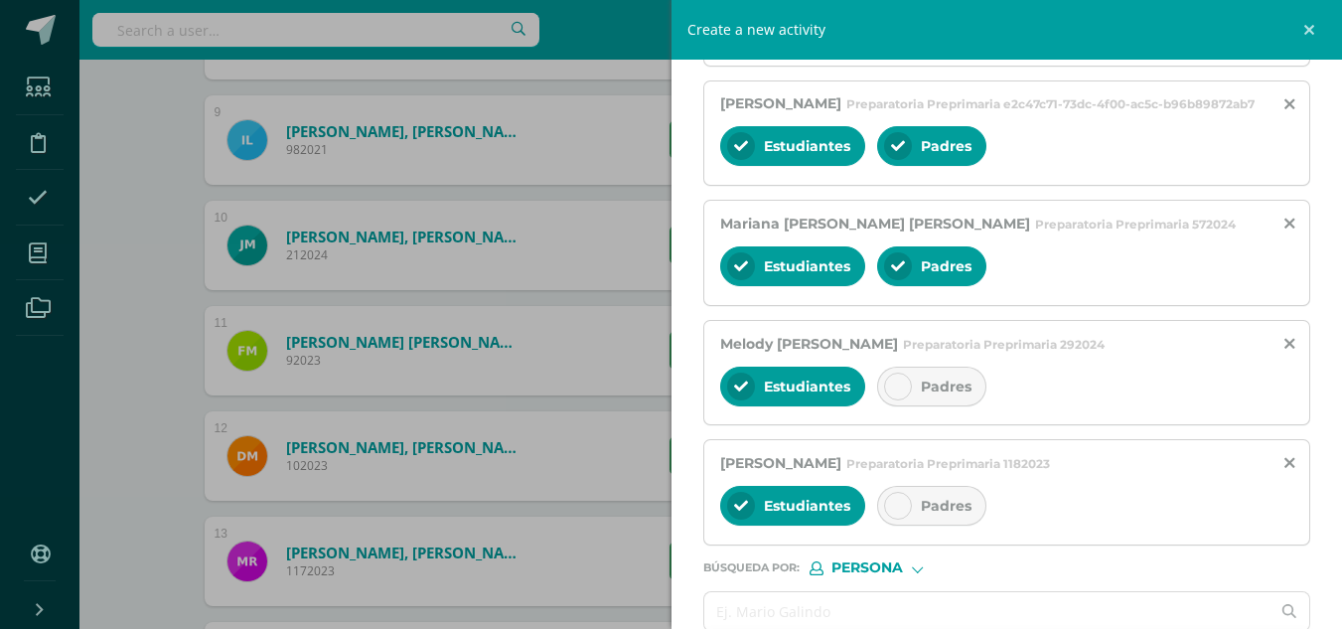
click at [901, 512] on icon at bounding box center [898, 506] width 14 height 14
click at [904, 393] on icon at bounding box center [898, 386] width 14 height 14
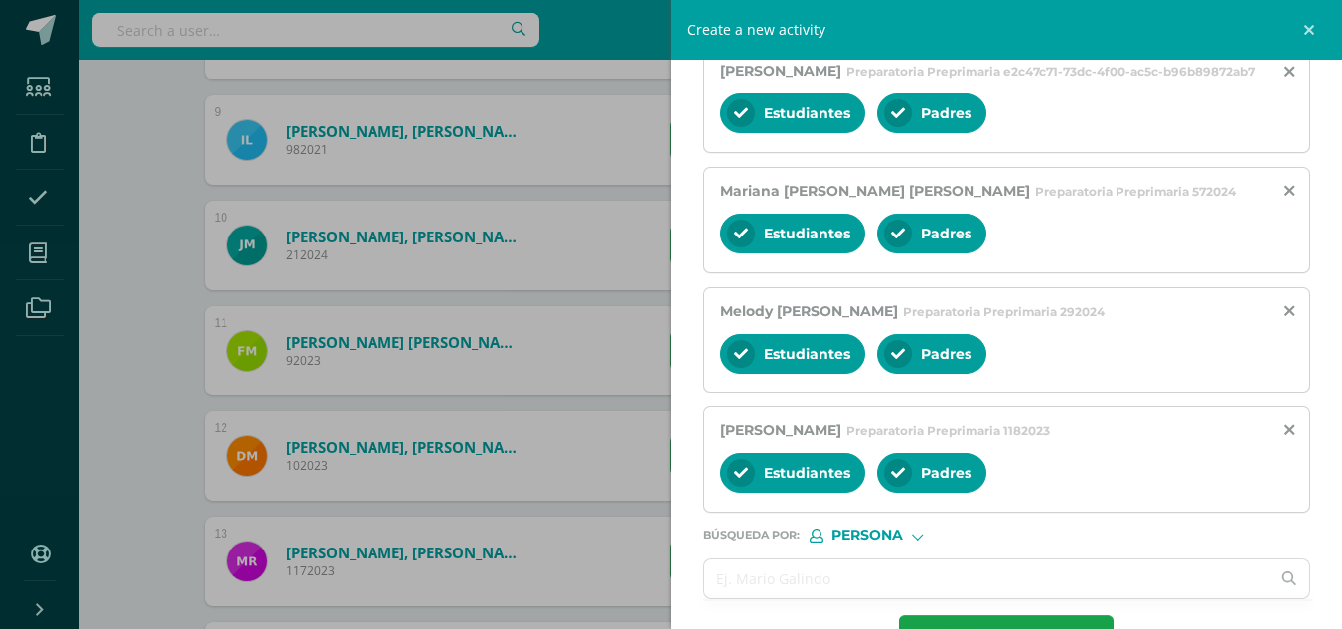
scroll to position [897, 0]
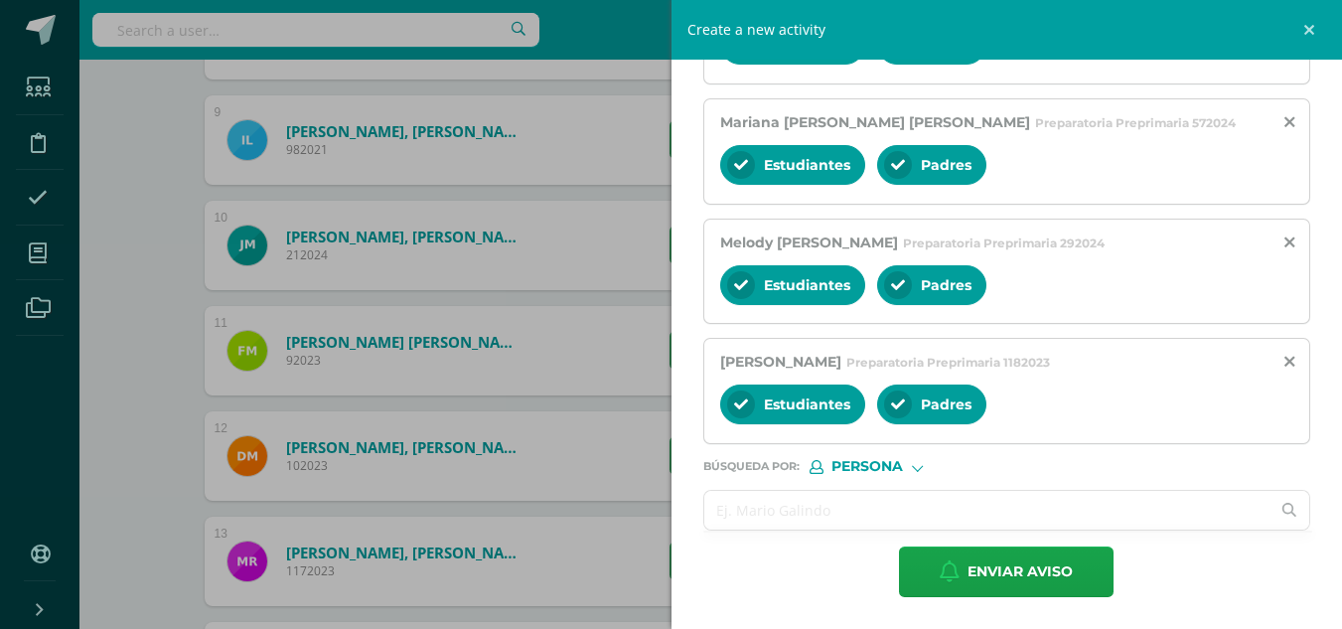
click at [842, 507] on input "text" at bounding box center [987, 510] width 566 height 39
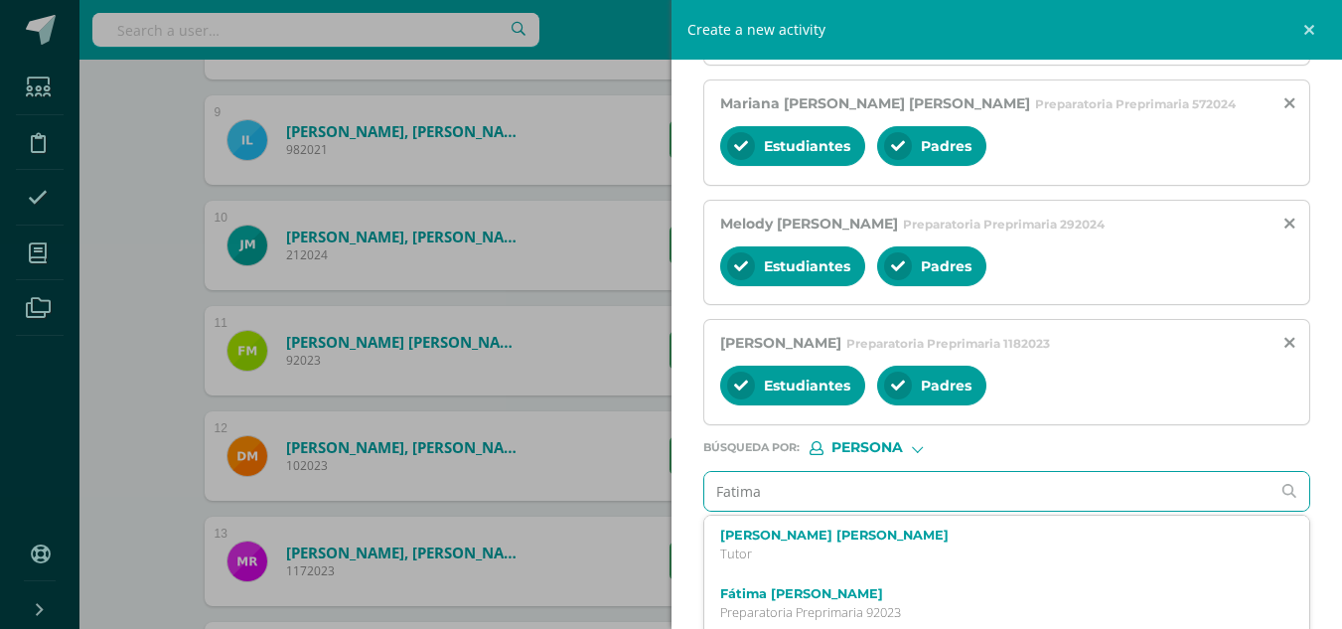
type input "Fatima"
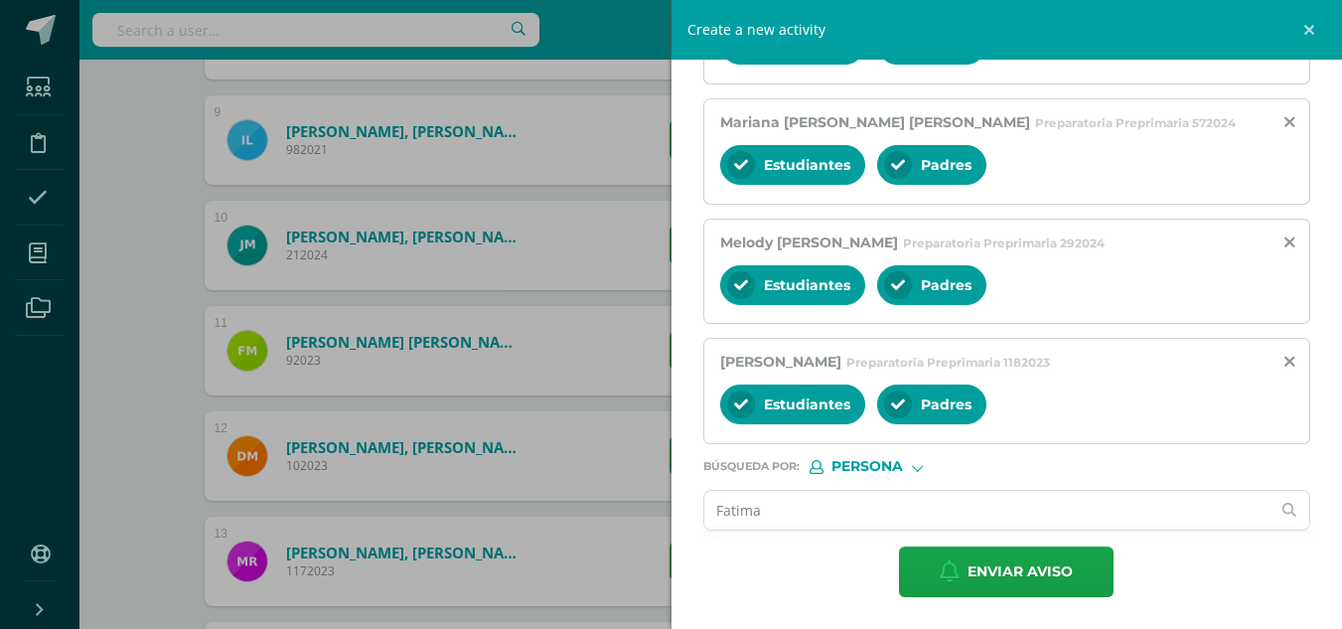
drag, startPoint x: 1322, startPoint y: 489, endPoint x: 1320, endPoint y: 509, distance: 20.9
click at [793, 507] on input "Fatima" at bounding box center [987, 510] width 566 height 39
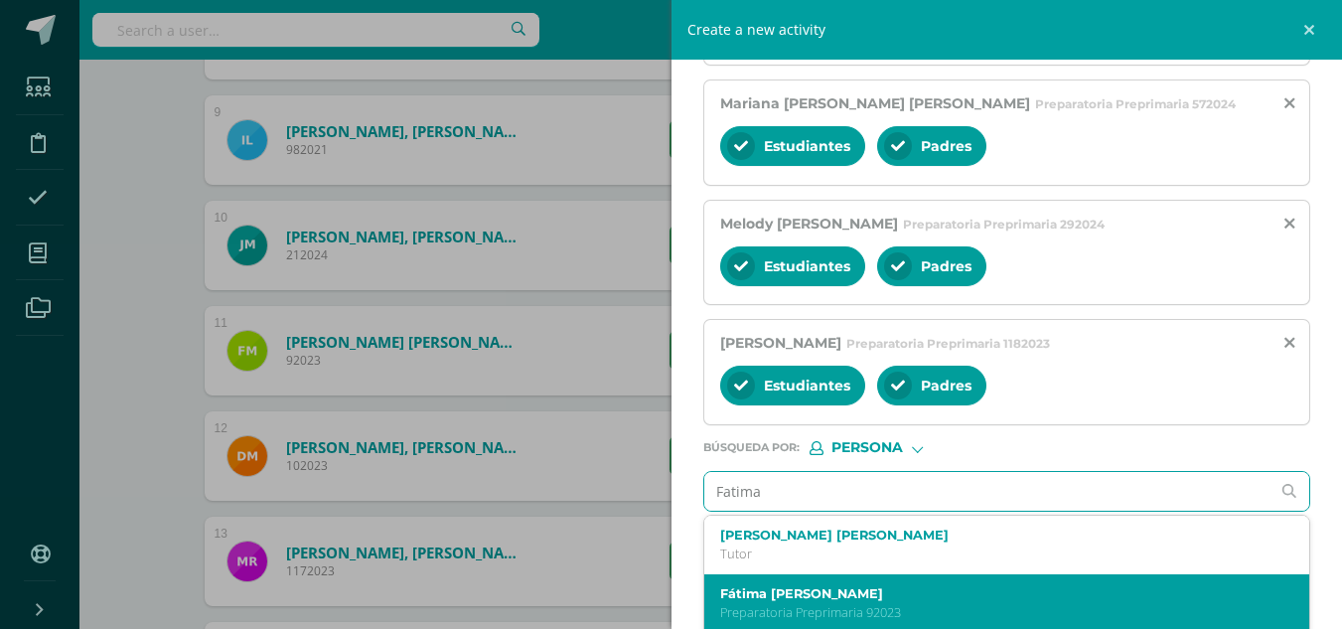
click at [794, 601] on label "Fátima [PERSON_NAME]" at bounding box center [994, 593] width 548 height 15
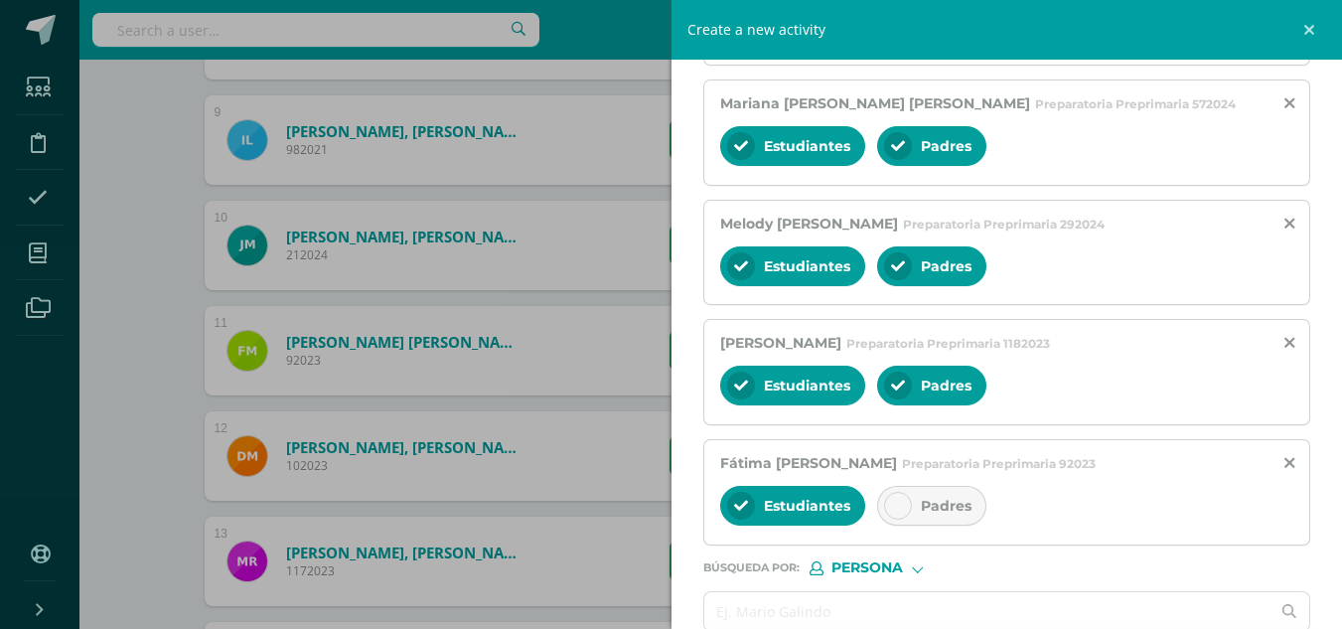
click at [901, 512] on icon at bounding box center [898, 506] width 14 height 14
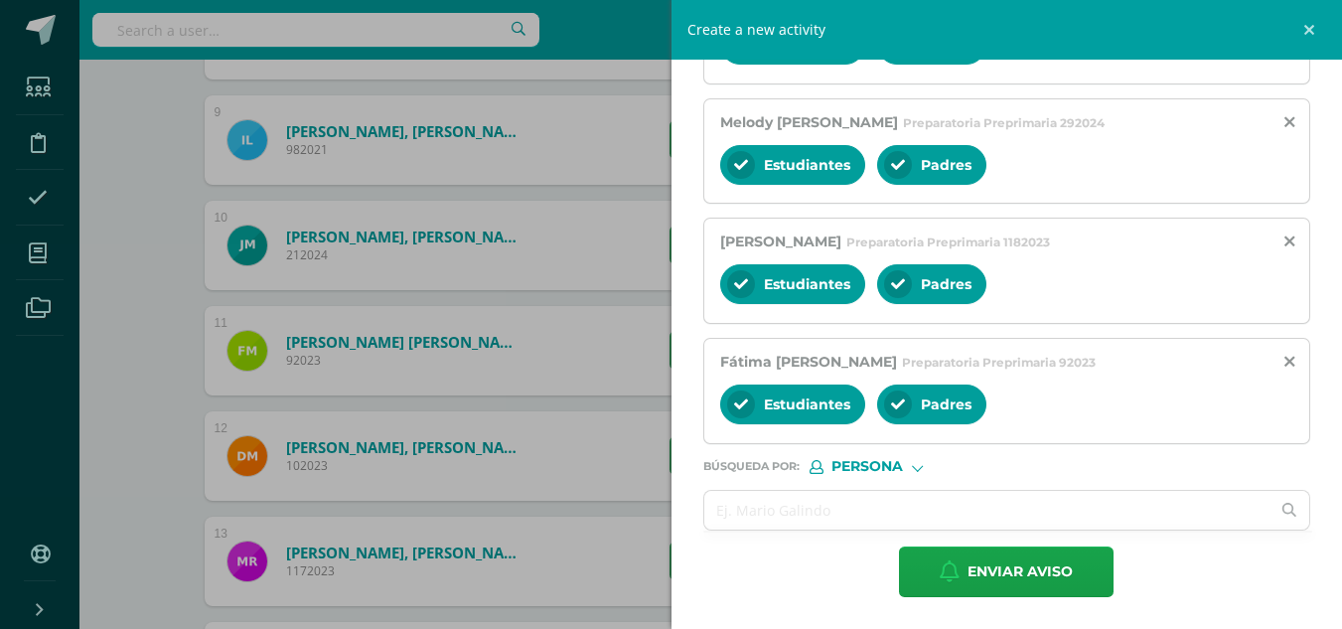
scroll to position [1017, 0]
click at [758, 510] on input "text" at bounding box center [987, 510] width 566 height 39
type input "Hinata"
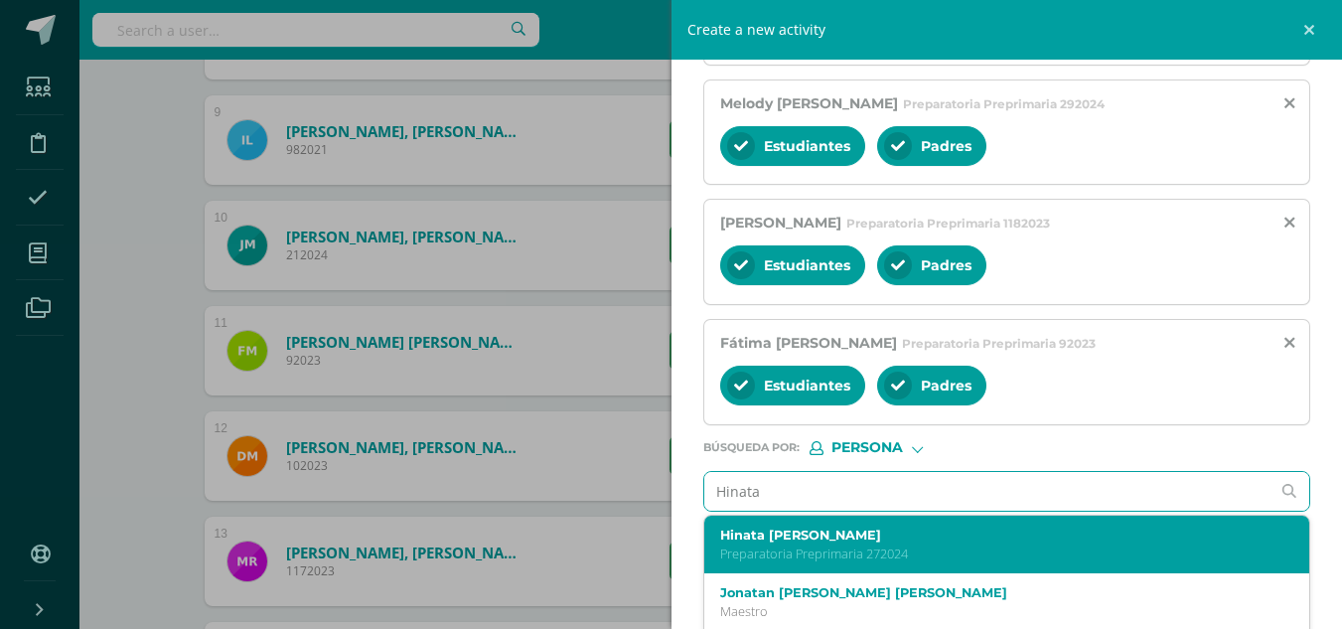
click at [782, 559] on div "Hinata [PERSON_NAME] Preparatoria Preprimaria 272024" at bounding box center [994, 544] width 548 height 35
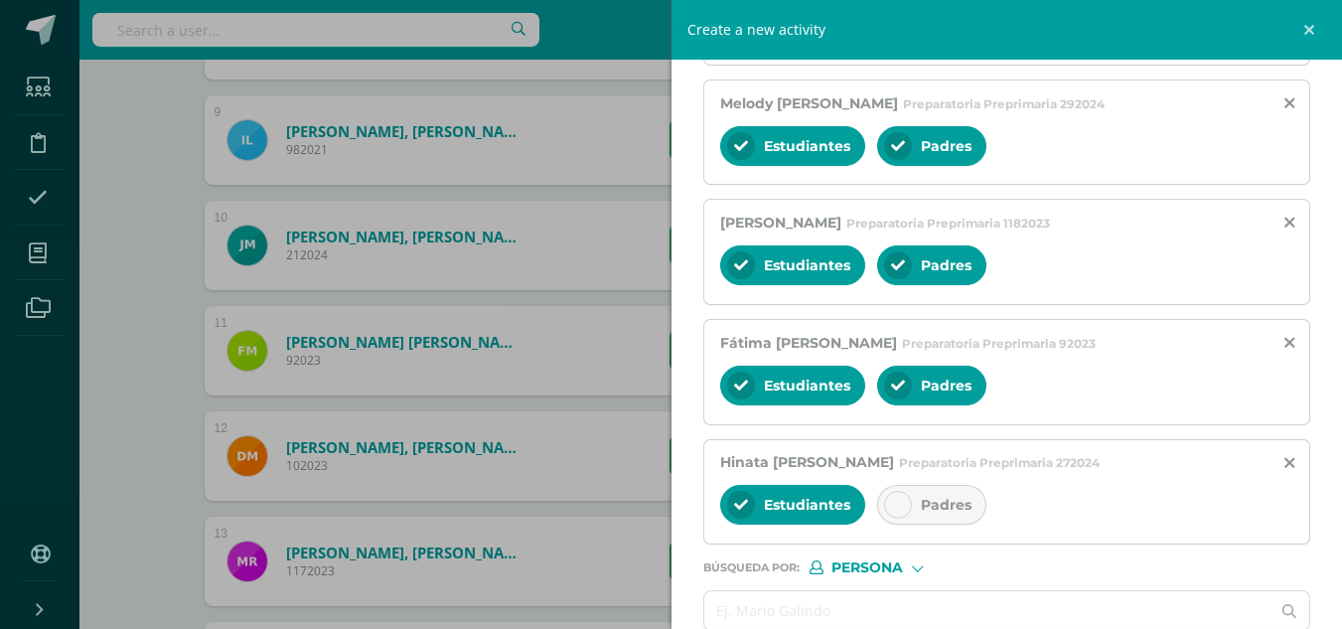
click at [903, 511] on icon at bounding box center [898, 505] width 14 height 14
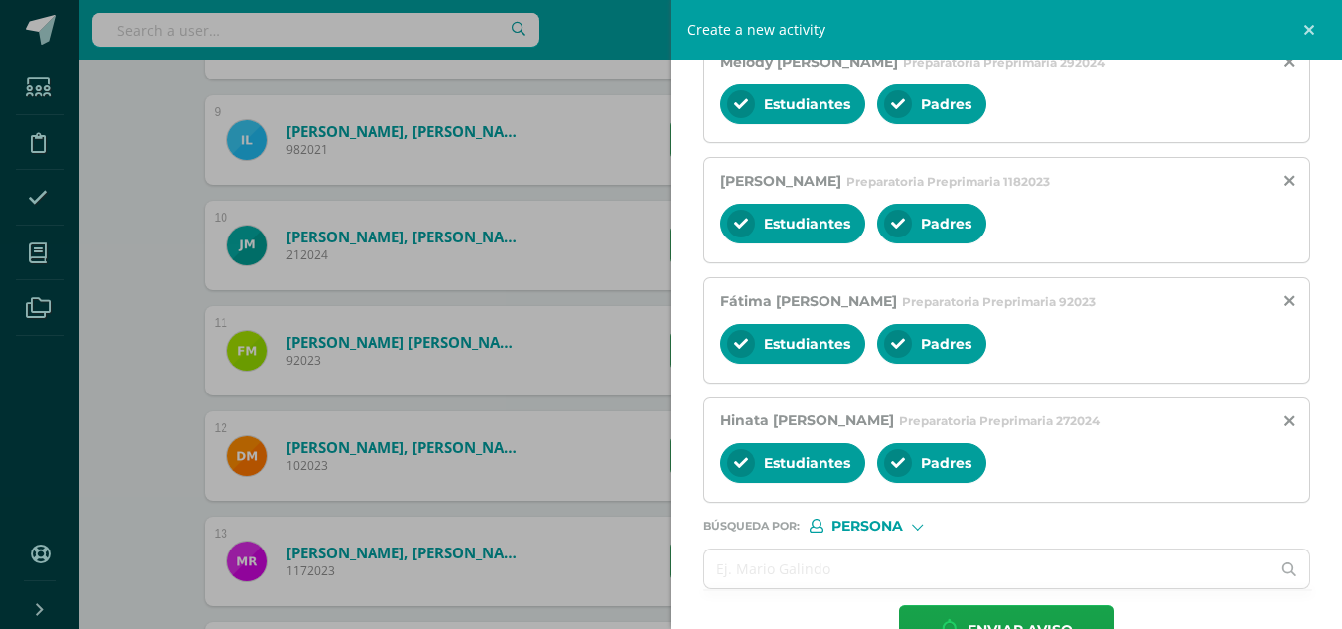
scroll to position [1136, 0]
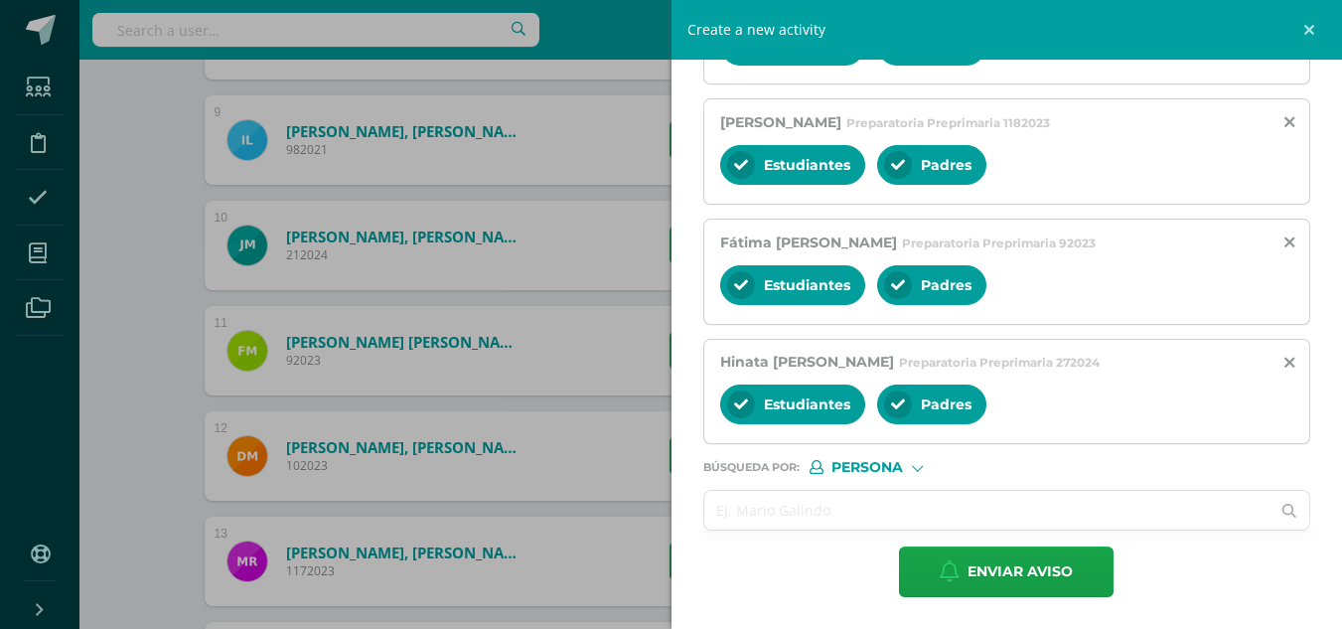
click at [743, 519] on input "text" at bounding box center [987, 510] width 566 height 39
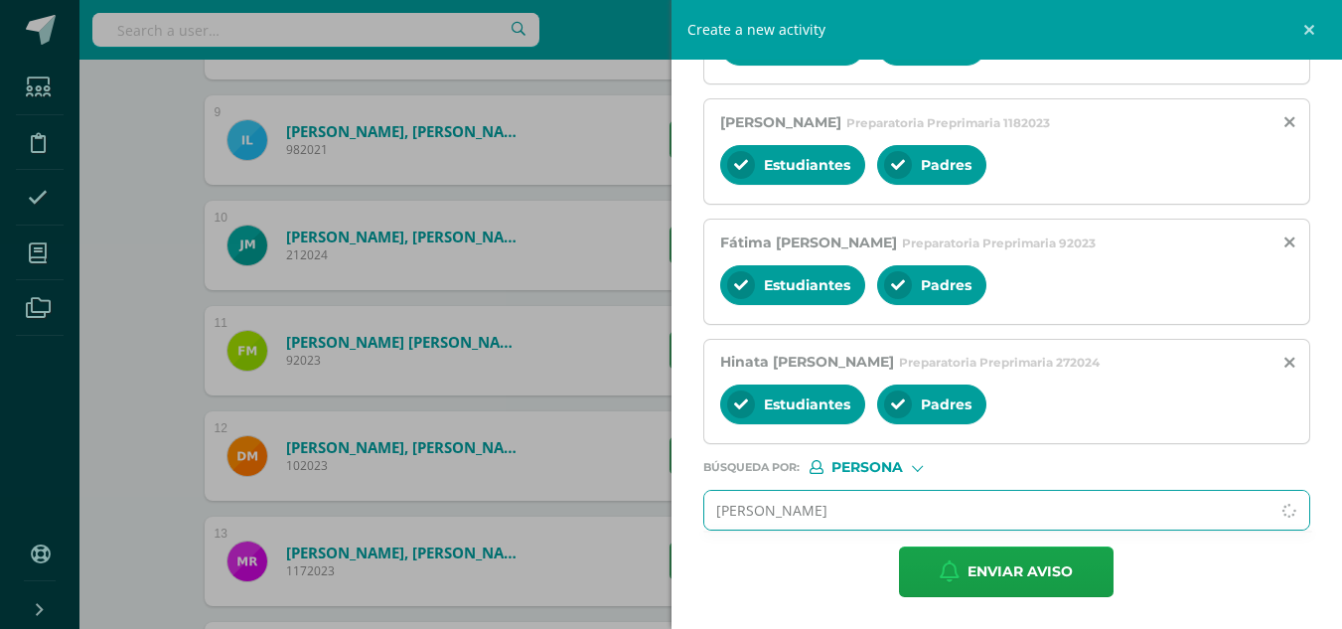
type input "[PERSON_NAME]"
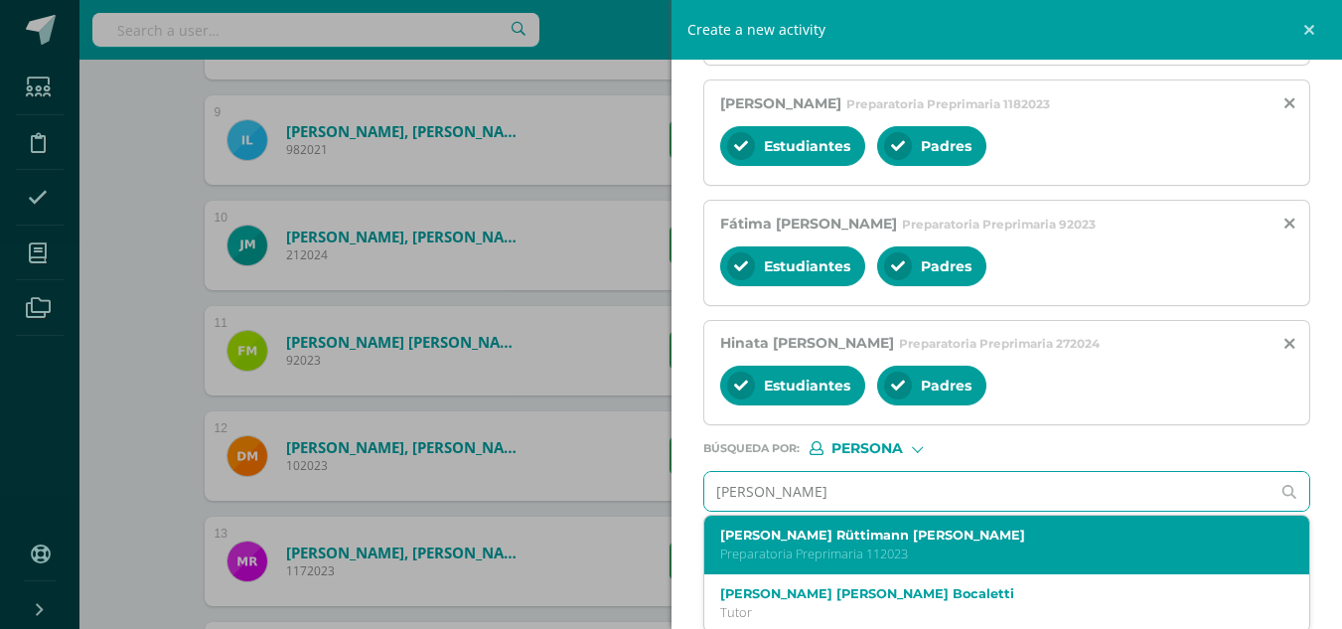
click at [789, 542] on label "[PERSON_NAME] Rüttimann [PERSON_NAME]" at bounding box center [994, 534] width 548 height 15
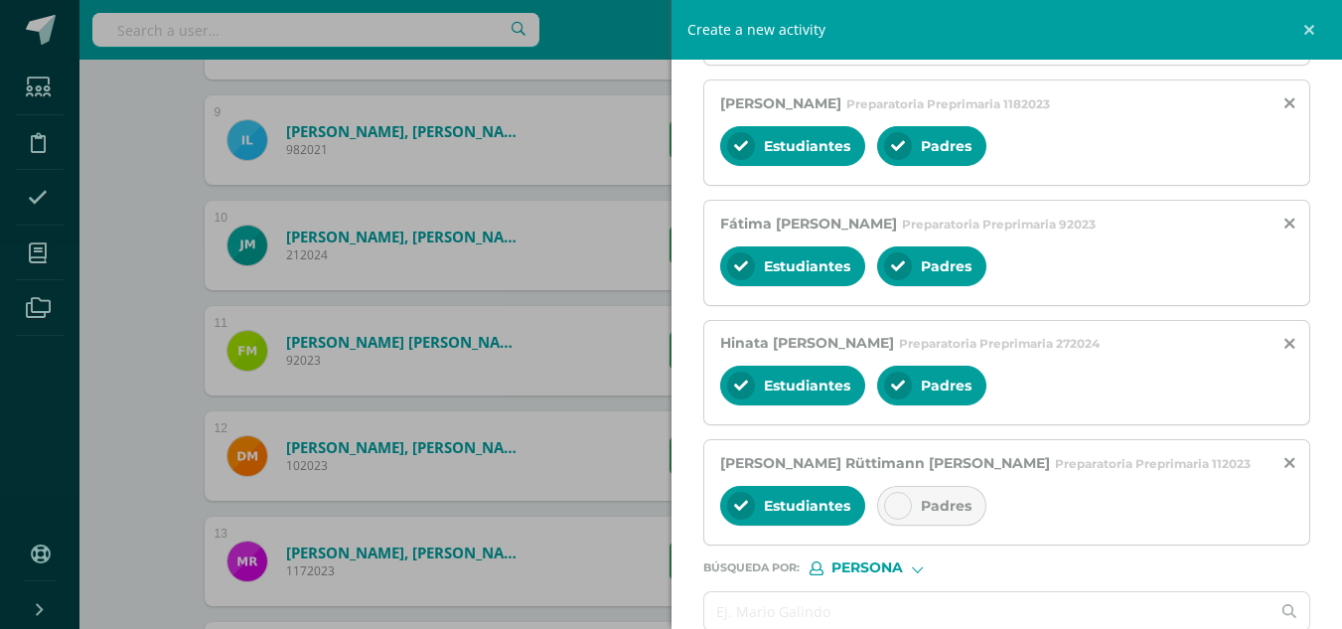
click at [899, 512] on icon at bounding box center [898, 506] width 14 height 14
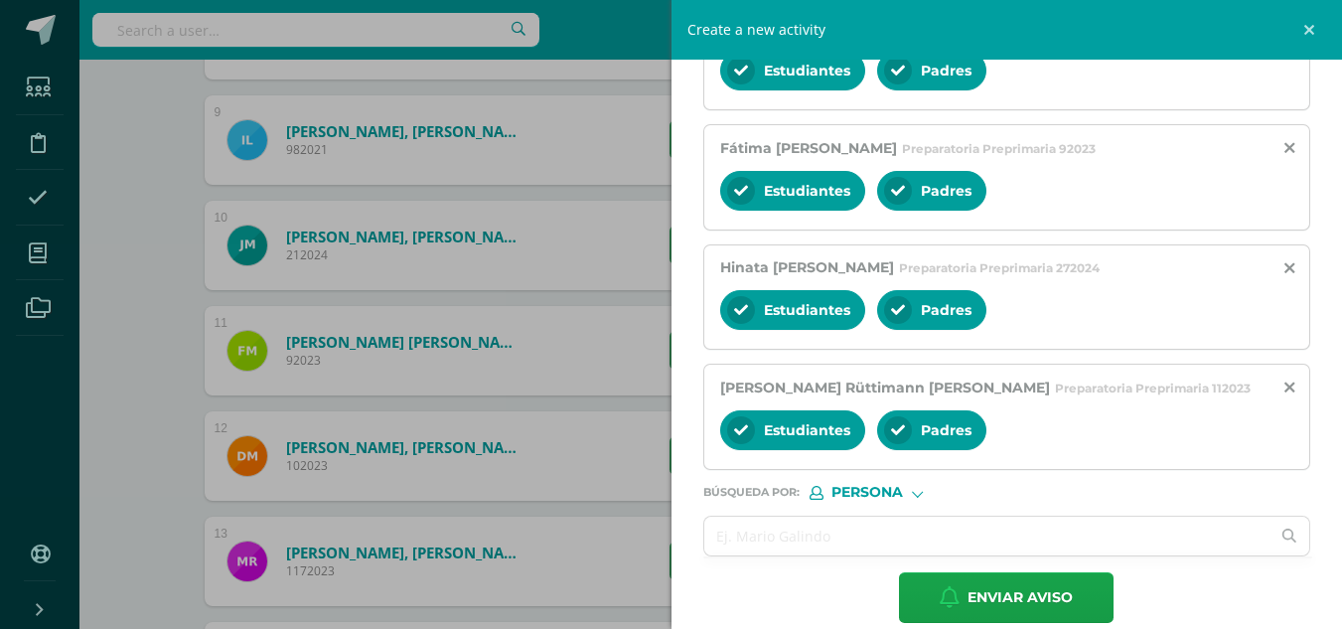
scroll to position [1256, 0]
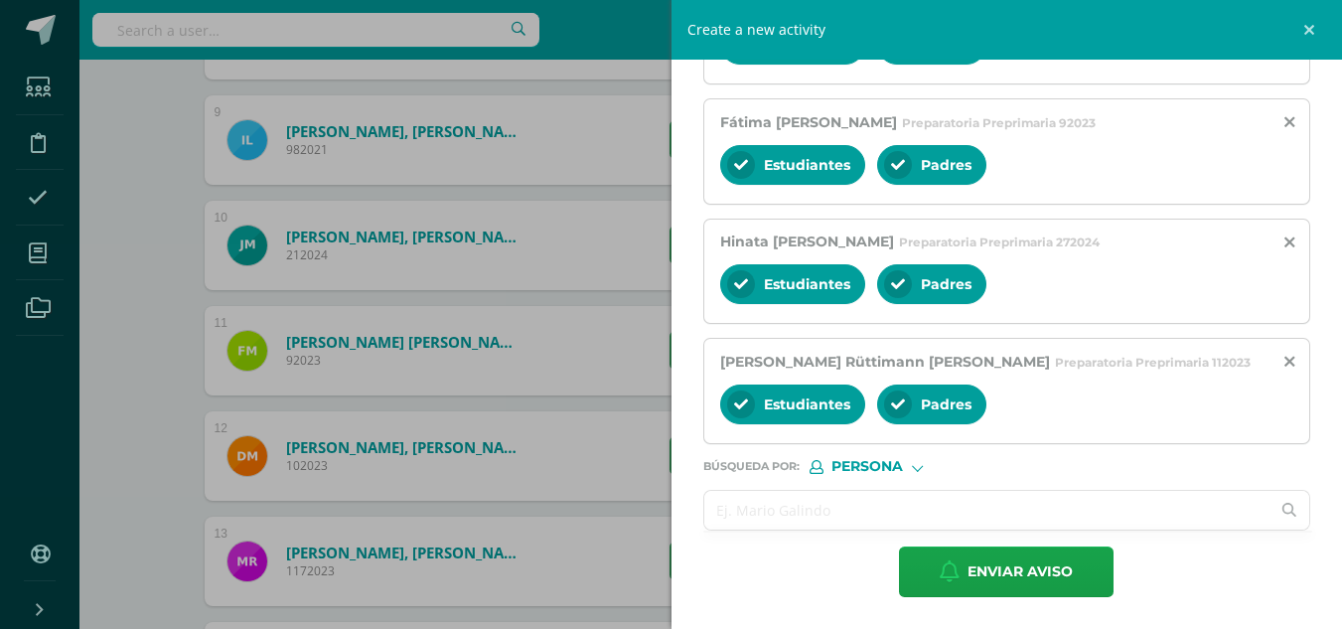
click at [844, 498] on input "text" at bounding box center [987, 510] width 566 height 39
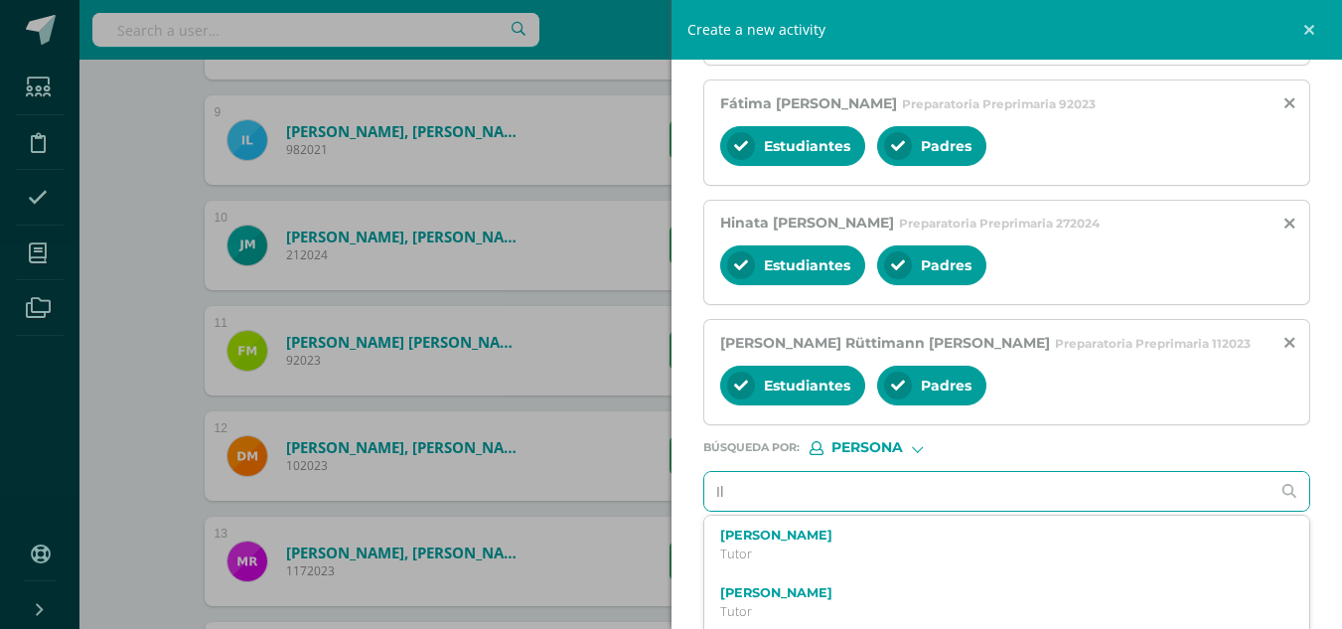
type input "I"
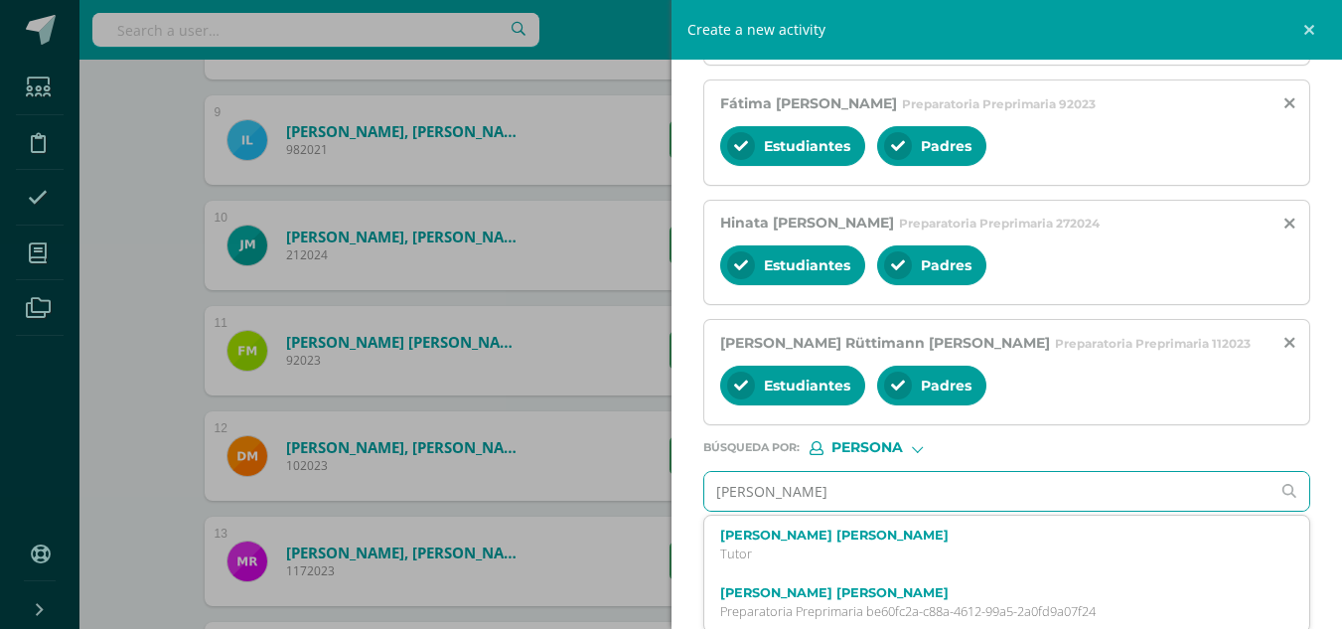
type input "[PERSON_NAME]"
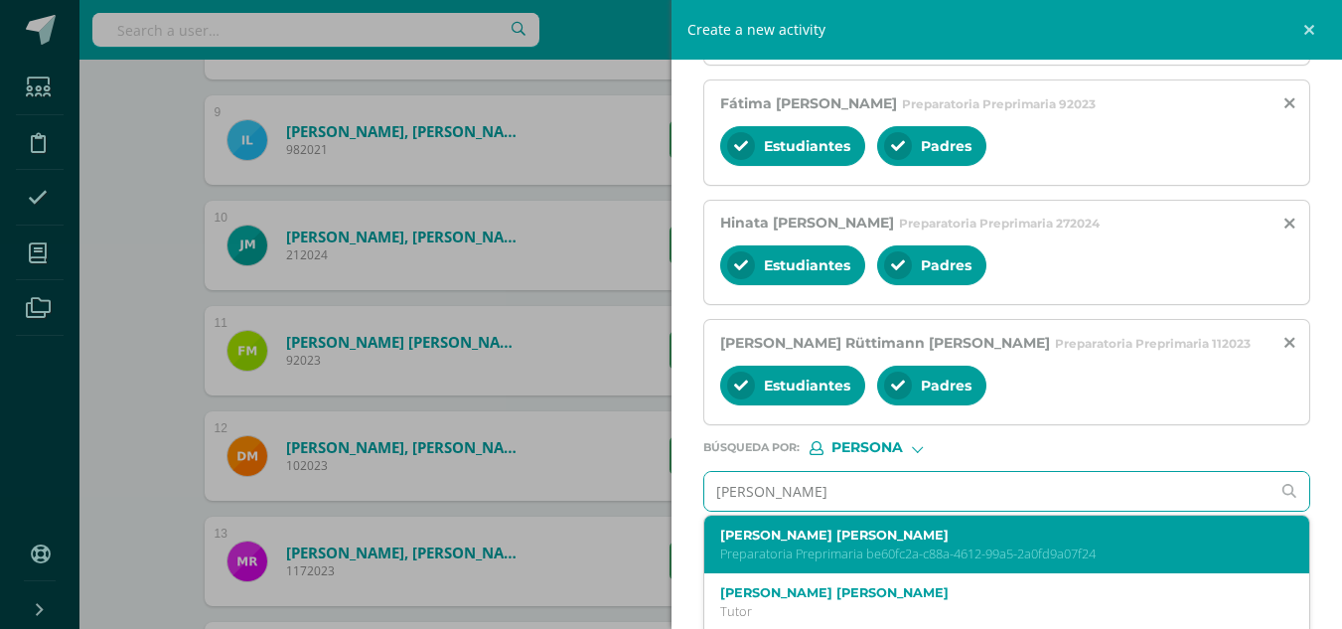
click at [863, 542] on label "[PERSON_NAME] [PERSON_NAME]" at bounding box center [994, 534] width 548 height 15
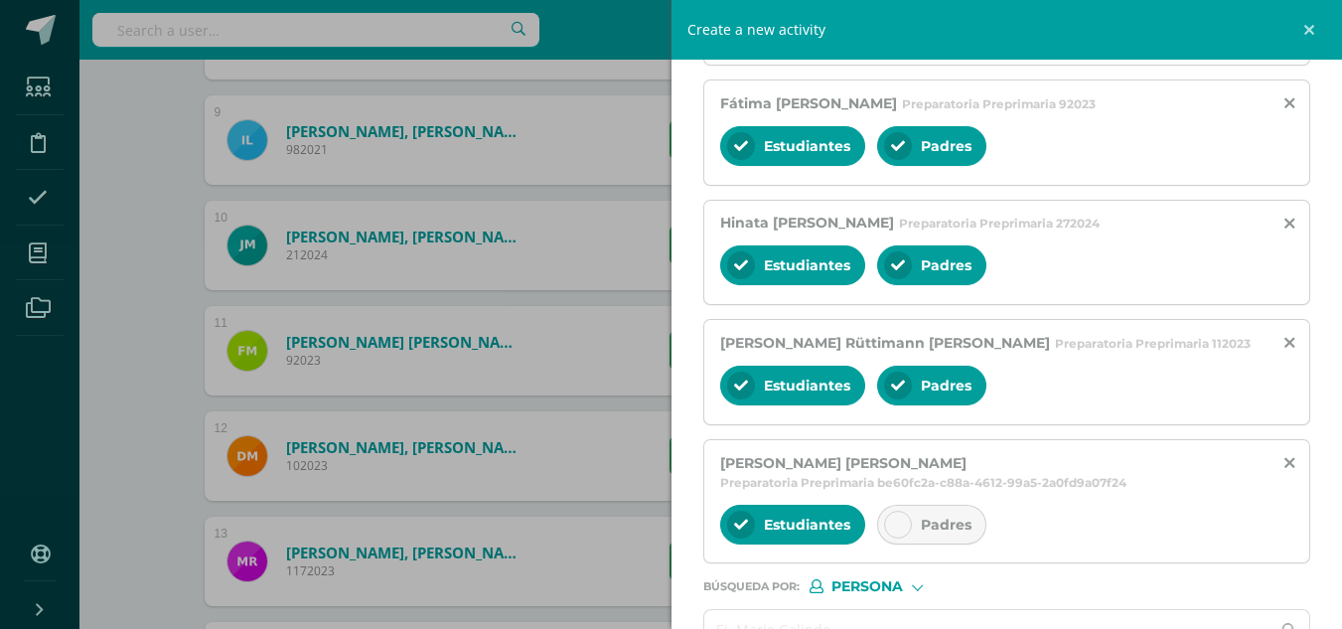
click at [893, 531] on icon at bounding box center [898, 524] width 14 height 14
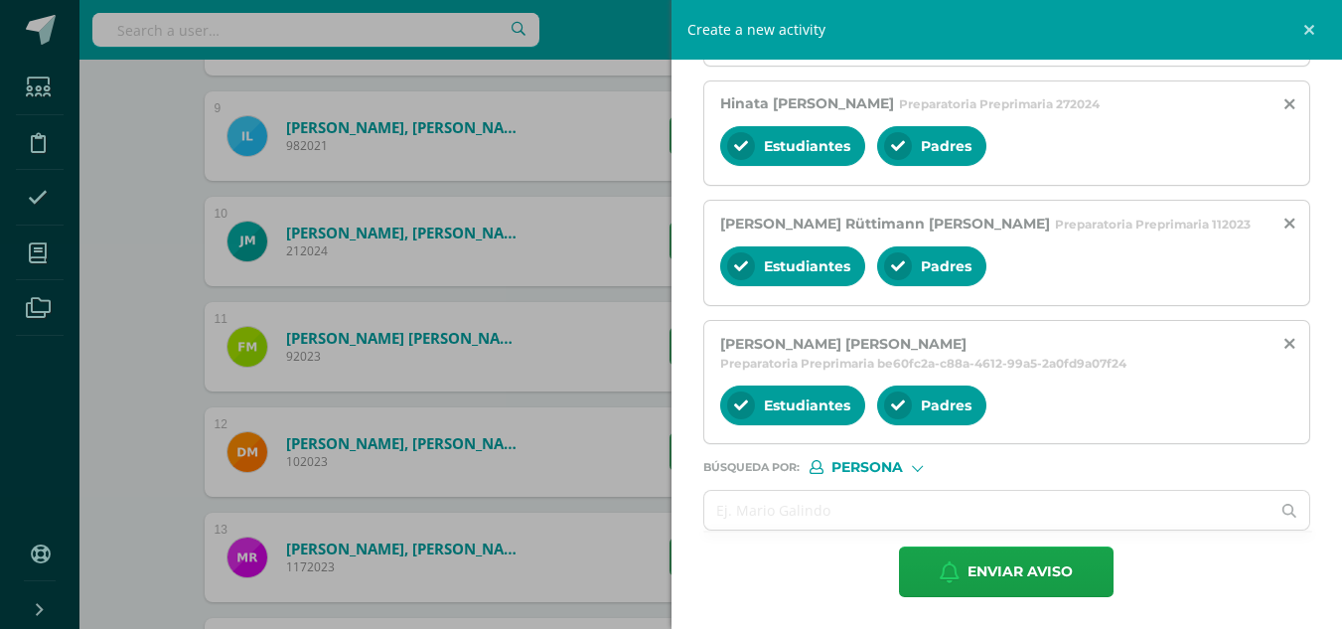
scroll to position [1394, 0]
click at [749, 514] on input "text" at bounding box center [987, 510] width 566 height 39
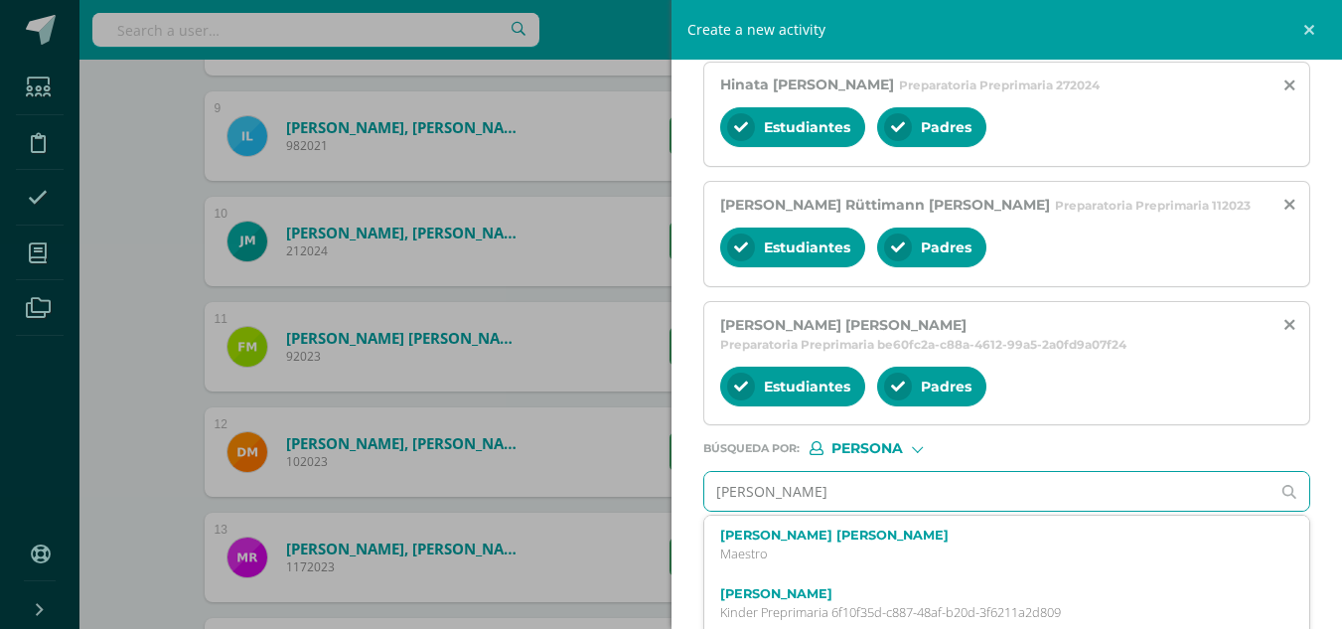
type input "[PERSON_NAME]"
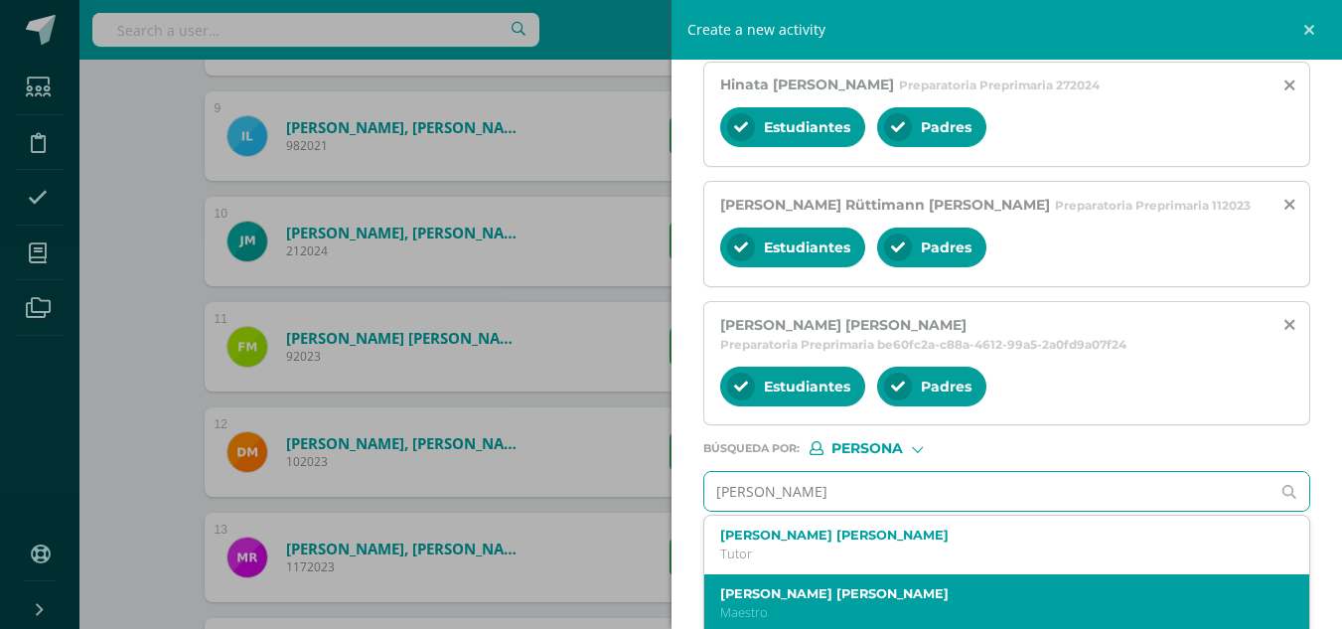
click at [777, 601] on label "[PERSON_NAME] [PERSON_NAME]" at bounding box center [994, 593] width 548 height 15
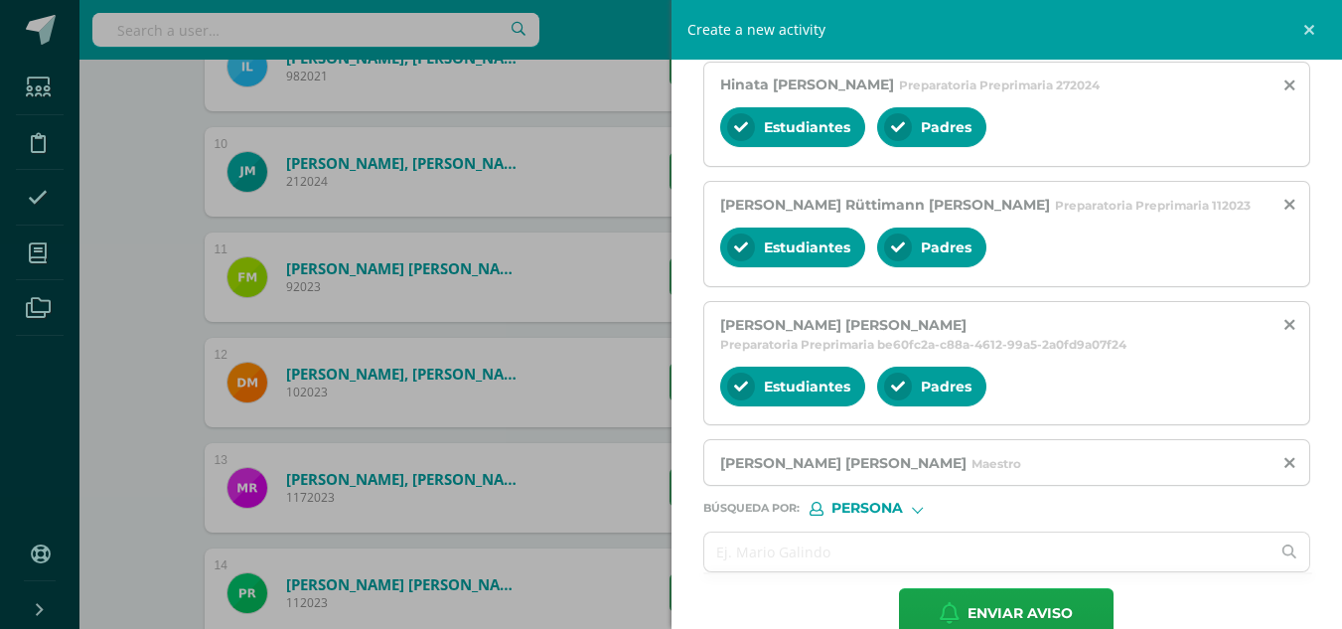
scroll to position [1455, 0]
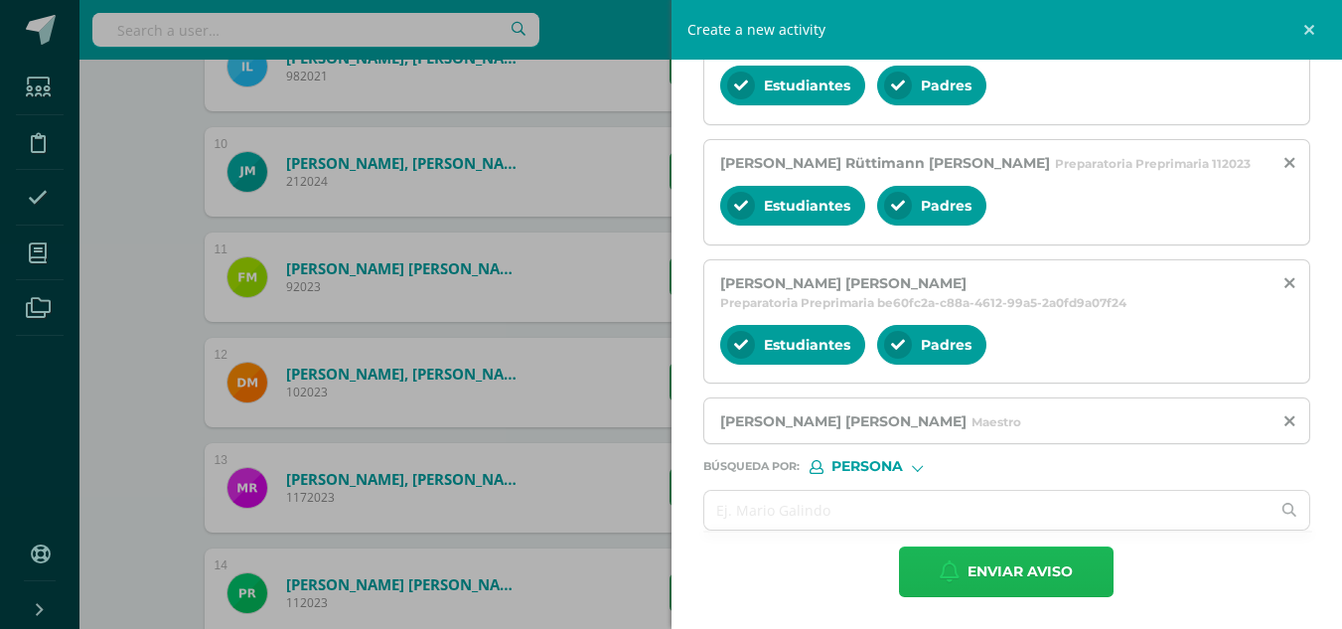
click at [998, 573] on span "Enviar aviso" at bounding box center [1019, 571] width 105 height 49
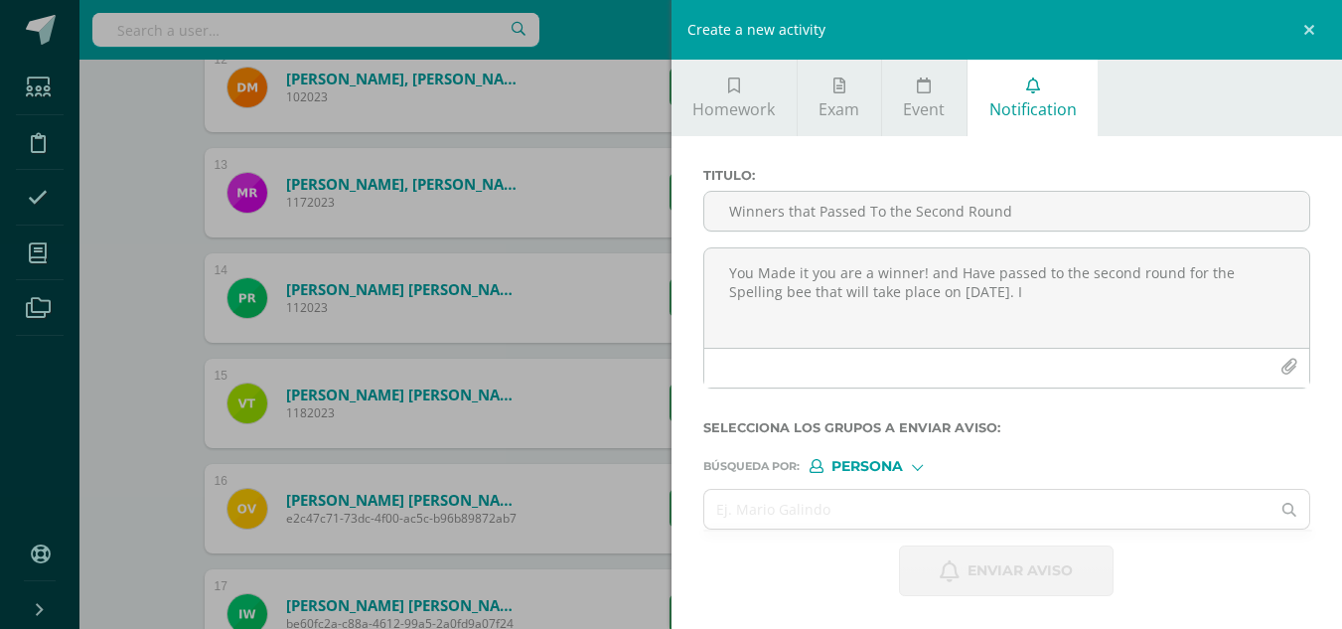
scroll to position [1634, 0]
